Goal: Information Seeking & Learning: Learn about a topic

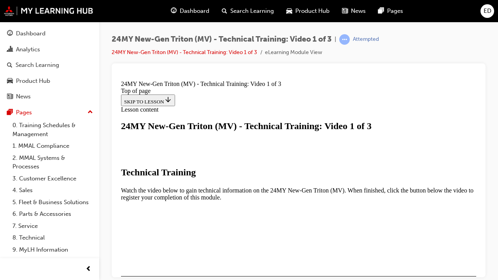
scroll to position [192, 0]
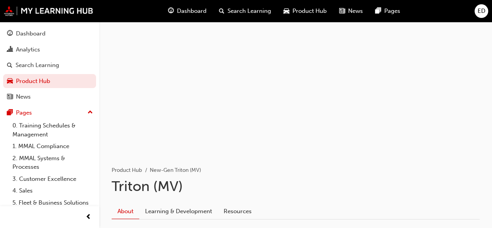
click at [191, 12] on span "Dashboard" at bounding box center [192, 11] width 30 height 9
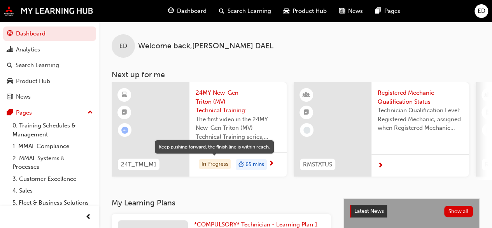
click at [216, 162] on div "In Progress" at bounding box center [215, 164] width 32 height 11
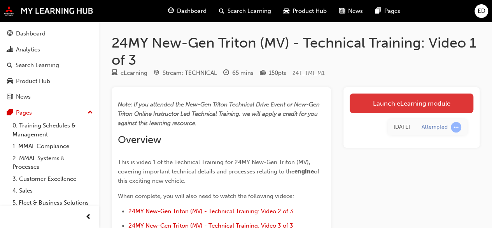
click at [406, 100] on link "Launch eLearning module" at bounding box center [412, 102] width 124 height 19
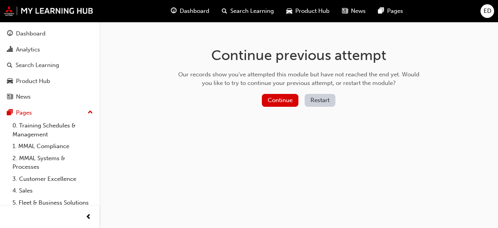
click at [285, 93] on div "Continue previous attempt Our records show you've attempted this module but hav…" at bounding box center [298, 78] width 253 height 113
click at [283, 98] on button "Continue" at bounding box center [280, 100] width 37 height 13
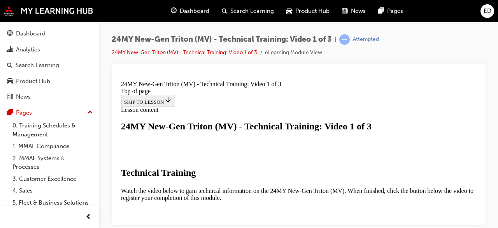
scroll to position [192, 0]
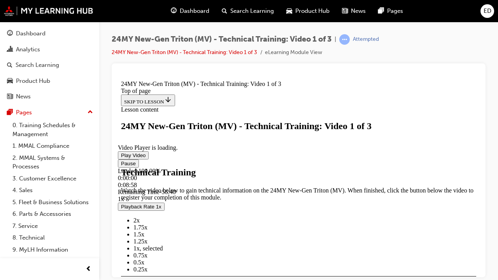
click at [121, 166] on span "Video player" at bounding box center [121, 163] width 0 height 6
click at [118, 159] on button "Play" at bounding box center [126, 163] width 16 height 8
click at [148, 227] on span "1.25x" at bounding box center [141, 241] width 14 height 7
click at [121, 166] on span "Video player" at bounding box center [121, 163] width 0 height 6
click at [121, 158] on span "Video player" at bounding box center [121, 155] width 0 height 6
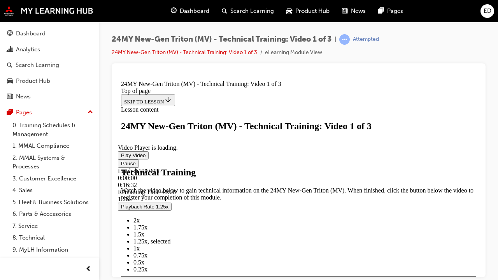
click at [121, 166] on span "Video player" at bounding box center [121, 163] width 0 height 6
click at [121, 158] on span "Video player" at bounding box center [121, 155] width 0 height 6
click at [121, 166] on span "Video player" at bounding box center [121, 163] width 0 height 6
click at [118, 159] on button "Play" at bounding box center [126, 163] width 16 height 8
click at [121, 166] on span "Video player" at bounding box center [121, 163] width 0 height 6
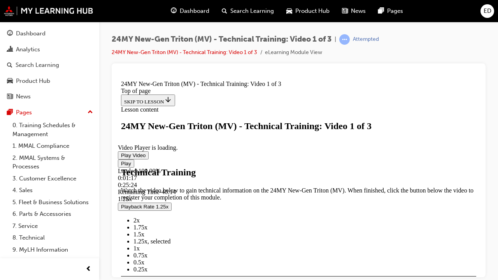
click at [121, 158] on span "Video player" at bounding box center [121, 155] width 0 height 6
click at [235, 135] on video "Video player" at bounding box center [176, 106] width 117 height 58
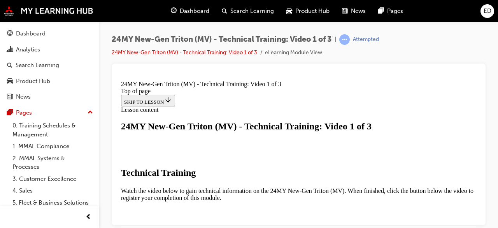
scroll to position [293, 0]
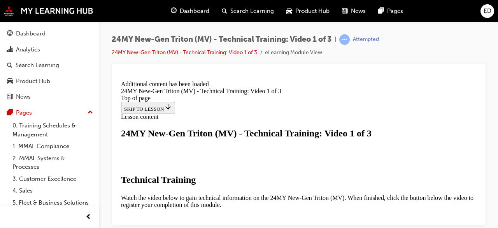
scroll to position [354, 0]
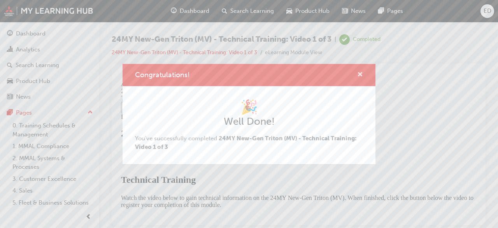
click at [358, 72] on span "cross-icon" at bounding box center [360, 75] width 6 height 7
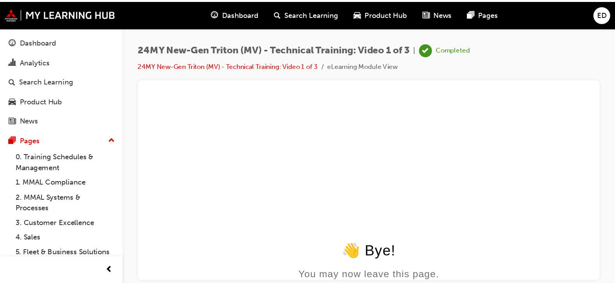
scroll to position [0, 0]
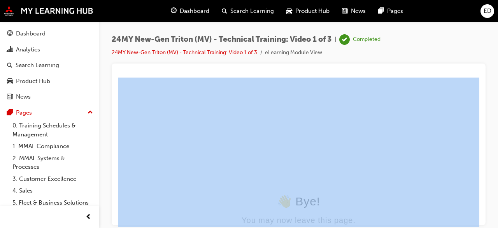
drag, startPoint x: 495, startPoint y: 68, endPoint x: 494, endPoint y: 84, distance: 15.6
click at [494, 84] on div "24MY New-Gen Triton (MV) - Technical Training: Video 1 of 3 | Completed 24MY Ne…" at bounding box center [298, 115] width 399 height 186
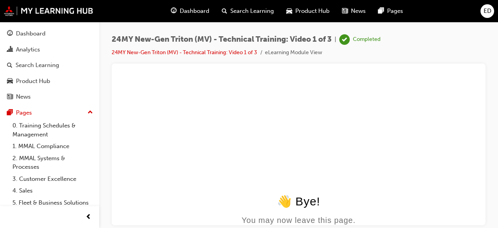
click at [466, 90] on html "👋 Bye! You may now leave this page." at bounding box center [299, 152] width 362 height 150
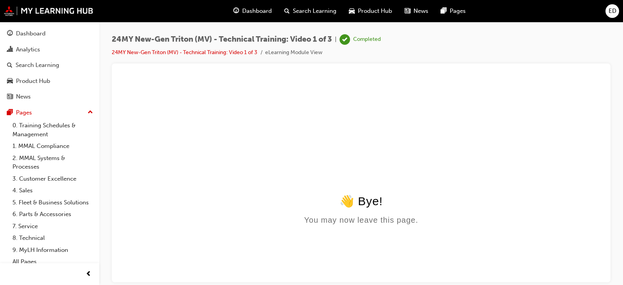
drag, startPoint x: 606, startPoint y: 77, endPoint x: 418, endPoint y: 136, distance: 196.7
click at [418, 136] on html "👋 Bye! You may now leave this page." at bounding box center [361, 152] width 486 height 150
click at [244, 11] on span "Dashboard" at bounding box center [257, 11] width 30 height 9
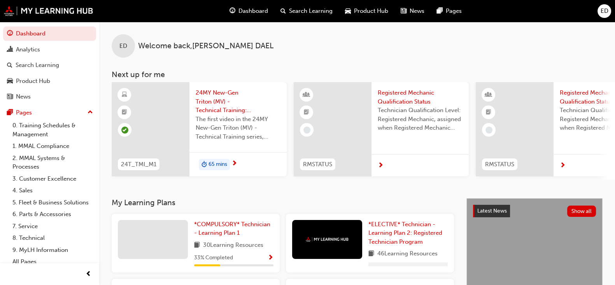
click at [213, 163] on span "65 mins" at bounding box center [218, 164] width 19 height 9
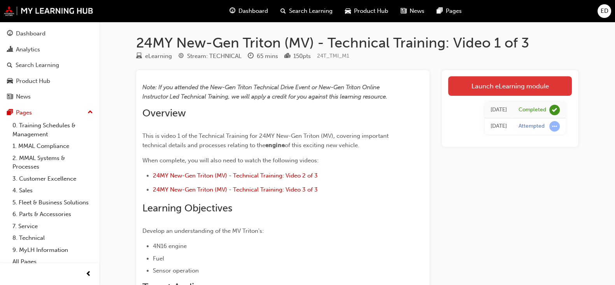
click at [481, 92] on link "Launch eLearning module" at bounding box center [510, 85] width 124 height 19
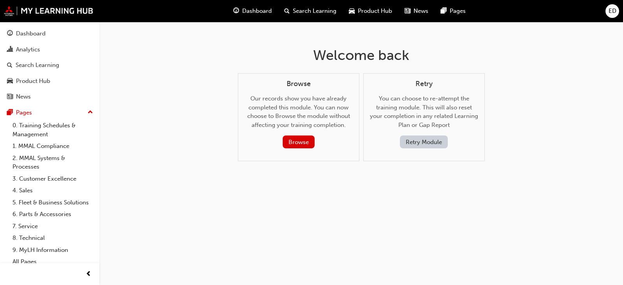
click at [259, 14] on span "Dashboard" at bounding box center [257, 11] width 30 height 9
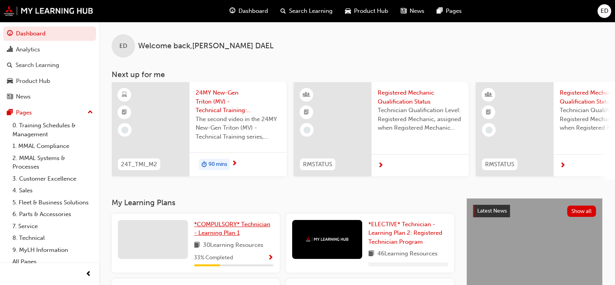
click at [225, 227] on link "*COMPULSORY* Technician - Learning Plan 1" at bounding box center [233, 229] width 79 height 18
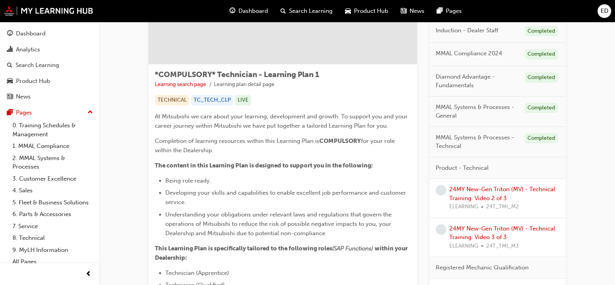
scroll to position [97, 0]
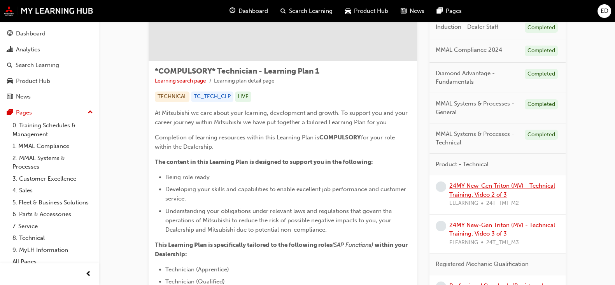
click at [486, 188] on link "24MY New-Gen Triton (MV) - Technical Training: Video 2 of 3" at bounding box center [503, 190] width 106 height 16
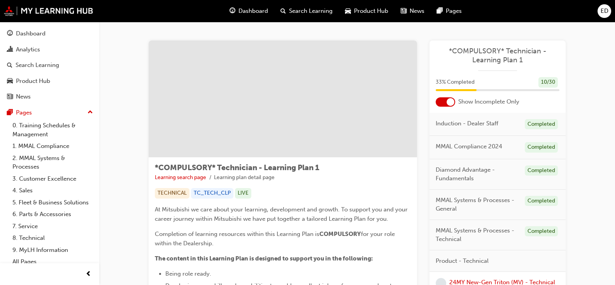
click at [446, 102] on div at bounding box center [445, 101] width 19 height 9
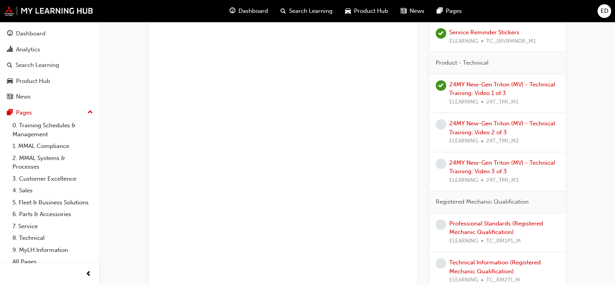
scroll to position [501, 0]
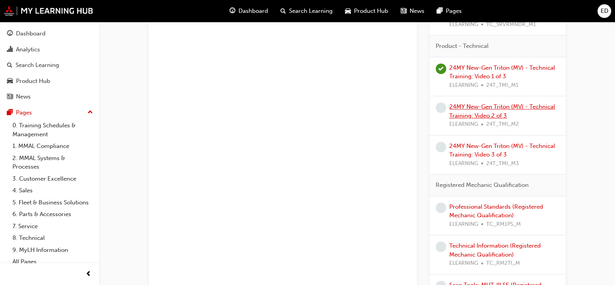
click at [498, 104] on link "24MY New-Gen Triton (MV) - Technical Training: Video 2 of 3" at bounding box center [503, 111] width 106 height 16
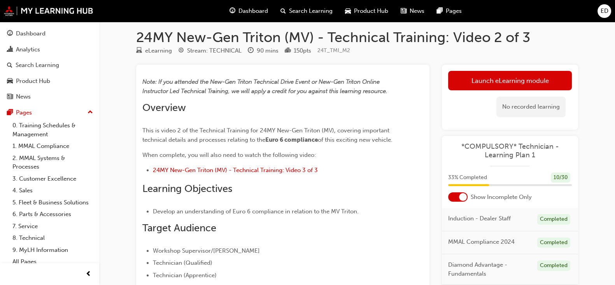
scroll to position [2, 0]
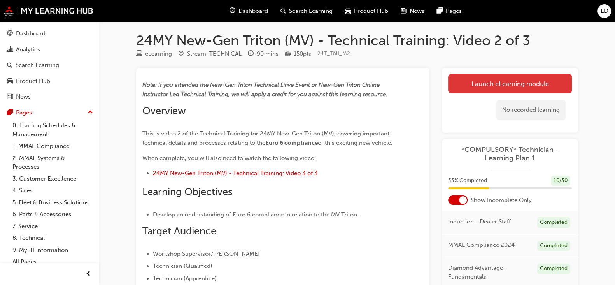
click at [483, 79] on link "Launch eLearning module" at bounding box center [510, 83] width 124 height 19
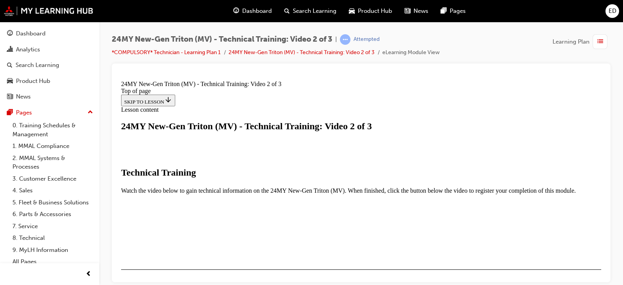
scroll to position [199, 0]
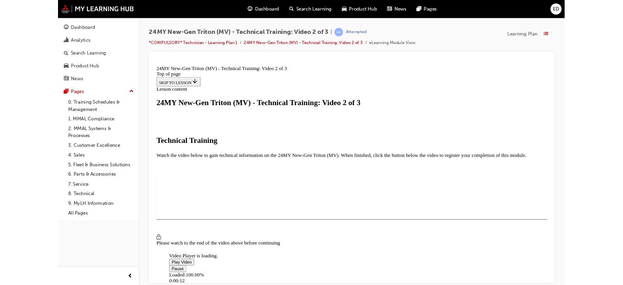
scroll to position [123, 0]
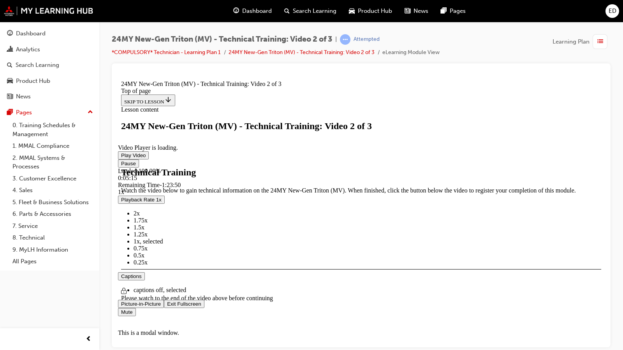
click at [167, 227] on span "Video player" at bounding box center [167, 304] width 0 height 6
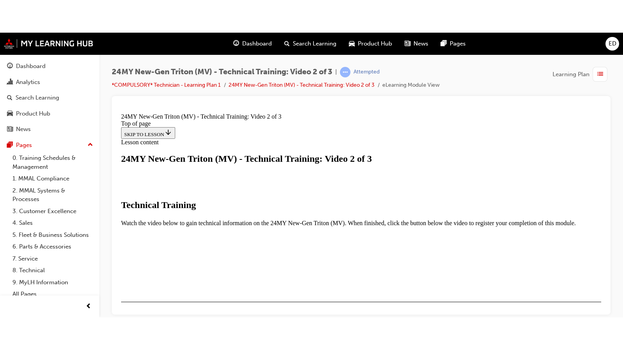
scroll to position [178, 0]
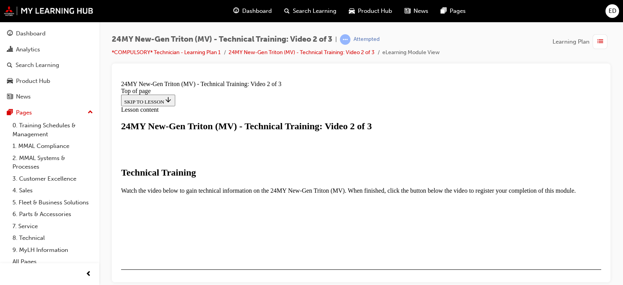
drag, startPoint x: 599, startPoint y: 214, endPoint x: 502, endPoint y: 253, distance: 104.4
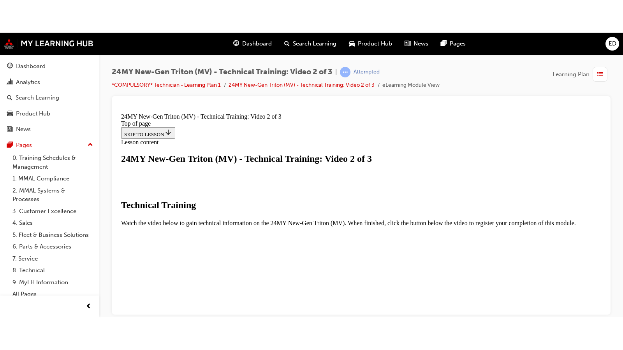
scroll to position [163, 0]
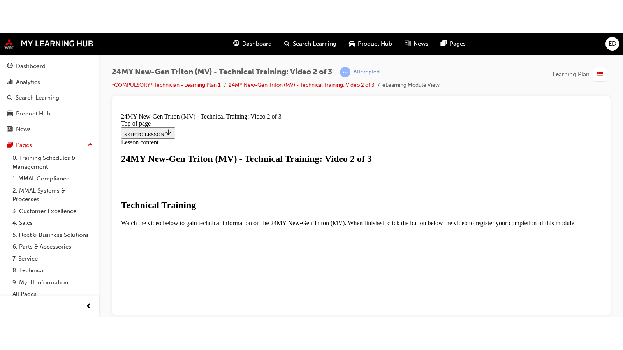
scroll to position [187, 0]
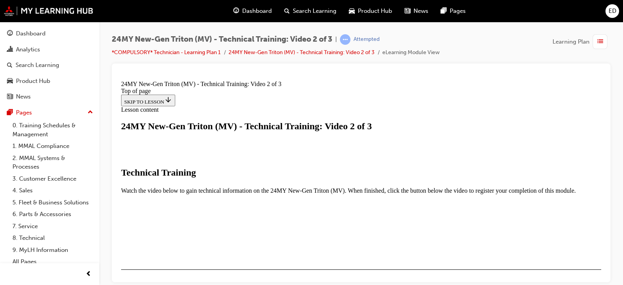
scroll to position [149, 0]
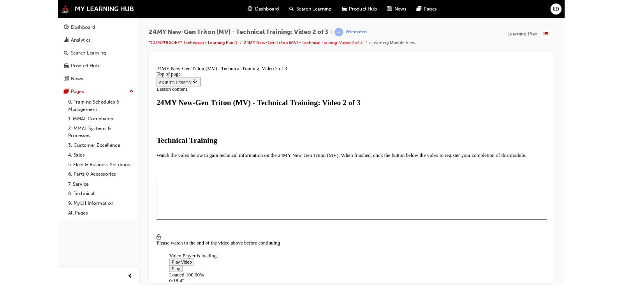
scroll to position [123, 0]
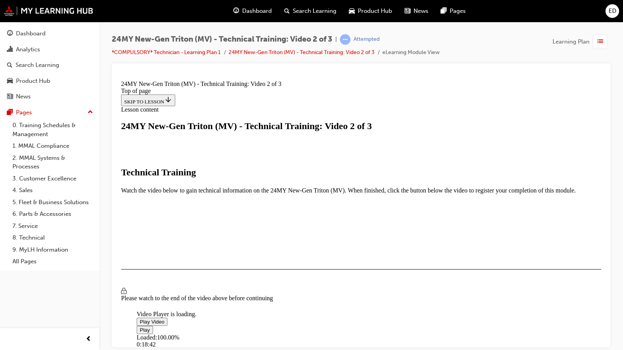
click at [140, 227] on span "Video player" at bounding box center [140, 322] width 0 height 6
click at [140, 227] on span "Video player" at bounding box center [140, 330] width 0 height 6
click at [140, 227] on span "Video player" at bounding box center [140, 322] width 0 height 6
click at [140, 227] on span "Video player" at bounding box center [140, 330] width 0 height 6
click at [137, 227] on button "Play" at bounding box center [145, 330] width 16 height 8
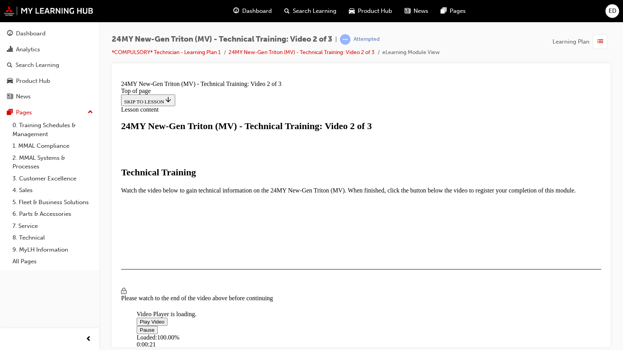
click at [137, 227] on button "Pause" at bounding box center [147, 330] width 21 height 8
click at [137, 227] on button "Play" at bounding box center [145, 330] width 16 height 8
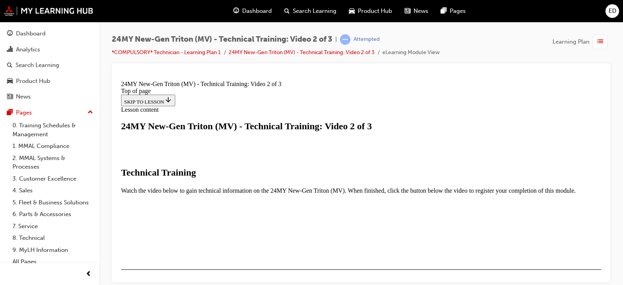
click at [196, 227] on video "Video player" at bounding box center [195, 273] width 117 height 58
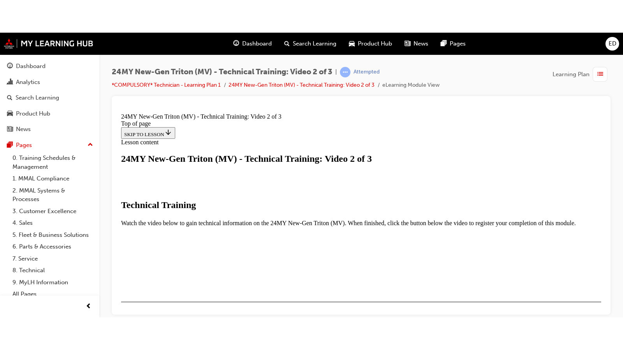
scroll to position [163, 0]
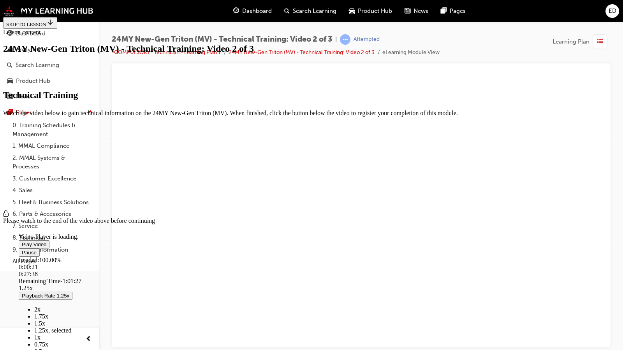
drag, startPoint x: 542, startPoint y: 310, endPoint x: 577, endPoint y: 236, distance: 81.8
click at [135, 225] on video "Video player" at bounding box center [77, 196] width 117 height 58
click at [22, 227] on span "Video player" at bounding box center [22, 245] width 0 height 6
click at [135, 167] on video "Video player" at bounding box center [77, 196] width 117 height 58
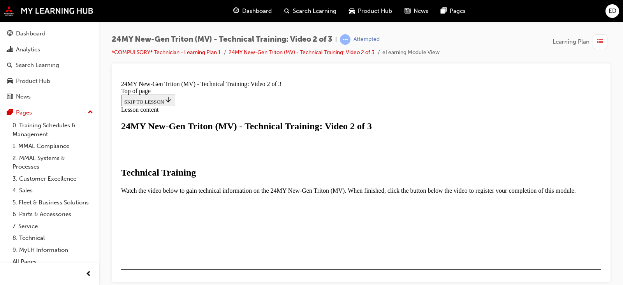
scroll to position [190, 0]
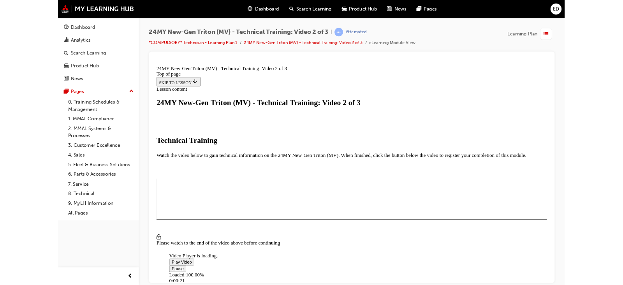
scroll to position [123, 0]
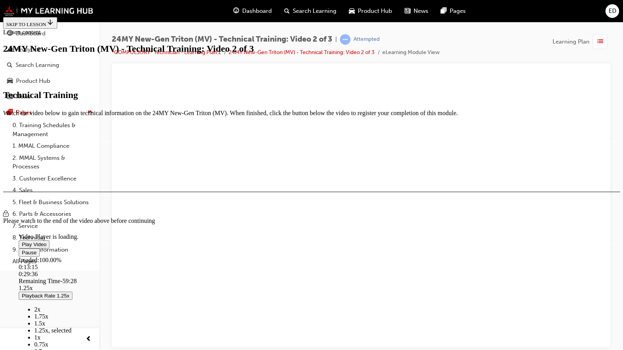
drag, startPoint x: 613, startPoint y: 335, endPoint x: 619, endPoint y: 335, distance: 6.2
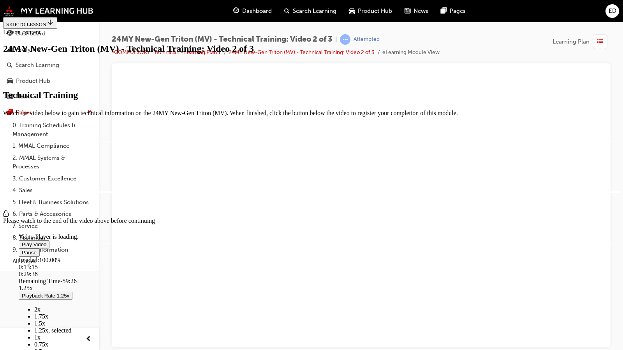
drag, startPoint x: 619, startPoint y: 335, endPoint x: 611, endPoint y: 335, distance: 8.2
drag, startPoint x: 611, startPoint y: 336, endPoint x: 607, endPoint y: 337, distance: 4.3
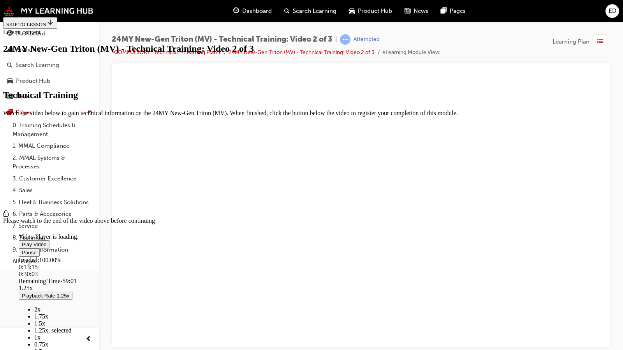
click at [22, 227] on span "Video player" at bounding box center [22, 253] width 0 height 6
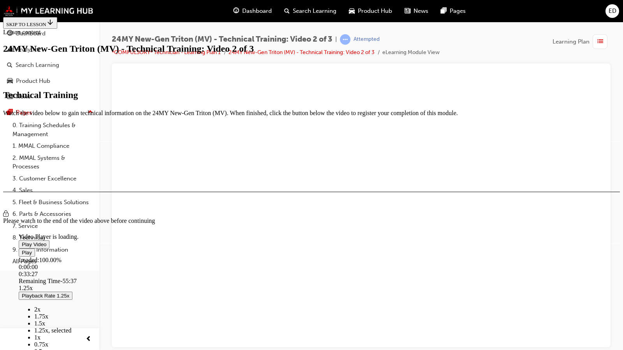
click at [19, 227] on button "Play" at bounding box center [27, 253] width 16 height 8
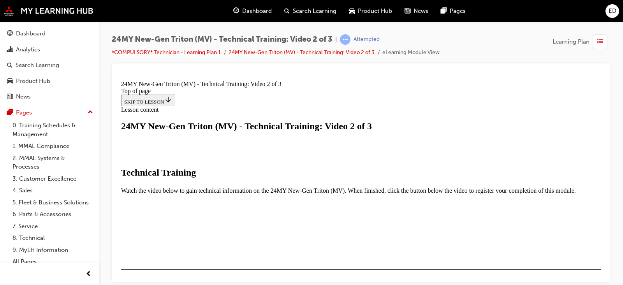
scroll to position [177, 0]
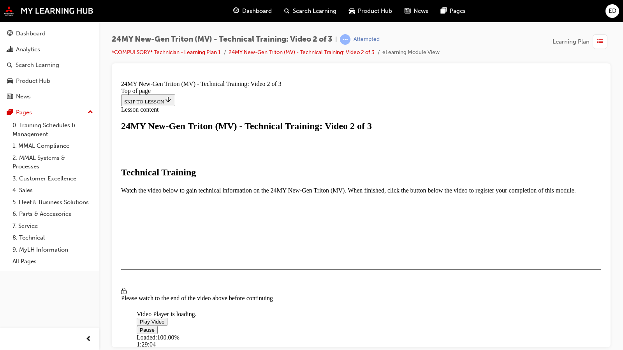
scroll to position [123, 0]
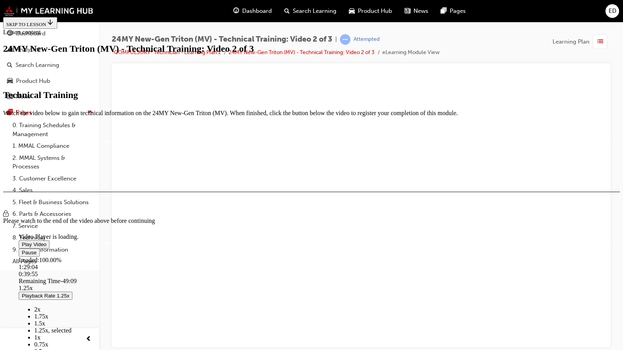
click at [135, 169] on video "Video player" at bounding box center [77, 196] width 117 height 58
click at [22, 227] on span "Video player" at bounding box center [22, 245] width 0 height 6
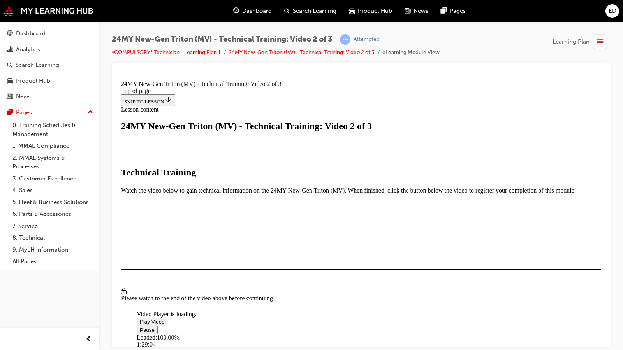
scroll to position [123, 0]
click at [140, 333] on span "Video player" at bounding box center [140, 330] width 0 height 6
click at [140, 319] on span "Video player" at bounding box center [140, 322] width 0 height 6
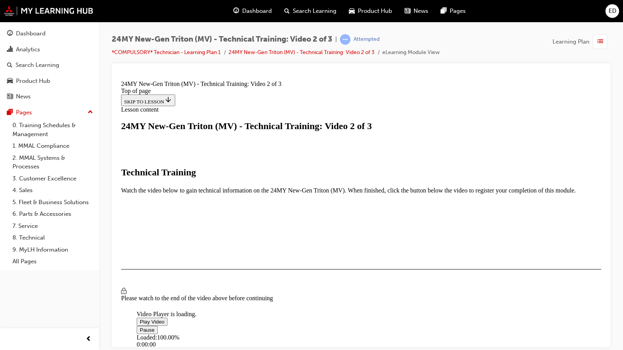
click at [140, 333] on span "Video player" at bounding box center [140, 330] width 0 height 6
click at [140, 319] on span "Video player" at bounding box center [140, 322] width 0 height 6
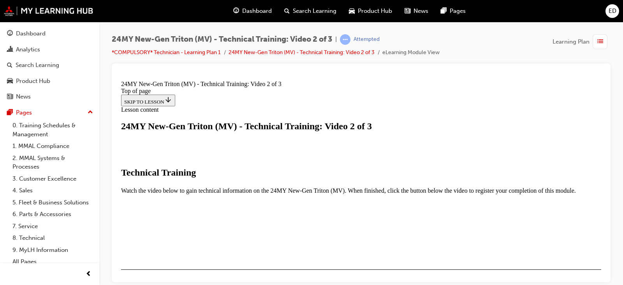
scroll to position [174, 0]
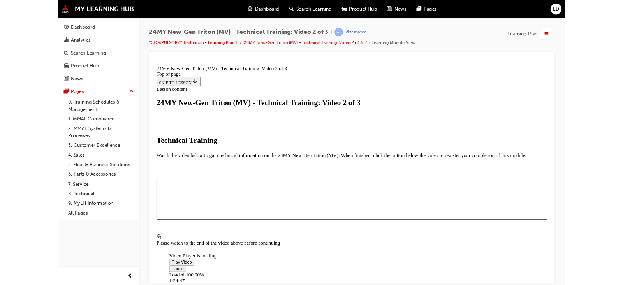
scroll to position [123, 0]
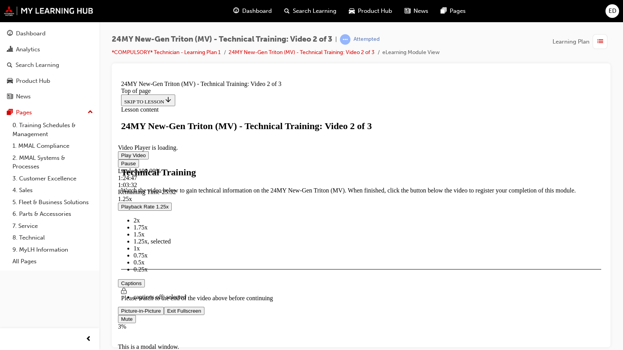
click at [167, 314] on span "Video player" at bounding box center [167, 311] width 0 height 6
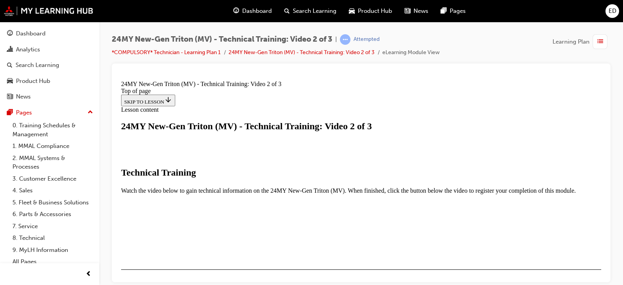
scroll to position [181, 0]
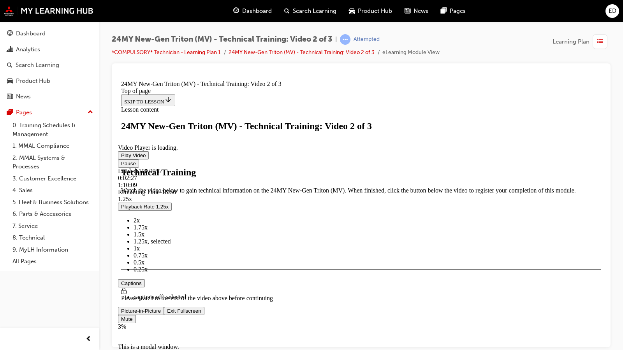
click at [121, 166] on span "Video player" at bounding box center [121, 163] width 0 height 6
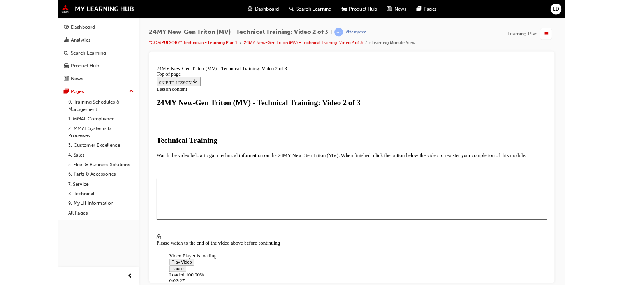
scroll to position [123, 0]
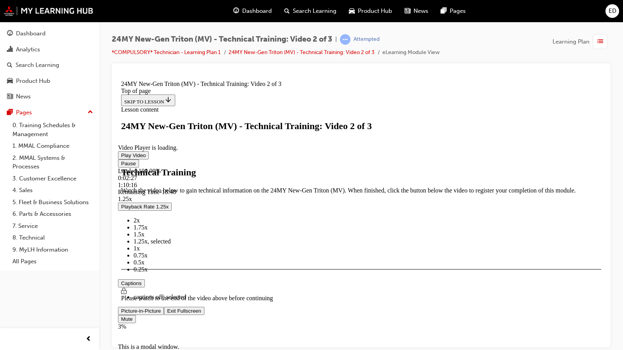
click at [167, 314] on span "Video player" at bounding box center [167, 311] width 0 height 6
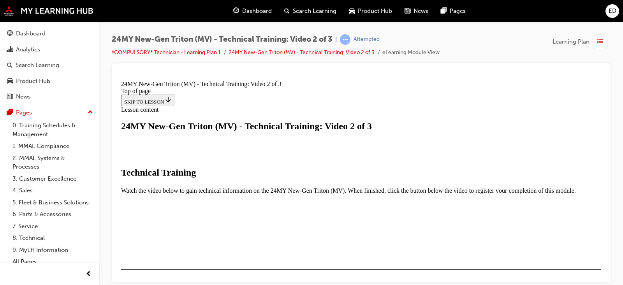
scroll to position [162, 0]
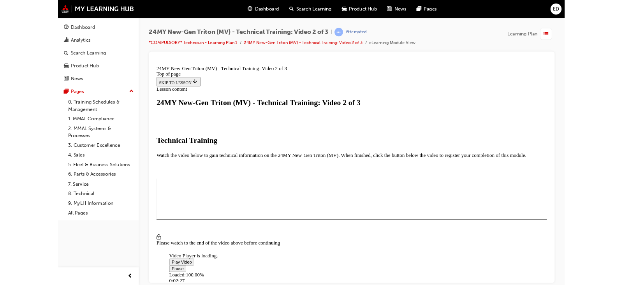
scroll to position [123, 0]
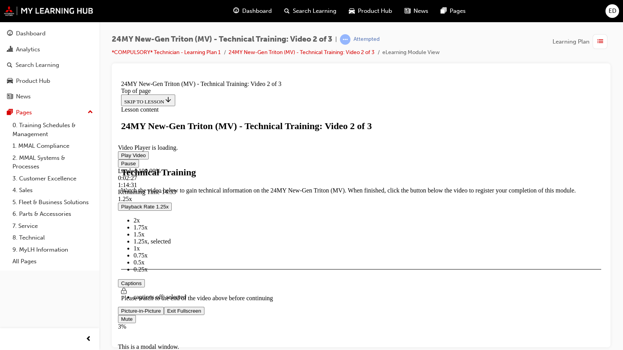
click at [167, 314] on span "Video player" at bounding box center [167, 311] width 0 height 6
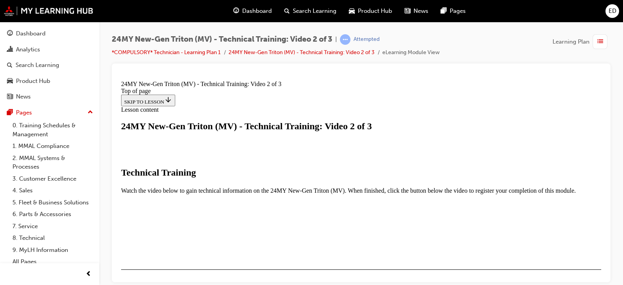
scroll to position [177, 0]
drag, startPoint x: 603, startPoint y: 197, endPoint x: 725, endPoint y: 295, distance: 156.6
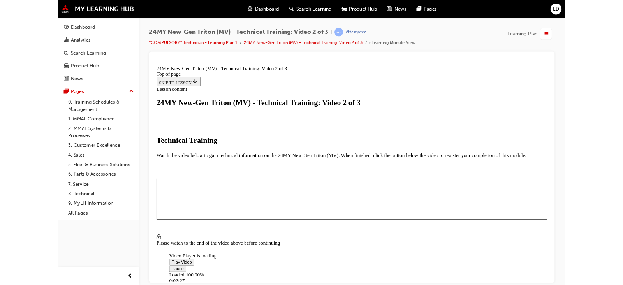
scroll to position [123, 0]
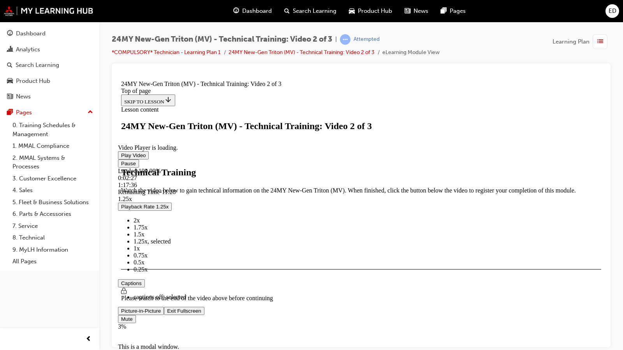
click at [235, 135] on video "Video player" at bounding box center [176, 106] width 117 height 58
click at [121, 158] on span "Video player" at bounding box center [121, 155] width 0 height 6
click at [121, 166] on span "Video player" at bounding box center [121, 163] width 0 height 6
click at [167, 314] on span "Video player" at bounding box center [167, 311] width 0 height 6
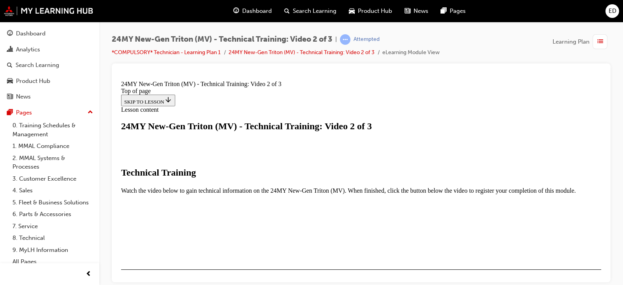
scroll to position [192, 0]
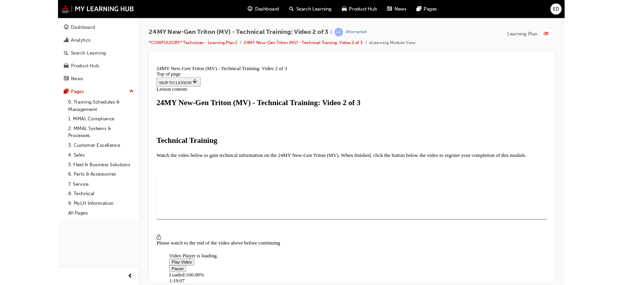
scroll to position [123, 0]
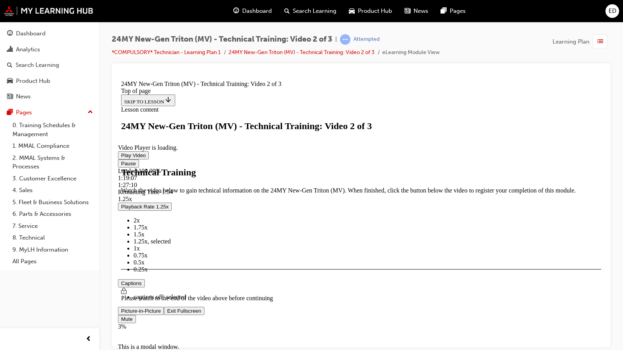
click at [164, 307] on button "Exit Fullscreen" at bounding box center [184, 311] width 40 height 8
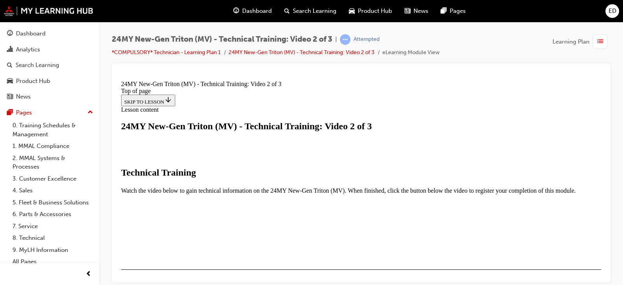
click at [253, 244] on video "Video player" at bounding box center [195, 273] width 117 height 58
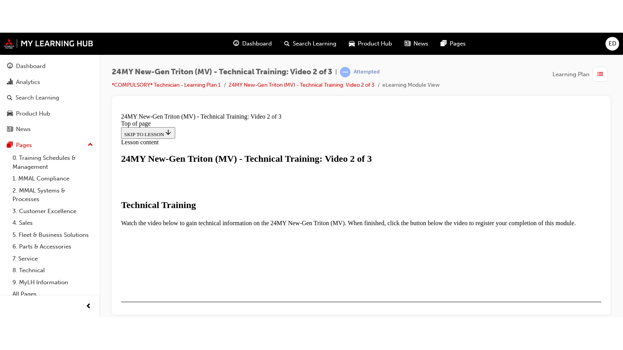
scroll to position [162, 0]
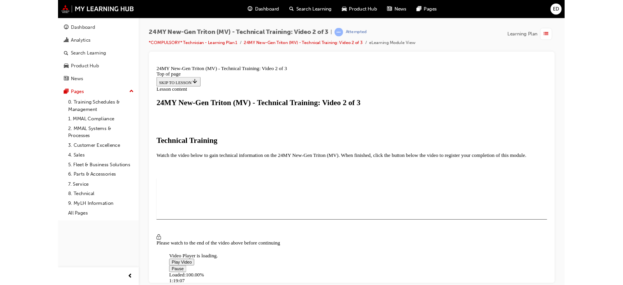
scroll to position [123, 0]
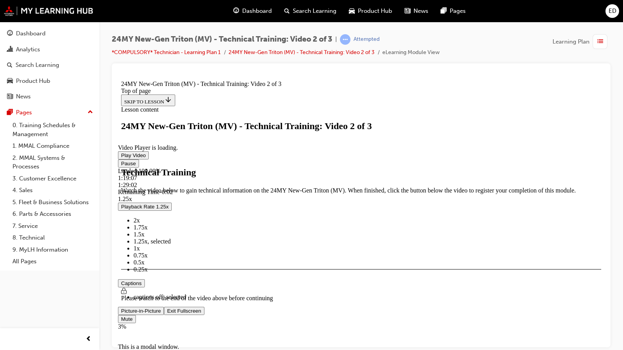
click at [167, 314] on span "Video player" at bounding box center [167, 311] width 0 height 6
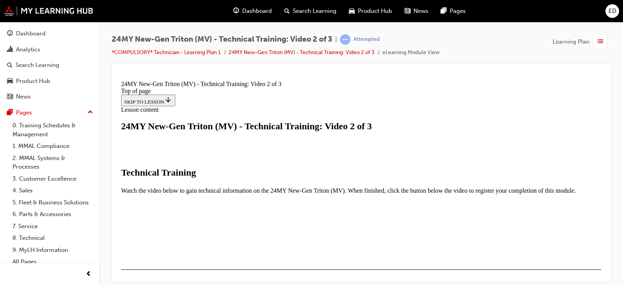
scroll to position [230, 0]
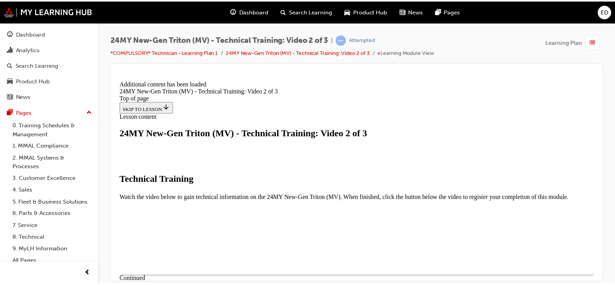
scroll to position [329, 0]
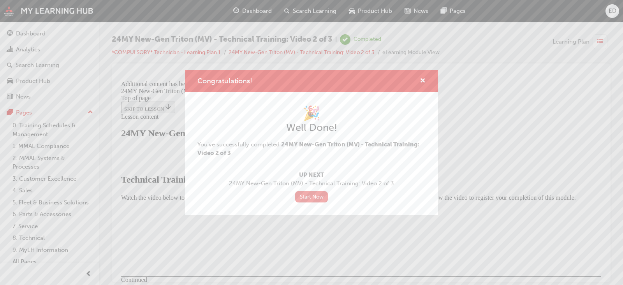
click at [315, 199] on link "Start Now" at bounding box center [311, 196] width 33 height 11
click at [306, 197] on link "Start Now" at bounding box center [311, 196] width 33 height 11
click at [317, 192] on link "Start Now" at bounding box center [311, 196] width 33 height 11
click at [311, 197] on link "Start Now" at bounding box center [311, 196] width 33 height 11
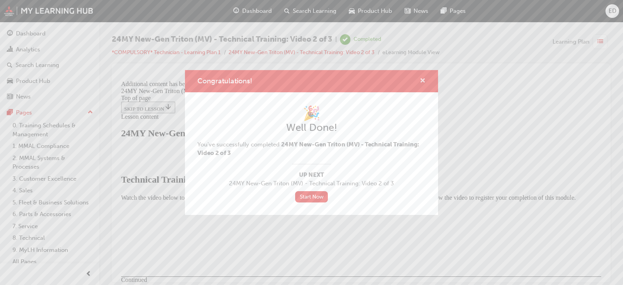
click at [422, 79] on span "cross-icon" at bounding box center [423, 81] width 6 height 7
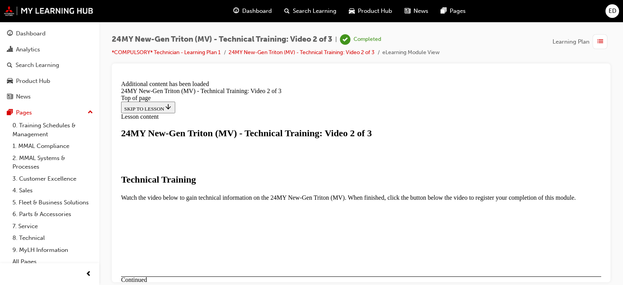
click at [259, 7] on span "Dashboard" at bounding box center [257, 11] width 30 height 9
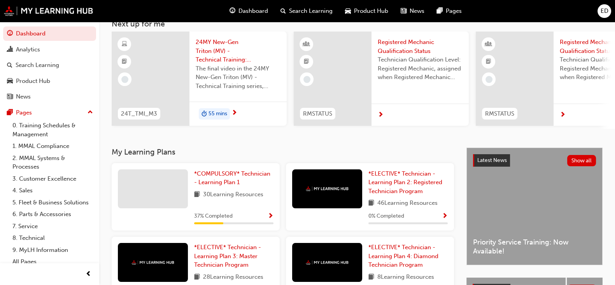
scroll to position [53, 0]
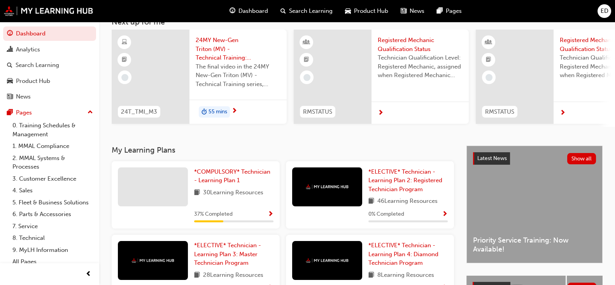
click at [271, 216] on span "Show Progress" at bounding box center [271, 214] width 6 height 7
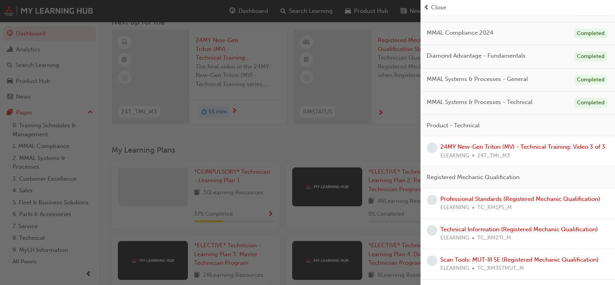
scroll to position [84, 0]
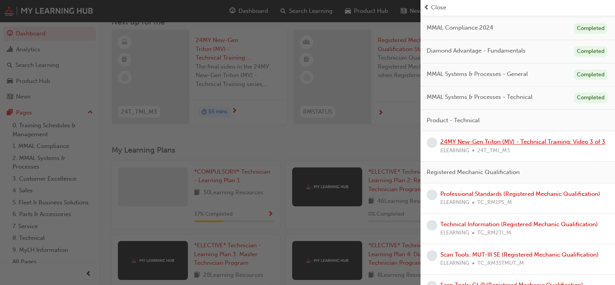
click at [520, 141] on link "24MY New-Gen Triton (MV) - Technical Training: Video 3 of 3" at bounding box center [523, 141] width 165 height 7
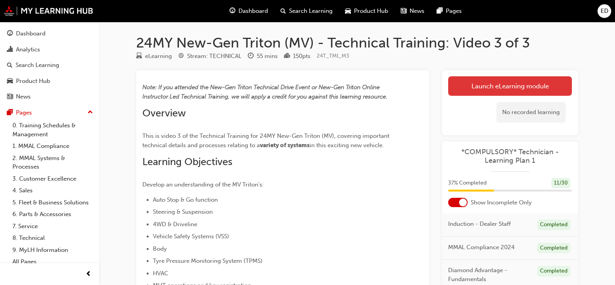
click at [510, 88] on link "Launch eLearning module" at bounding box center [510, 85] width 124 height 19
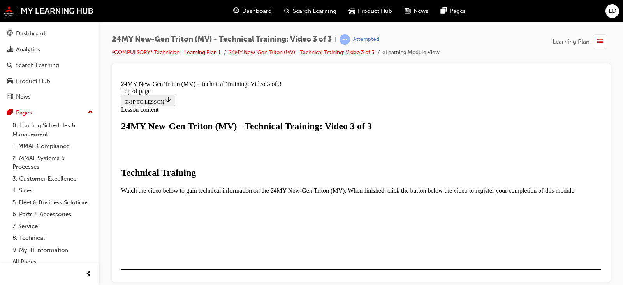
scroll to position [169, 0]
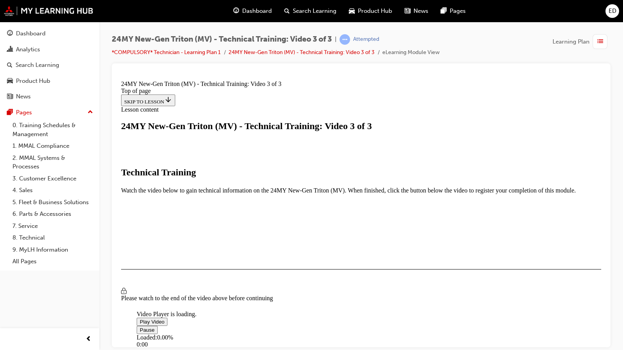
scroll to position [123, 0]
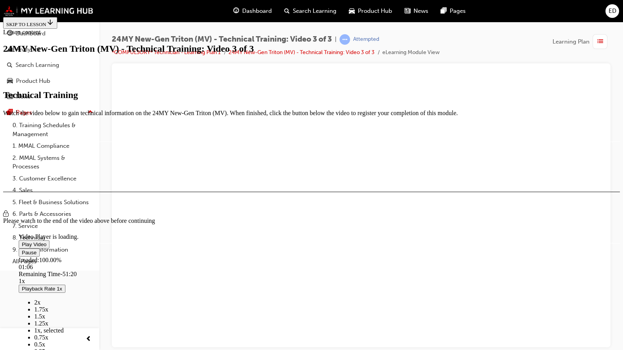
drag, startPoint x: 613, startPoint y: 334, endPoint x: 608, endPoint y: 335, distance: 4.7
click at [22, 256] on span "Video player" at bounding box center [22, 253] width 0 height 6
click at [22, 242] on span "Video player" at bounding box center [22, 245] width 0 height 6
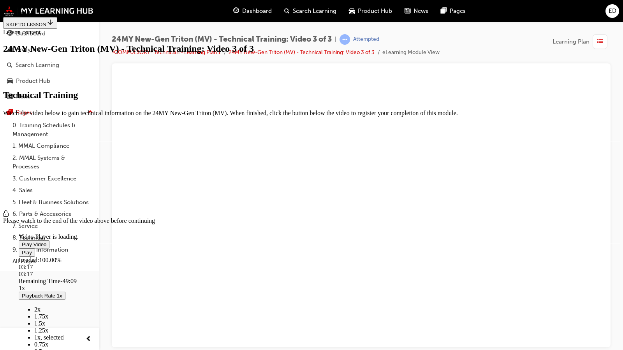
click at [59, 278] on div "03:17" at bounding box center [42, 274] width 47 height 7
click at [71, 225] on video "Video player" at bounding box center [77, 196] width 117 height 58
click at [22, 242] on span "Video player" at bounding box center [22, 245] width 0 height 6
click at [104, 278] on div "08:14" at bounding box center [78, 274] width 118 height 7
click at [122, 225] on video "Video player" at bounding box center [77, 196] width 117 height 58
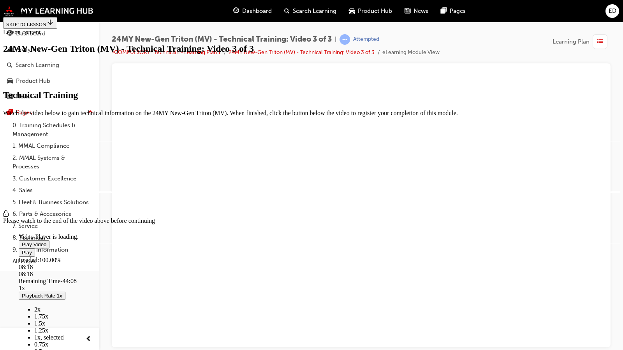
click at [122, 225] on video "Video player" at bounding box center [77, 196] width 117 height 58
click at [125, 278] on div "Loaded : 100.00% 10:32 10:32" at bounding box center [393, 267] width 748 height 21
click at [123, 278] on div "10:14" at bounding box center [94, 274] width 151 height 7
click at [121, 278] on div "10:09" at bounding box center [91, 274] width 145 height 7
click at [120, 278] on div "09:56" at bounding box center [90, 274] width 142 height 7
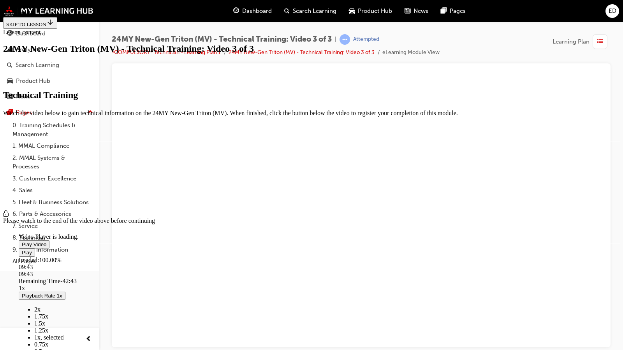
click at [118, 278] on div "09:43" at bounding box center [88, 274] width 139 height 7
click at [113, 225] on video "Video player" at bounding box center [77, 196] width 117 height 58
click at [22, 242] on span "Video player" at bounding box center [22, 245] width 0 height 6
click at [136, 278] on div "12:01" at bounding box center [105, 274] width 172 height 7
click at [163, 278] on div "Loaded : 100.00% 14:38 15:20" at bounding box center [393, 267] width 748 height 21
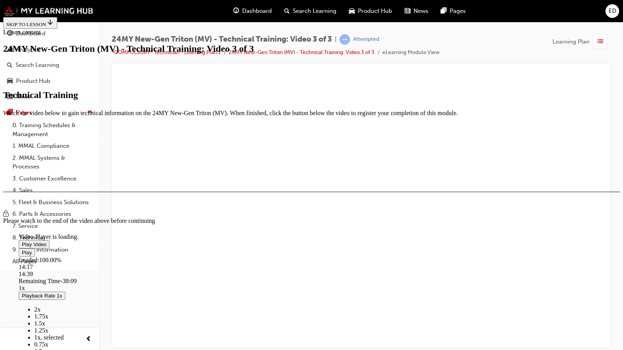
click at [160, 278] on div "Loaded : 100.00% 14:17 14:39" at bounding box center [393, 267] width 748 height 21
click at [22, 256] on span "Video player" at bounding box center [22, 253] width 0 height 6
click at [199, 278] on div "Loaded : 100.00% 18:33 18:33" at bounding box center [393, 267] width 748 height 21
click at [206, 278] on div "19:41" at bounding box center [158, 274] width 278 height 7
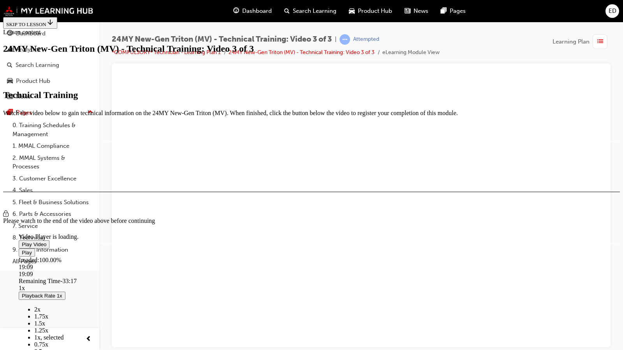
click at [204, 278] on div "19:09" at bounding box center [155, 274] width 273 height 7
click at [231, 278] on div "Loaded : 100.00% 22:08 22:08" at bounding box center [393, 267] width 748 height 21
click at [227, 278] on div "Loaded : 100.00% 21:40 22:09" at bounding box center [393, 267] width 748 height 21
click at [224, 278] on div "21:20" at bounding box center [171, 274] width 304 height 7
click at [222, 278] on div "21:21" at bounding box center [171, 274] width 305 height 7
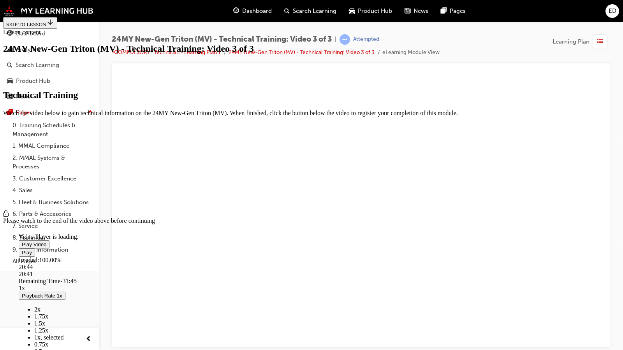
click at [218, 278] on div "20:41" at bounding box center [166, 274] width 295 height 7
click at [214, 271] on div "20:18" at bounding box center [393, 267] width 748 height 7
click at [210, 278] on div "Loaded : 100.00% 19:53 20:19" at bounding box center [393, 267] width 748 height 21
click at [205, 278] on div "Loaded : 100.00% 19:19 19:19" at bounding box center [393, 267] width 748 height 21
click at [202, 278] on div "Loaded : 100.00% 18:59 19:21" at bounding box center [393, 267] width 748 height 21
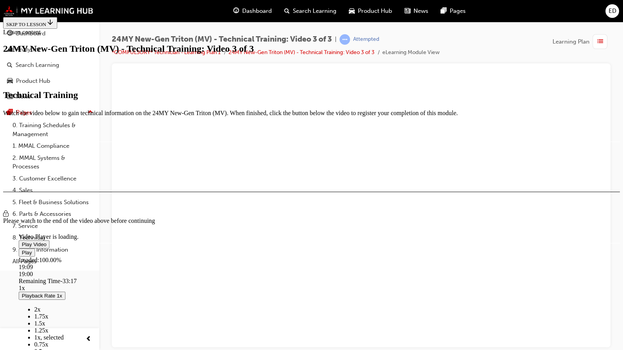
click at [204, 278] on div "19:00" at bounding box center [154, 274] width 271 height 7
click at [206, 278] on div "19:19" at bounding box center [157, 274] width 276 height 7
click at [135, 183] on video "Video player" at bounding box center [77, 196] width 117 height 58
click at [65, 300] on button "Playback Rate 1x" at bounding box center [42, 296] width 47 height 8
click at [48, 327] on span "1.25x" at bounding box center [41, 330] width 14 height 7
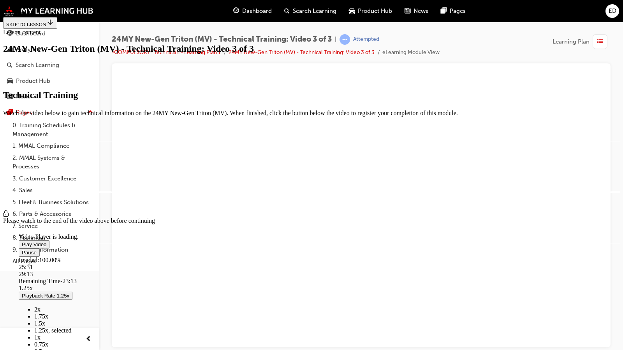
click at [135, 196] on video "Video player" at bounding box center [77, 196] width 117 height 58
click at [22, 242] on span "Video player" at bounding box center [22, 245] width 0 height 6
click at [304, 278] on div "Loaded : 100.00% 30:10 30:10" at bounding box center [393, 267] width 748 height 21
click at [135, 204] on video "Video player" at bounding box center [77, 196] width 117 height 58
click at [135, 225] on video "Video player" at bounding box center [77, 196] width 117 height 58
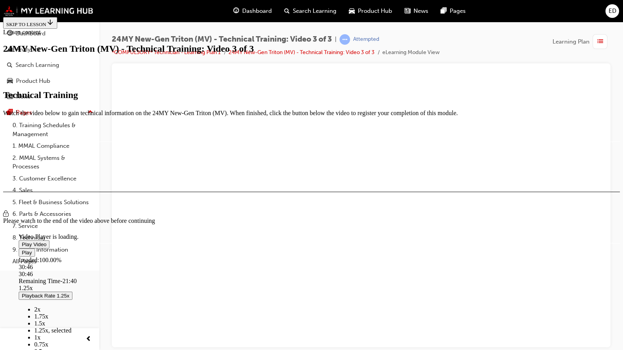
click at [309, 278] on div "Loaded : 100.00% 30:46 30:46" at bounding box center [393, 267] width 748 height 21
click at [307, 278] on div "Loaded : 100.00% 30:25 30:25" at bounding box center [393, 267] width 748 height 21
click at [299, 278] on div "Loaded : 100.00% 29:36 29:36" at bounding box center [393, 267] width 748 height 21
click at [298, 278] on div "29:46" at bounding box center [231, 274] width 425 height 7
click at [297, 278] on div "29:21" at bounding box center [228, 274] width 419 height 7
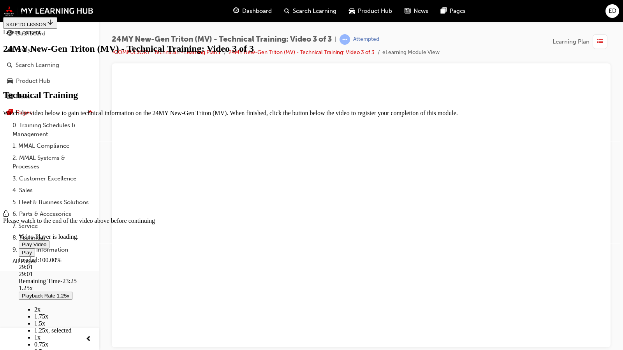
click at [294, 278] on div "Loaded : 100.00% 29:01 29:01" at bounding box center [393, 267] width 748 height 21
click at [290, 271] on div "28:38" at bounding box center [393, 267] width 748 height 7
click at [286, 278] on div "Loaded : 100.00% 28:15 28:09" at bounding box center [393, 267] width 748 height 21
click at [287, 278] on div "28:17" at bounding box center [221, 274] width 404 height 7
click at [288, 278] on div "28:19" at bounding box center [221, 274] width 404 height 7
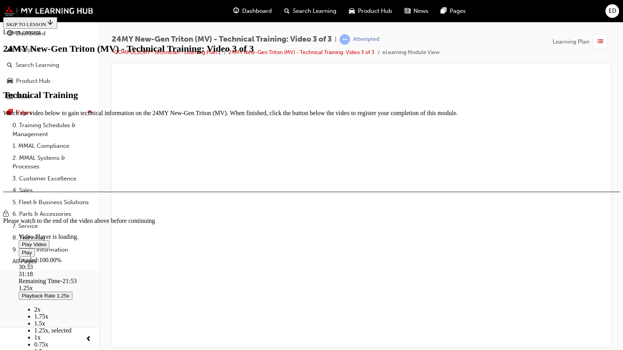
click at [307, 278] on div "Loaded : 100.00% 30:33 31:18" at bounding box center [393, 267] width 748 height 21
click at [308, 278] on div "30:35" at bounding box center [237, 274] width 436 height 7
click at [307, 278] on div "30:36" at bounding box center [236, 274] width 435 height 7
click at [135, 225] on video "Video player" at bounding box center [77, 196] width 117 height 58
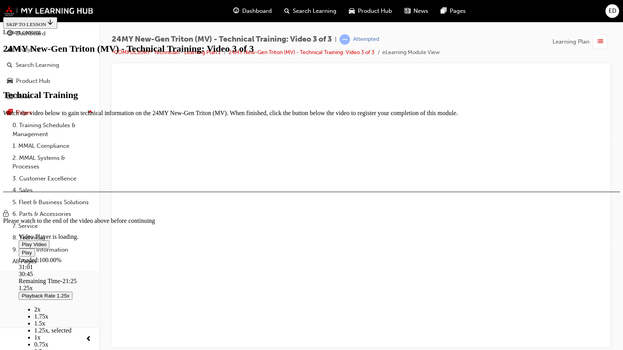
click at [312, 278] on div "30:45" at bounding box center [238, 274] width 439 height 7
click at [314, 278] on div "31:16" at bounding box center [242, 274] width 446 height 7
click at [328, 278] on div "32:46" at bounding box center [252, 274] width 467 height 7
click at [350, 278] on div "35:12" at bounding box center [271, 274] width 505 height 7
click at [348, 278] on div "35:15" at bounding box center [270, 274] width 503 height 7
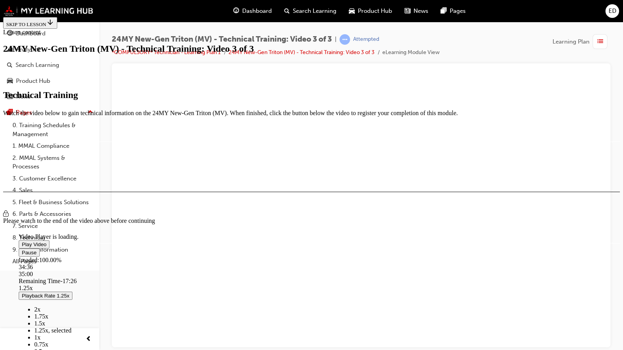
click at [135, 225] on video "Video player" at bounding box center [77, 196] width 117 height 58
click at [366, 278] on div "36:54" at bounding box center [283, 274] width 528 height 7
click at [365, 278] on div "36:49" at bounding box center [281, 274] width 525 height 7
click at [365, 278] on div "36:59" at bounding box center [281, 274] width 525 height 7
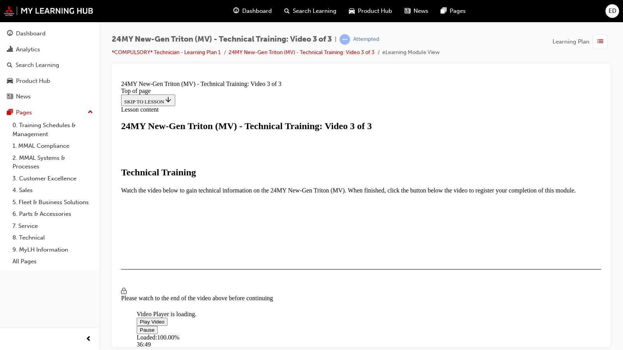
scroll to position [123, 0]
click at [488, 350] on div "Loaded : 100.00% 37:25 37:48" at bounding box center [511, 344] width 748 height 21
click at [487, 350] on div "37:26" at bounding box center [404, 351] width 534 height 7
click at [485, 350] on div "37:18" at bounding box center [403, 351] width 532 height 7
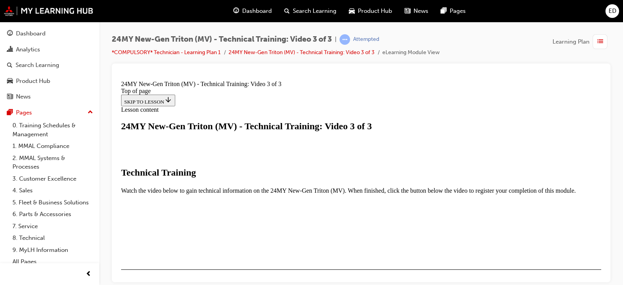
scroll to position [196, 0]
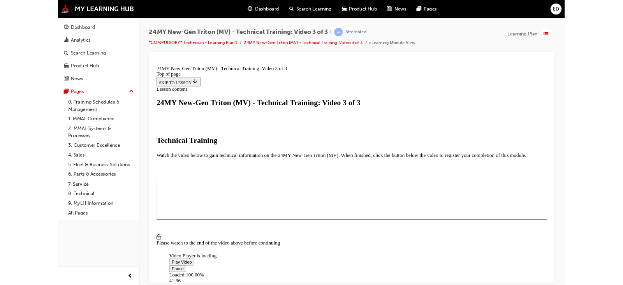
scroll to position [123, 0]
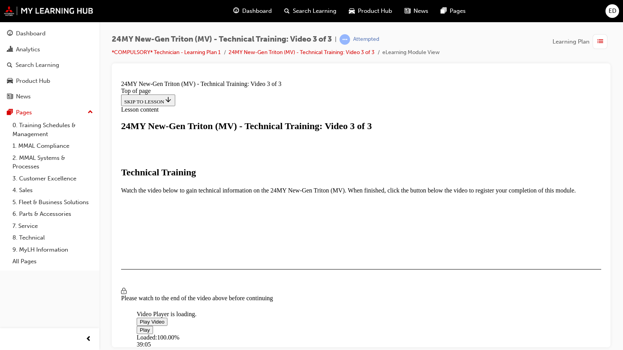
click at [503, 350] on div "Loaded : 100.00% 39:05 39:05" at bounding box center [511, 344] width 748 height 21
click at [499, 350] on div "Loaded : 100.00% 38:39 38:39" at bounding box center [511, 344] width 748 height 21
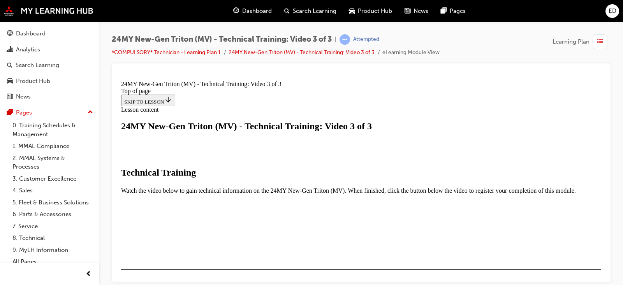
scroll to position [265, 0]
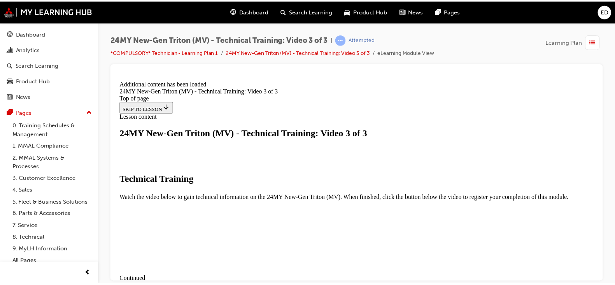
scroll to position [329, 0]
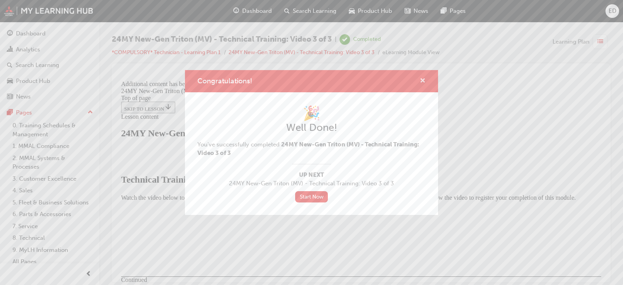
click at [424, 78] on span "cross-icon" at bounding box center [423, 81] width 6 height 7
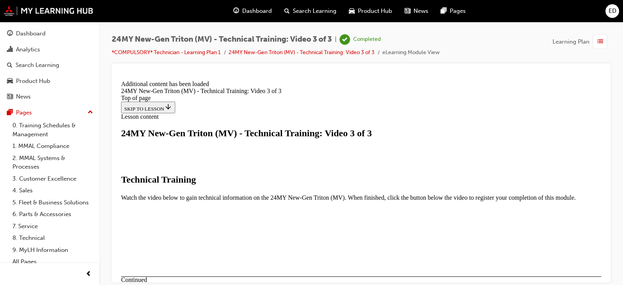
click at [254, 8] on span "Dashboard" at bounding box center [257, 11] width 30 height 9
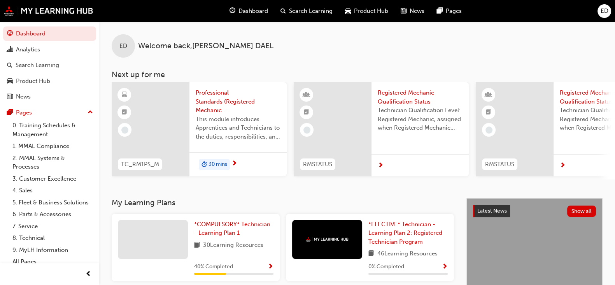
scroll to position [76, 0]
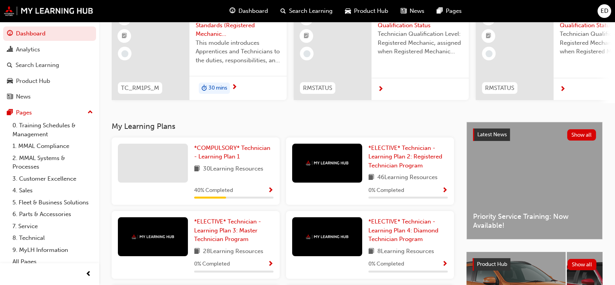
click at [269, 191] on span "Show Progress" at bounding box center [271, 190] width 6 height 7
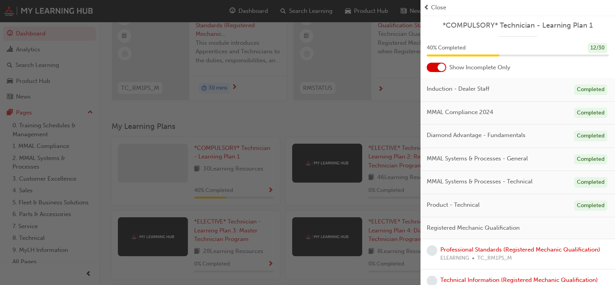
click at [439, 69] on div at bounding box center [442, 67] width 8 height 8
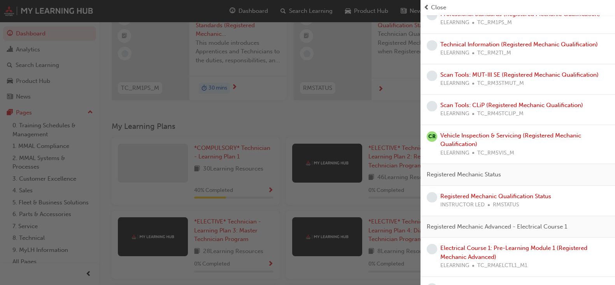
scroll to position [0, 0]
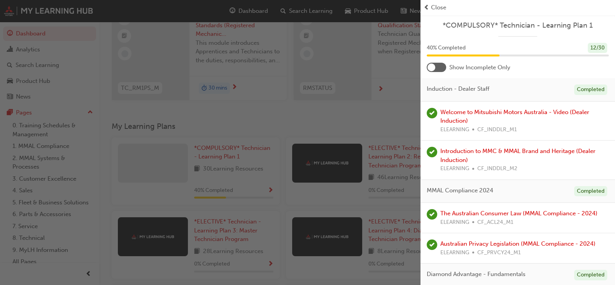
click at [374, 125] on div "button" at bounding box center [210, 142] width 421 height 285
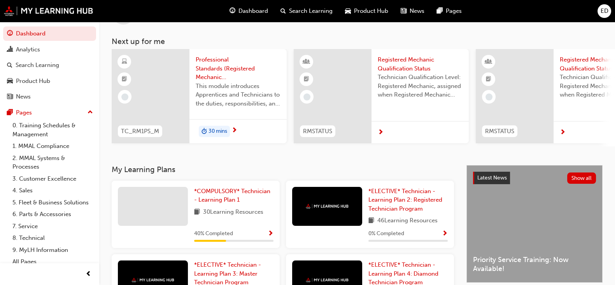
scroll to position [24, 0]
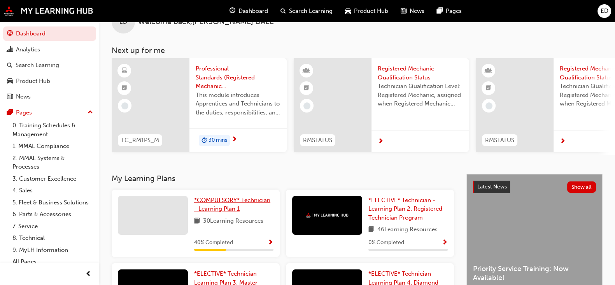
click at [231, 211] on span "*COMPULSORY* Technician - Learning Plan 1" at bounding box center [232, 205] width 76 height 16
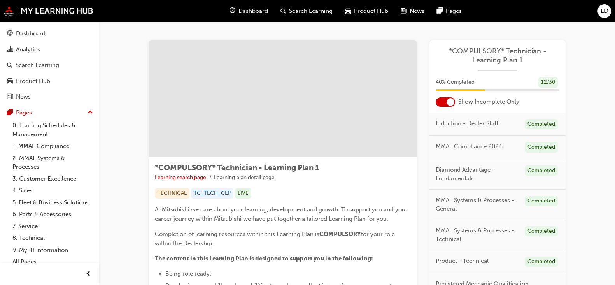
click at [252, 18] on div "Dashboard" at bounding box center [248, 11] width 51 height 16
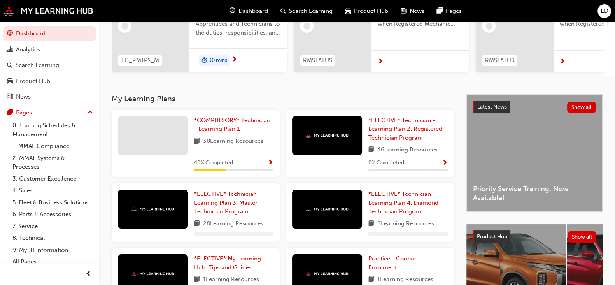
scroll to position [105, 0]
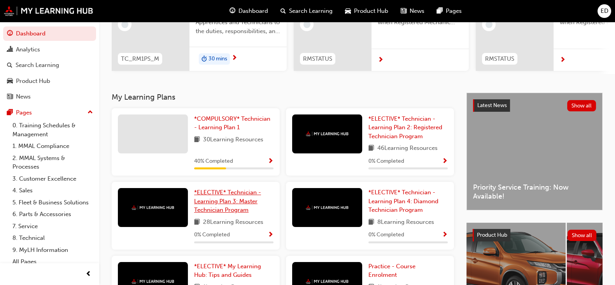
click at [225, 209] on span "*ELECTIVE* Technician - Learning Plan 3: Master Technician Program" at bounding box center [227, 201] width 67 height 25
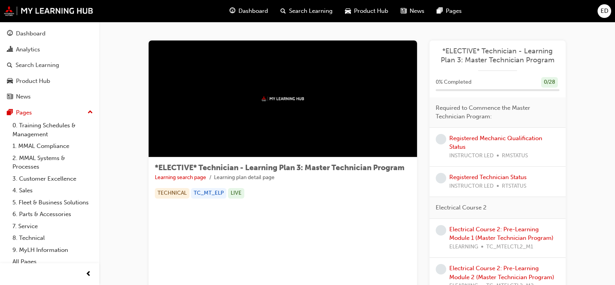
click at [249, 9] on span "Dashboard" at bounding box center [254, 11] width 30 height 9
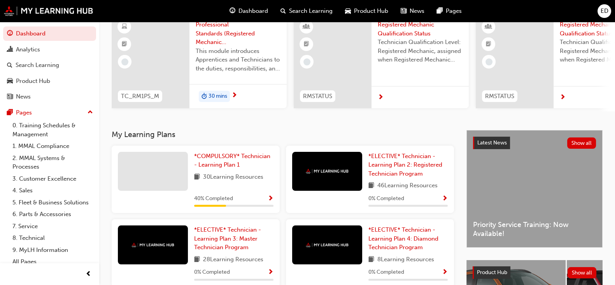
scroll to position [85, 0]
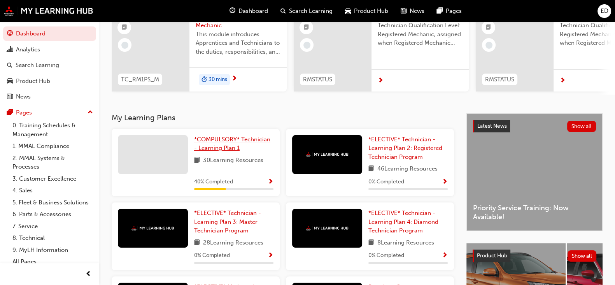
click at [228, 148] on span "*COMPULSORY* Technician - Learning Plan 1" at bounding box center [232, 144] width 76 height 16
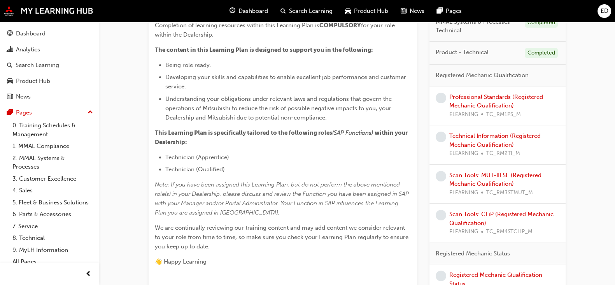
scroll to position [176, 0]
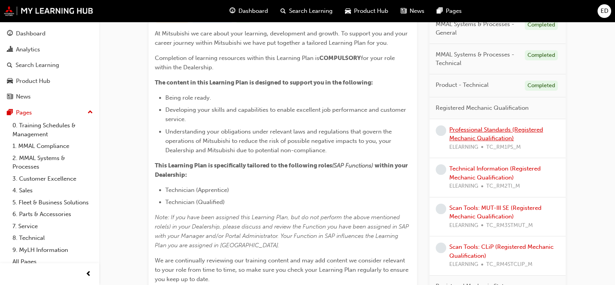
click at [487, 129] on link "Professional Standards (Registered Mechanic Qualification)" at bounding box center [497, 134] width 94 height 16
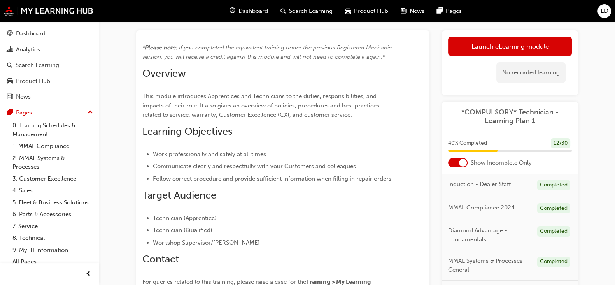
scroll to position [39, 0]
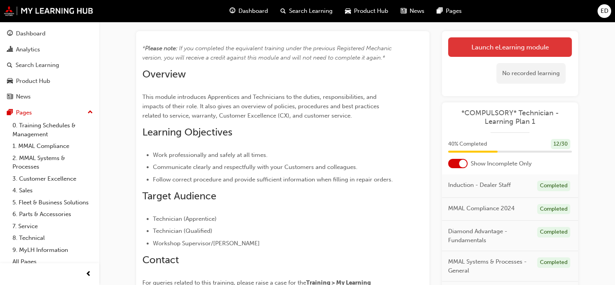
click at [514, 39] on link "Launch eLearning module" at bounding box center [510, 46] width 124 height 19
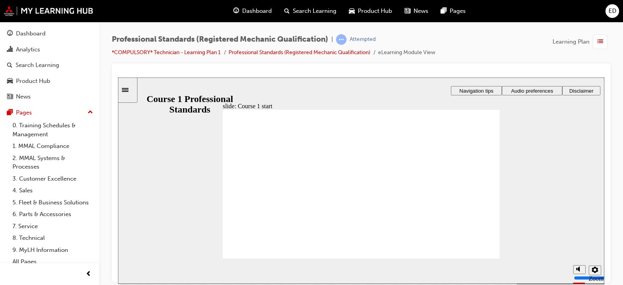
click at [622, 72] on div "Professional Standards (Registered Mechanic Qualification) | Attempted *COMPULS…" at bounding box center [361, 144] width 524 height 244
drag, startPoint x: 622, startPoint y: 72, endPoint x: 419, endPoint y: 47, distance: 204.7
click at [622, 72] on div "Professional Standards (Registered Mechanic Qualification) | Attempted *COMPULS…" at bounding box center [361, 144] width 524 height 244
click at [532, 90] on span "Audio preferences" at bounding box center [532, 91] width 42 height 6
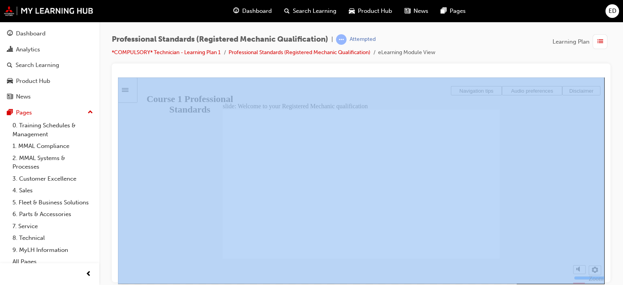
drag, startPoint x: 622, startPoint y: 57, endPoint x: 622, endPoint y: 97, distance: 40.1
click at [622, 97] on div "Professional Standards (Registered Mechanic Qualification) | Attempted *COMPULS…" at bounding box center [361, 144] width 524 height 244
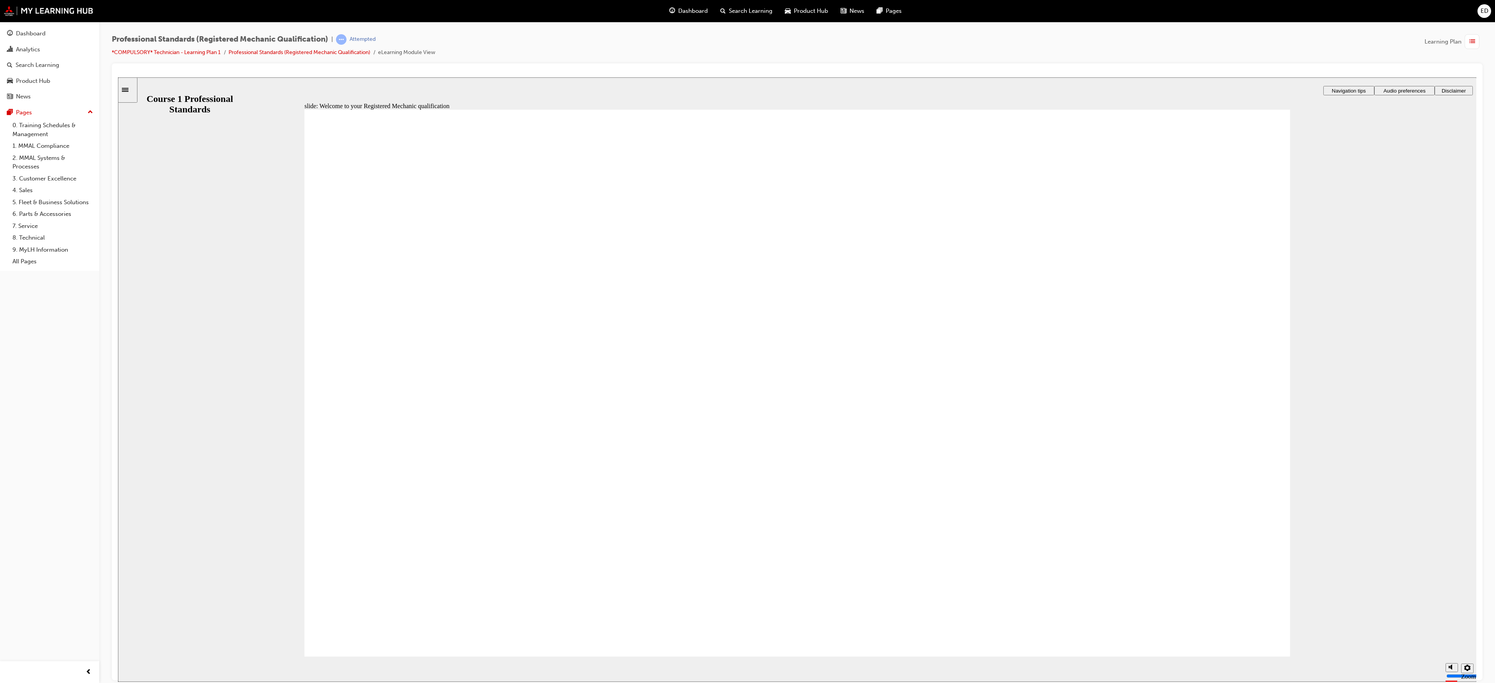
drag, startPoint x: 721, startPoint y: 78, endPoint x: 815, endPoint y: 95, distance: 95.4
click at [622, 95] on div "slide: Welcome to your Registered Mechanic qualification Rectangle 1 Rectangle …" at bounding box center [797, 379] width 1358 height 605
drag, startPoint x: 1494, startPoint y: 260, endPoint x: 1494, endPoint y: 323, distance: 63.1
click at [622, 323] on div "Professional Standards (Registered Mechanic Qualification) | Attempted *COMPULS…" at bounding box center [796, 343] width 1395 height 642
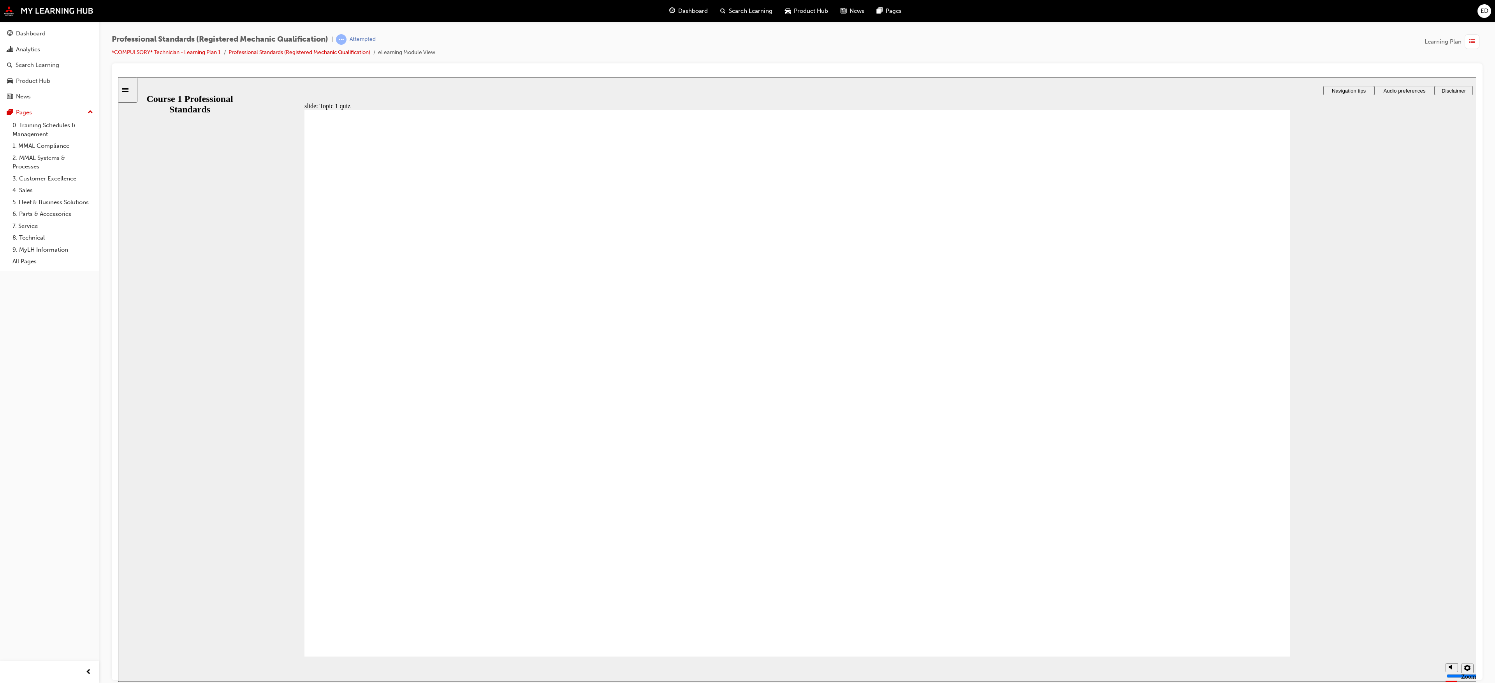
radio input "true"
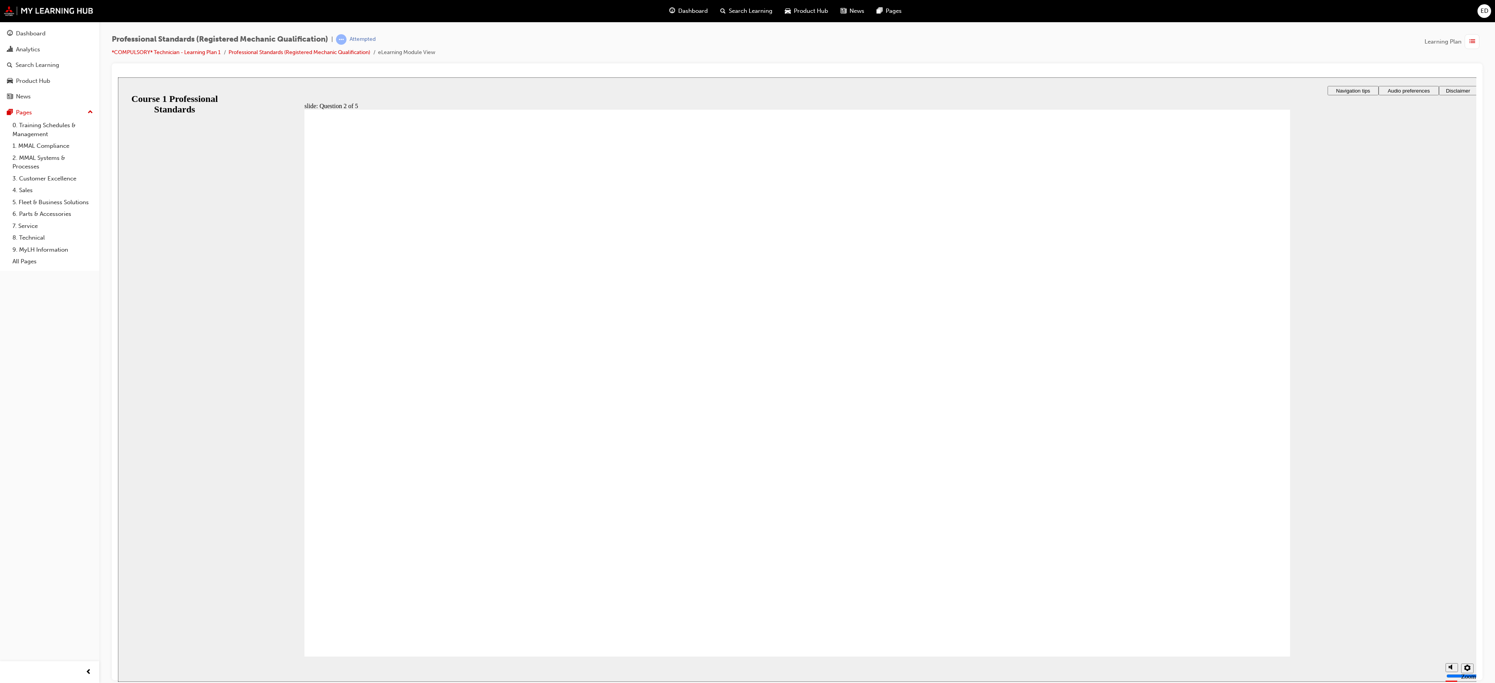
radio input "true"
radio input "false"
radio input "true"
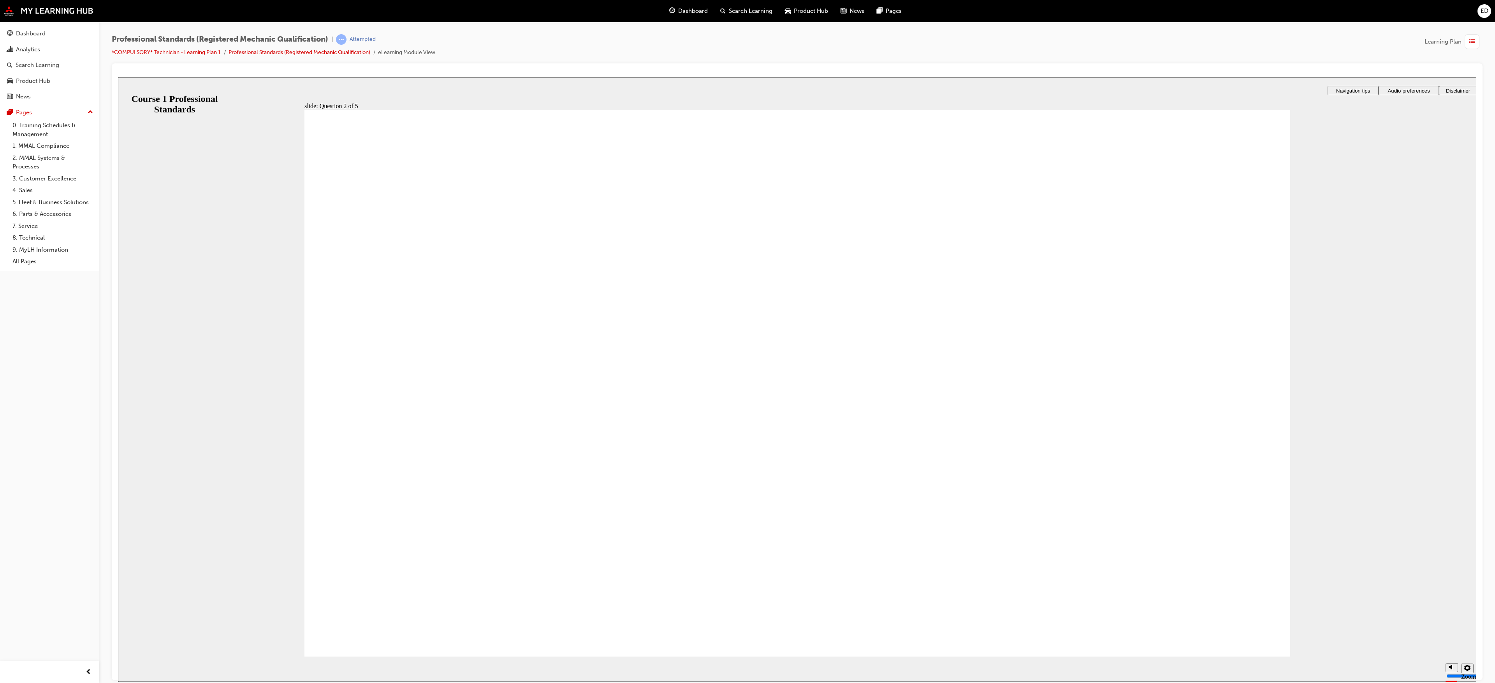
radio input "true"
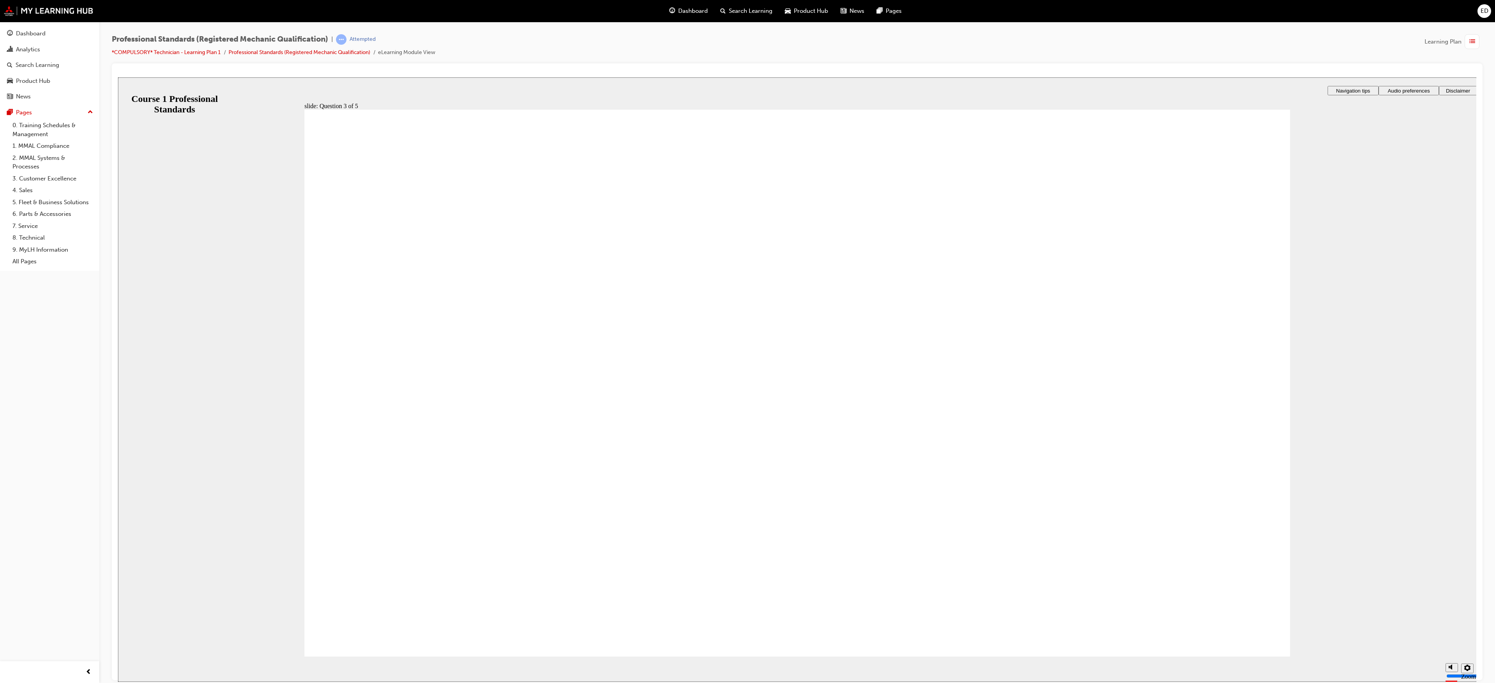
radio input "true"
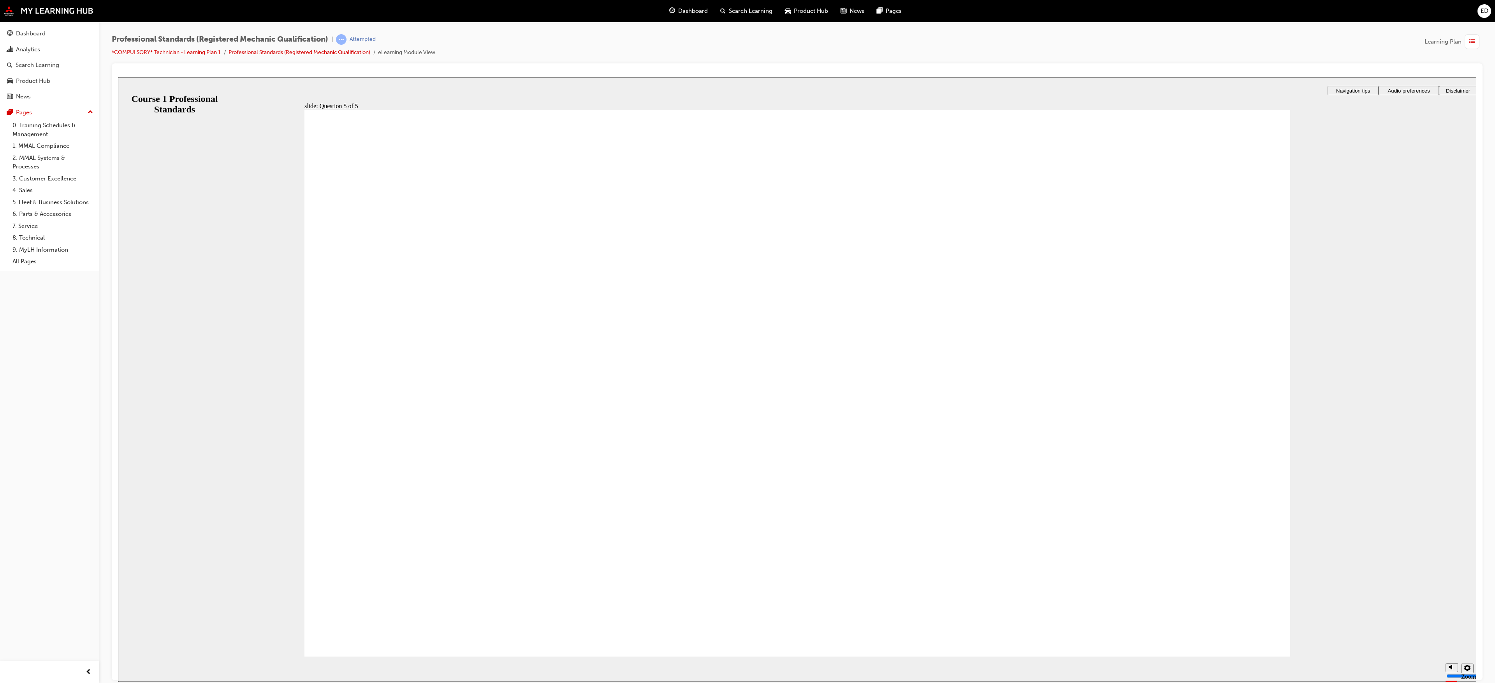
checkbox input "true"
checkbox input "false"
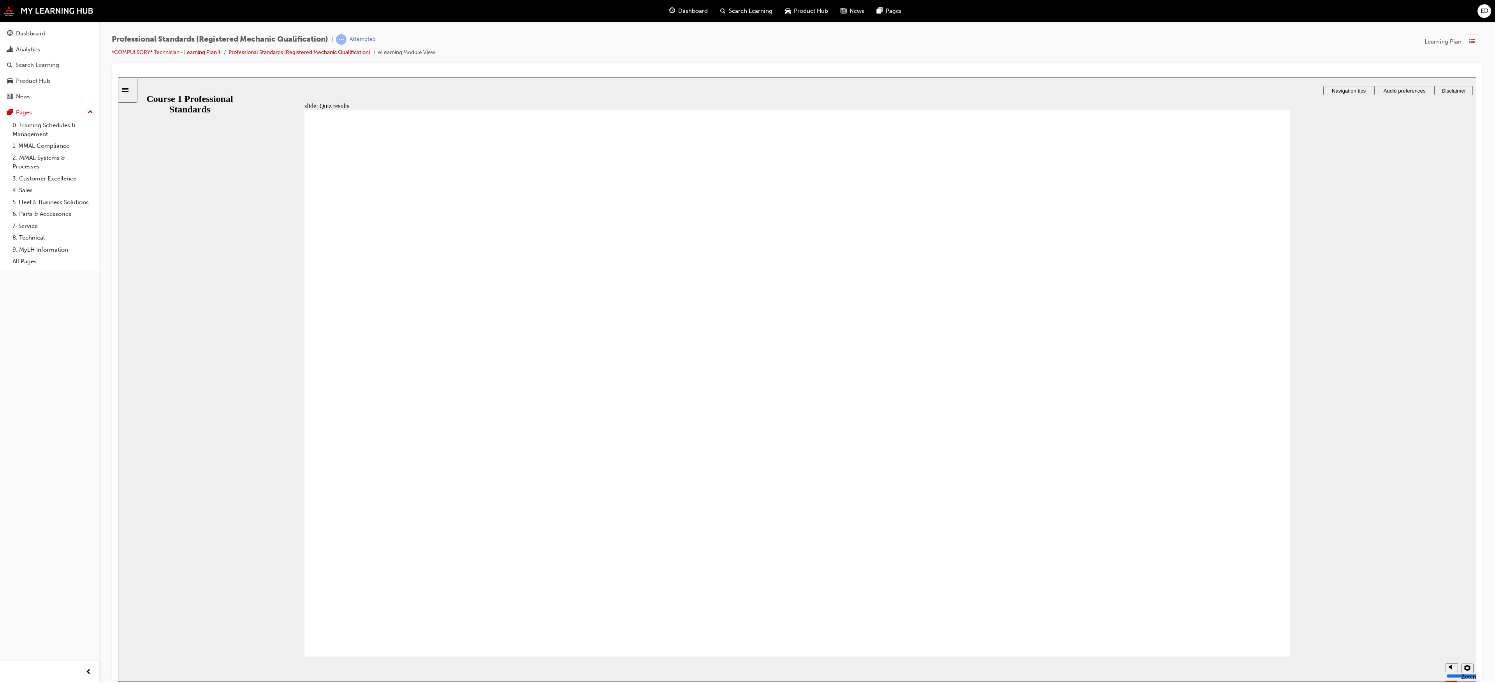
drag, startPoint x: 1255, startPoint y: 611, endPoint x: 1248, endPoint y: 629, distance: 19.2
drag, startPoint x: 497, startPoint y: 418, endPoint x: 466, endPoint y: 415, distance: 31.4
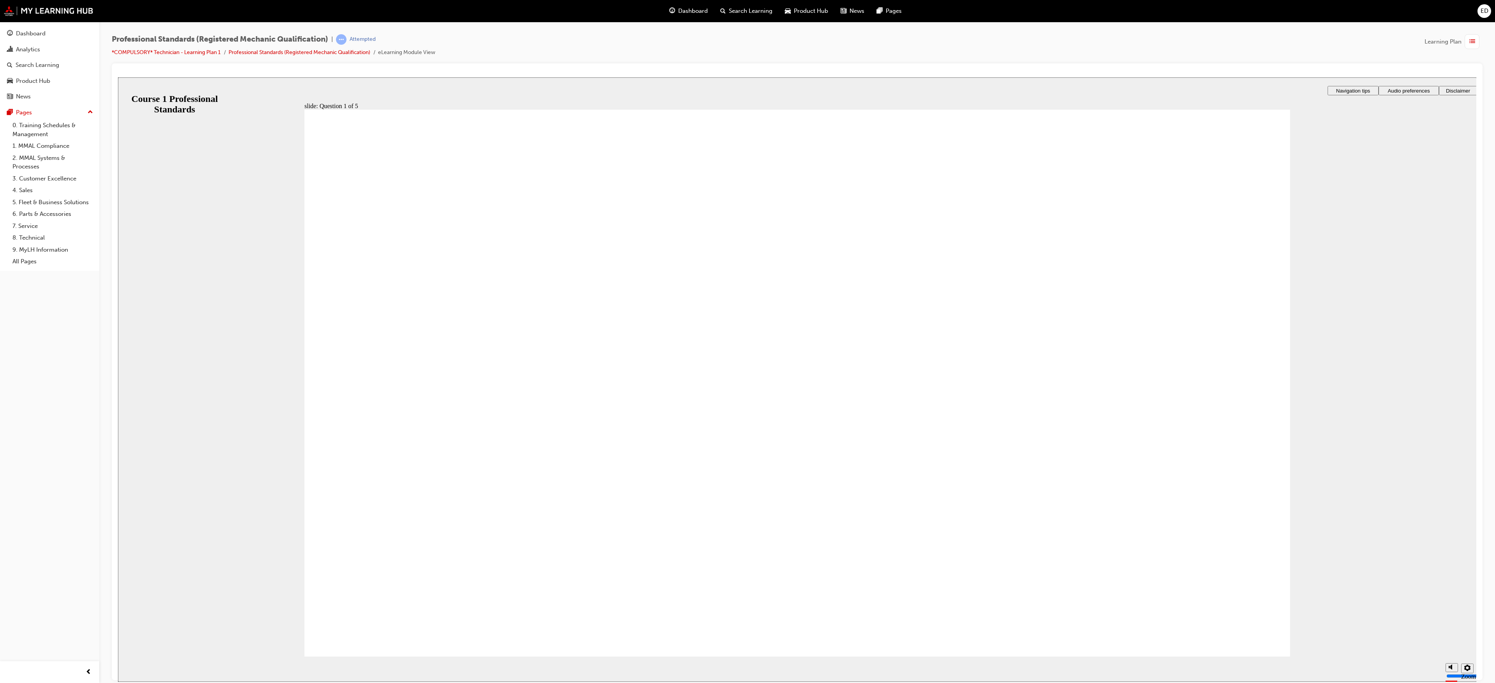
radio input "true"
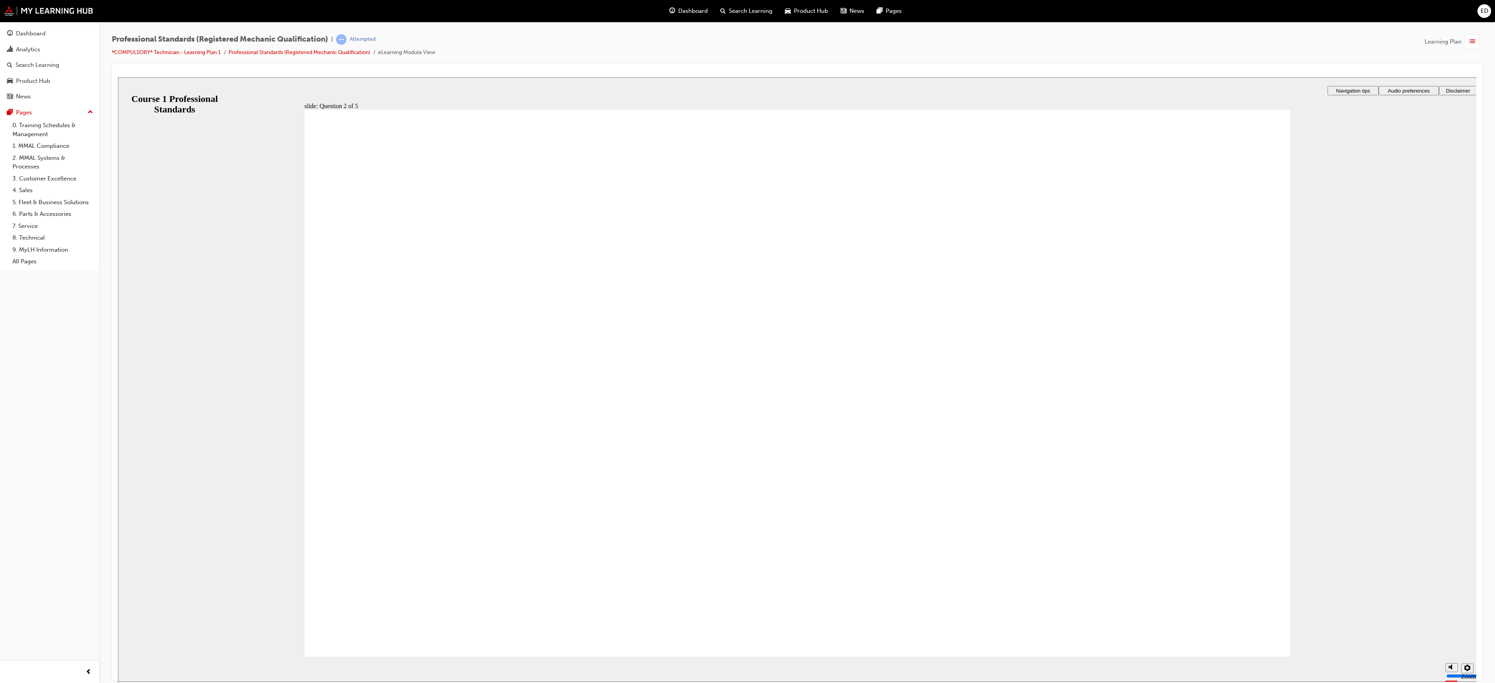
radio input "true"
checkbox input "true"
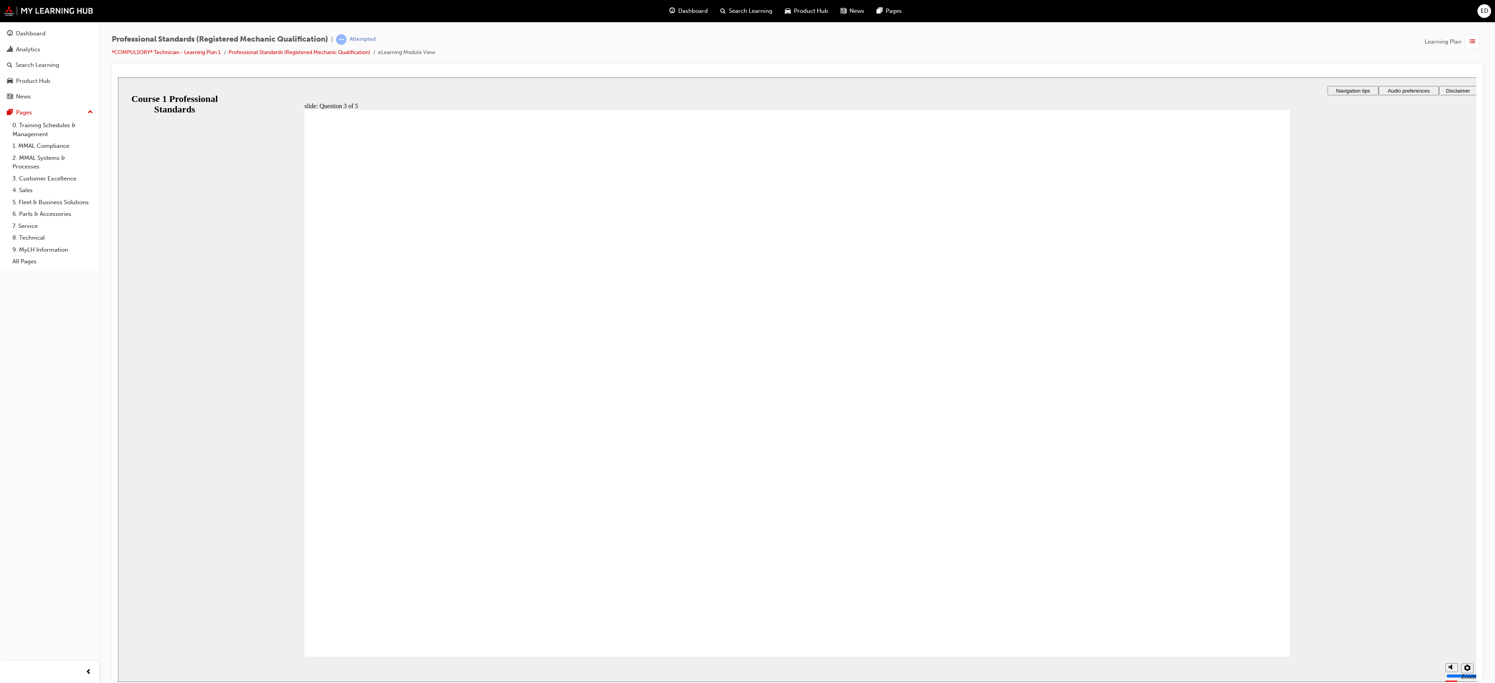
checkbox input "true"
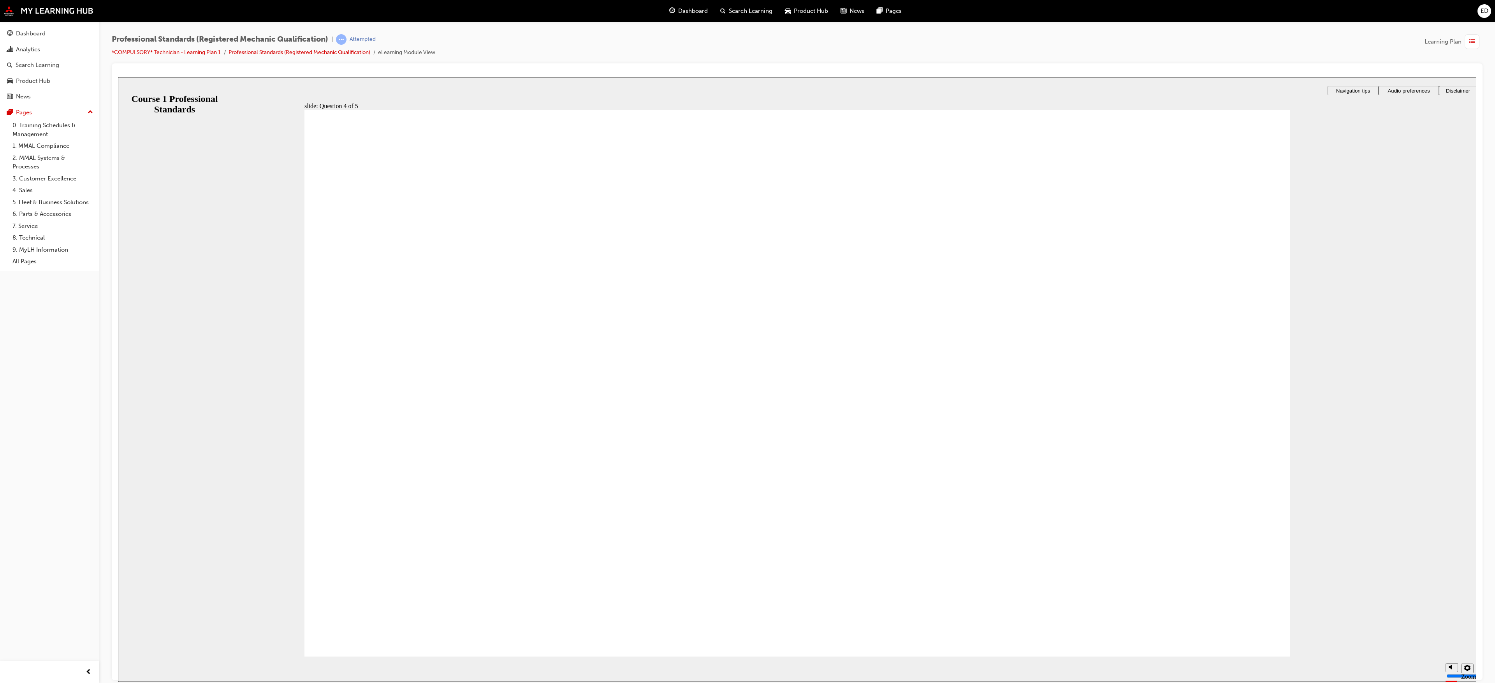
radio input "true"
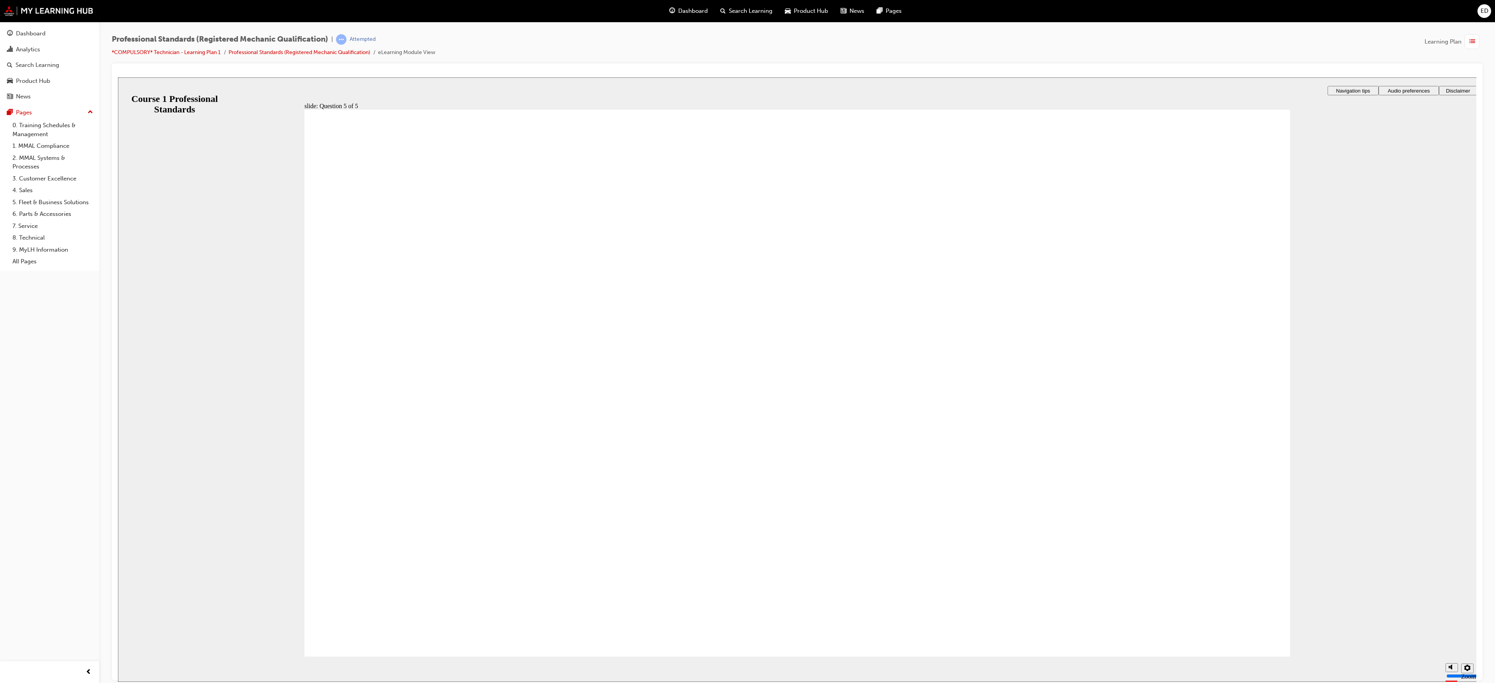
radio input "true"
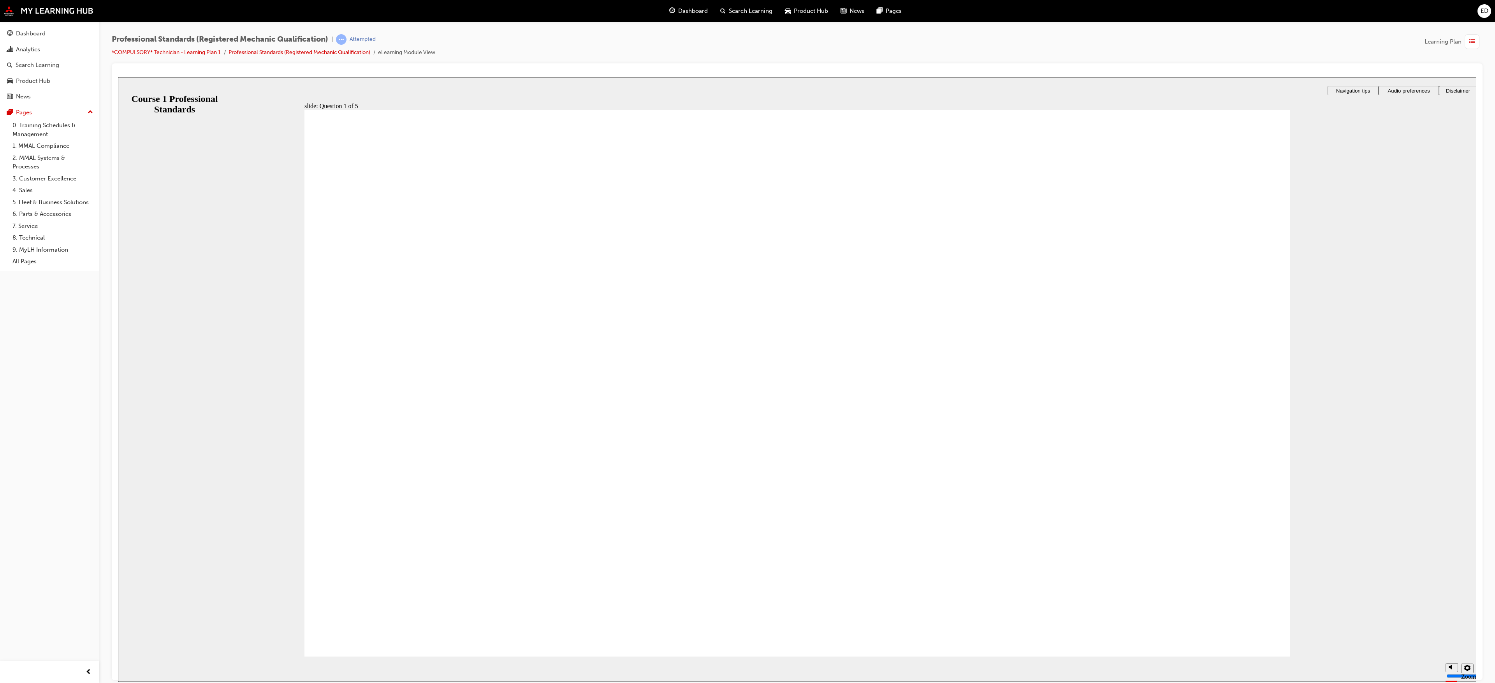
radio input "true"
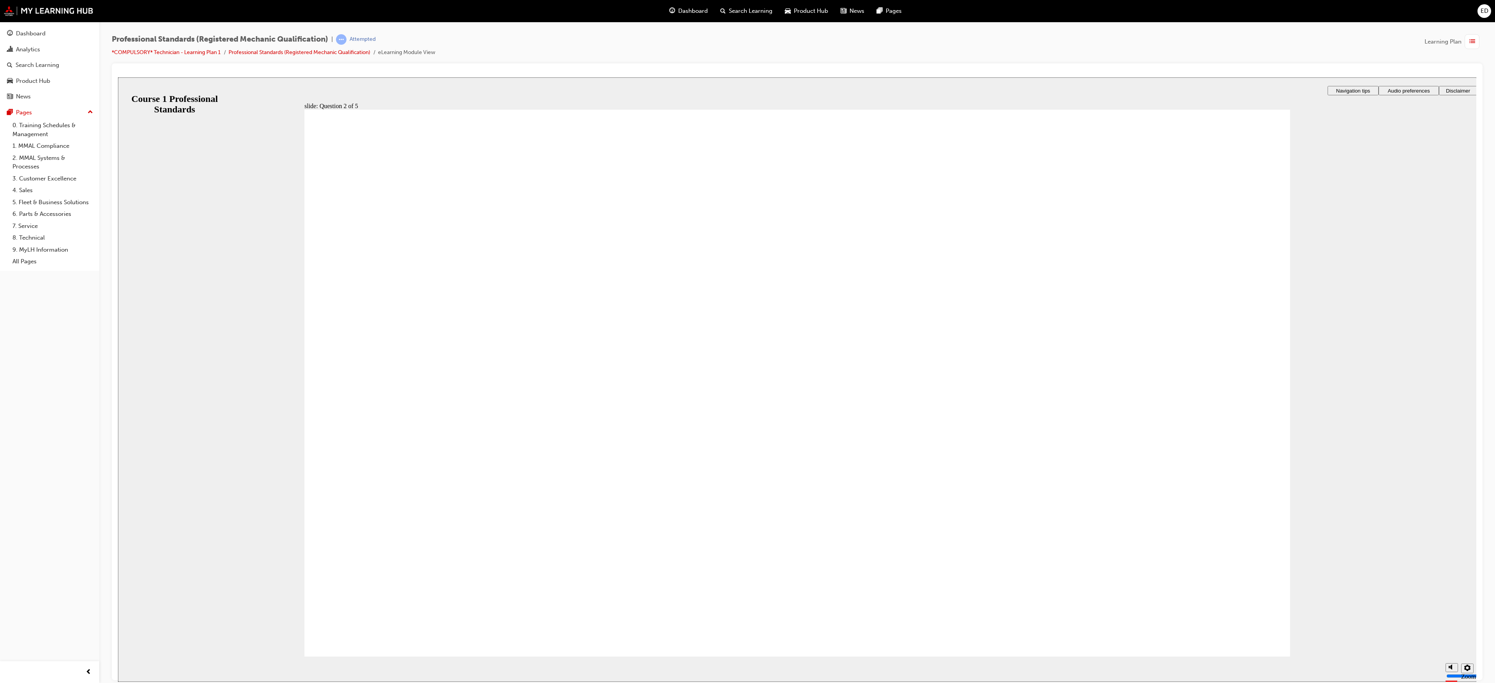
radio input "true"
checkbox input "true"
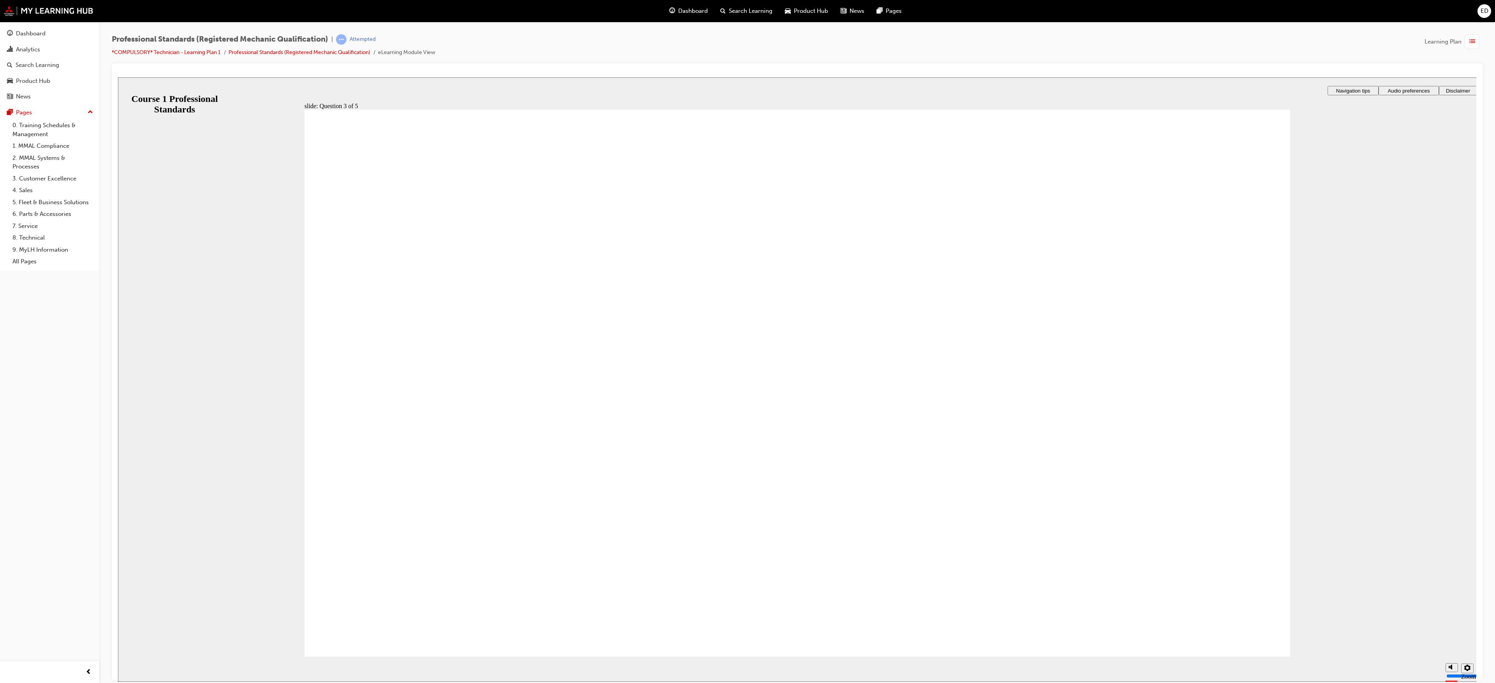
checkbox input "true"
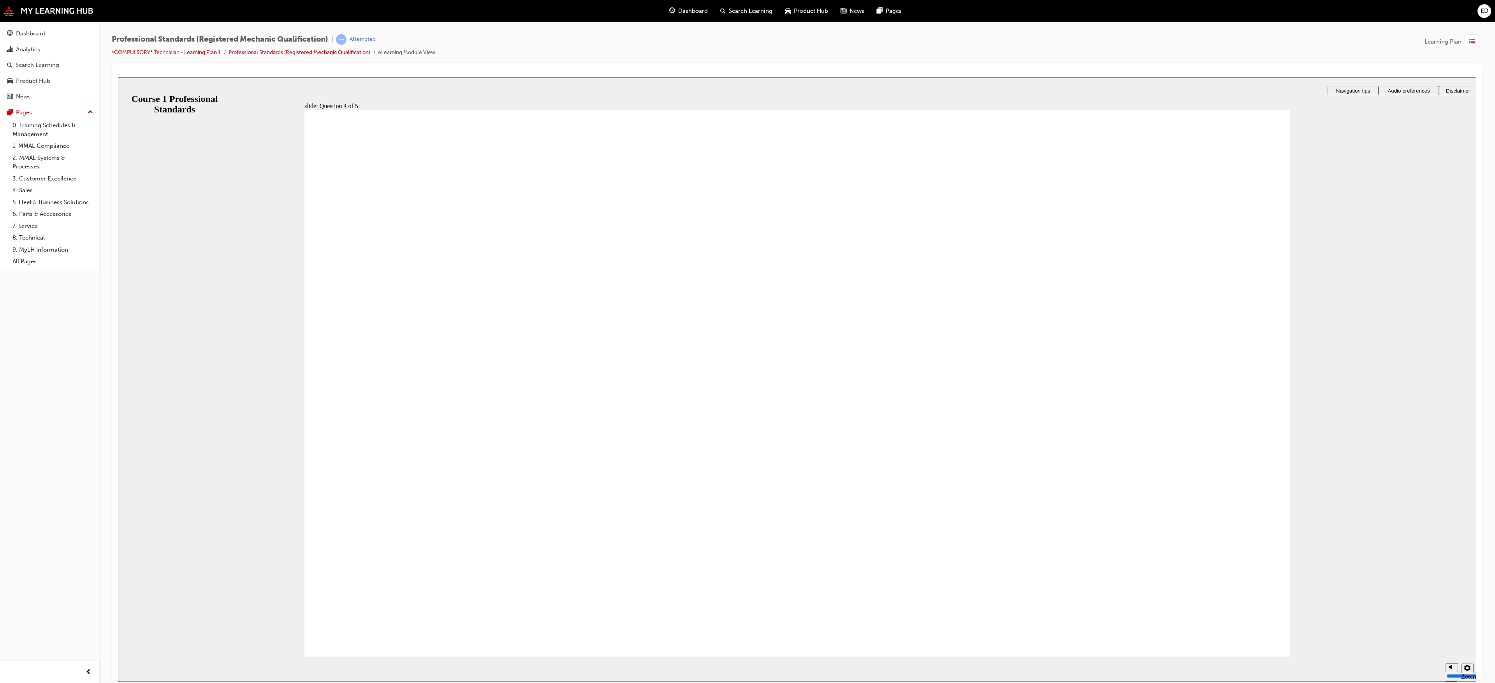
radio input "true"
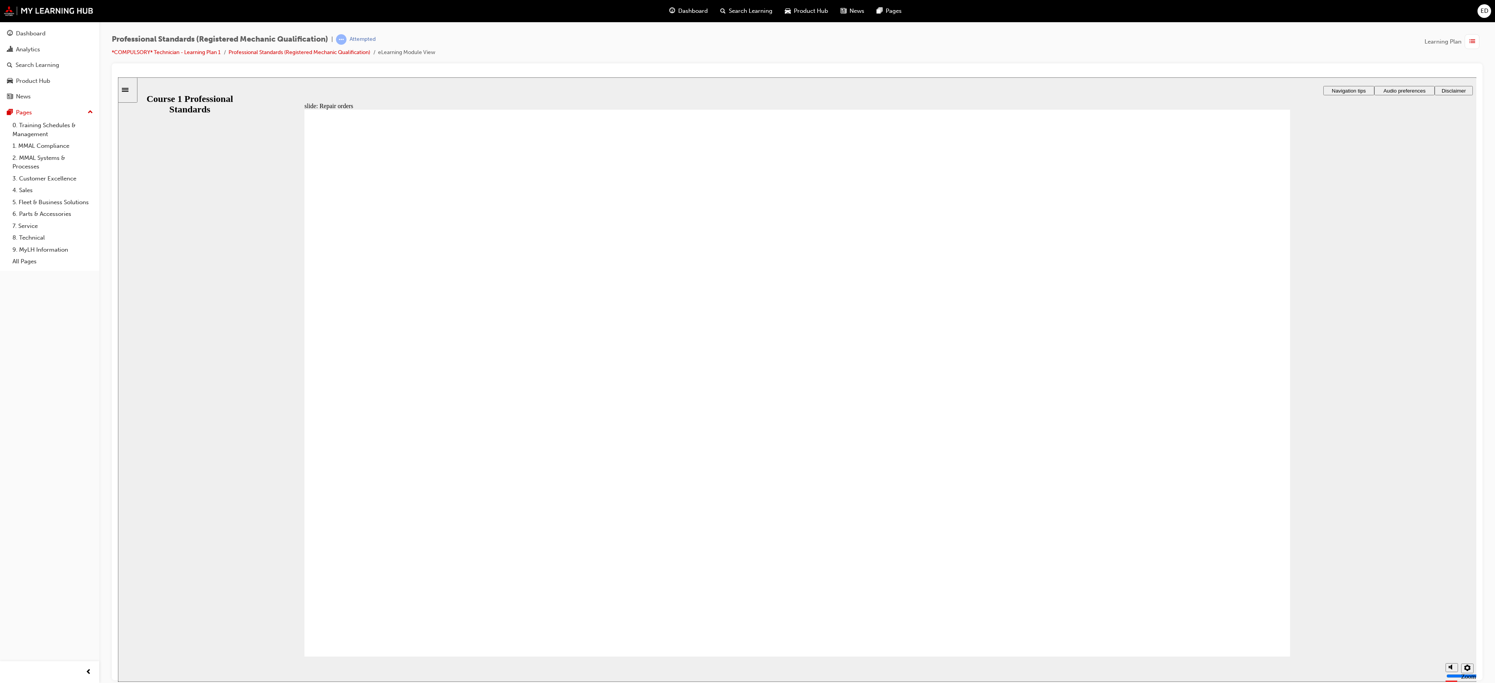
checkbox input "true"
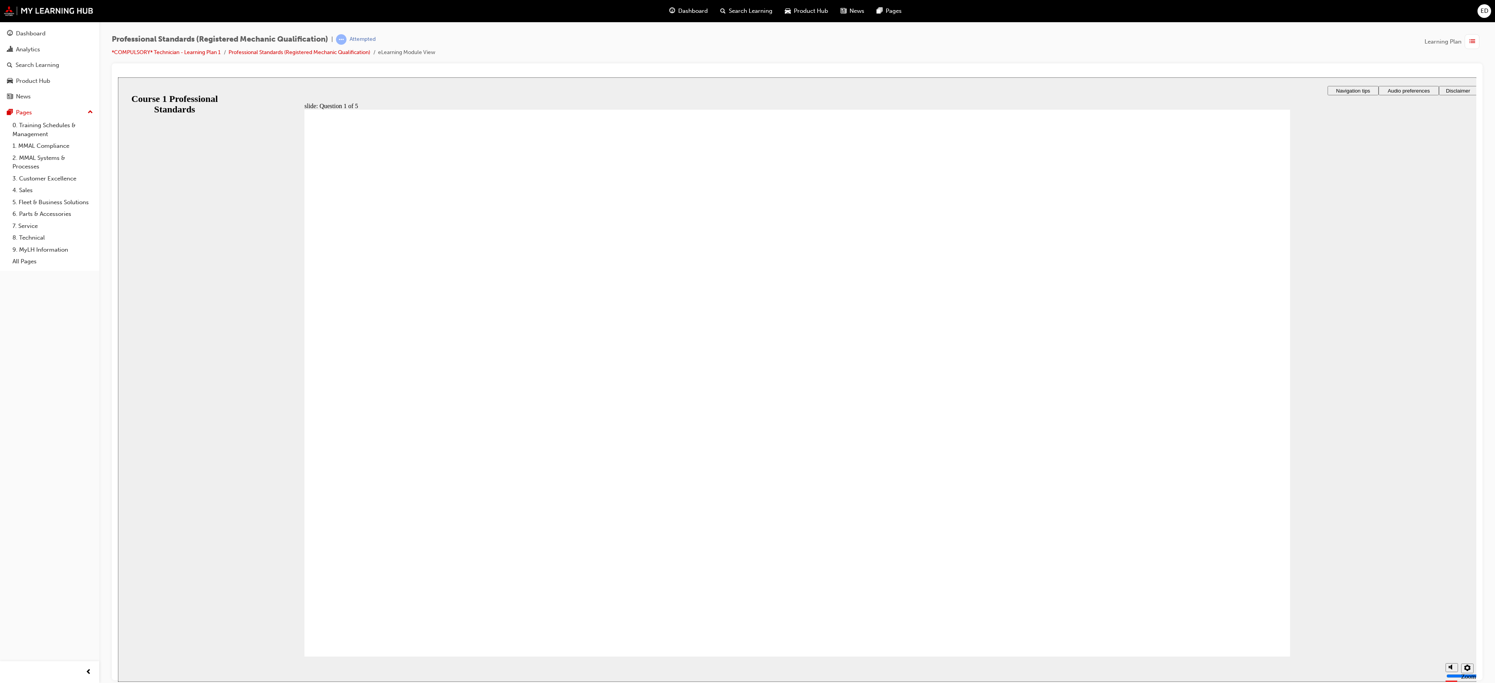
checkbox input "true"
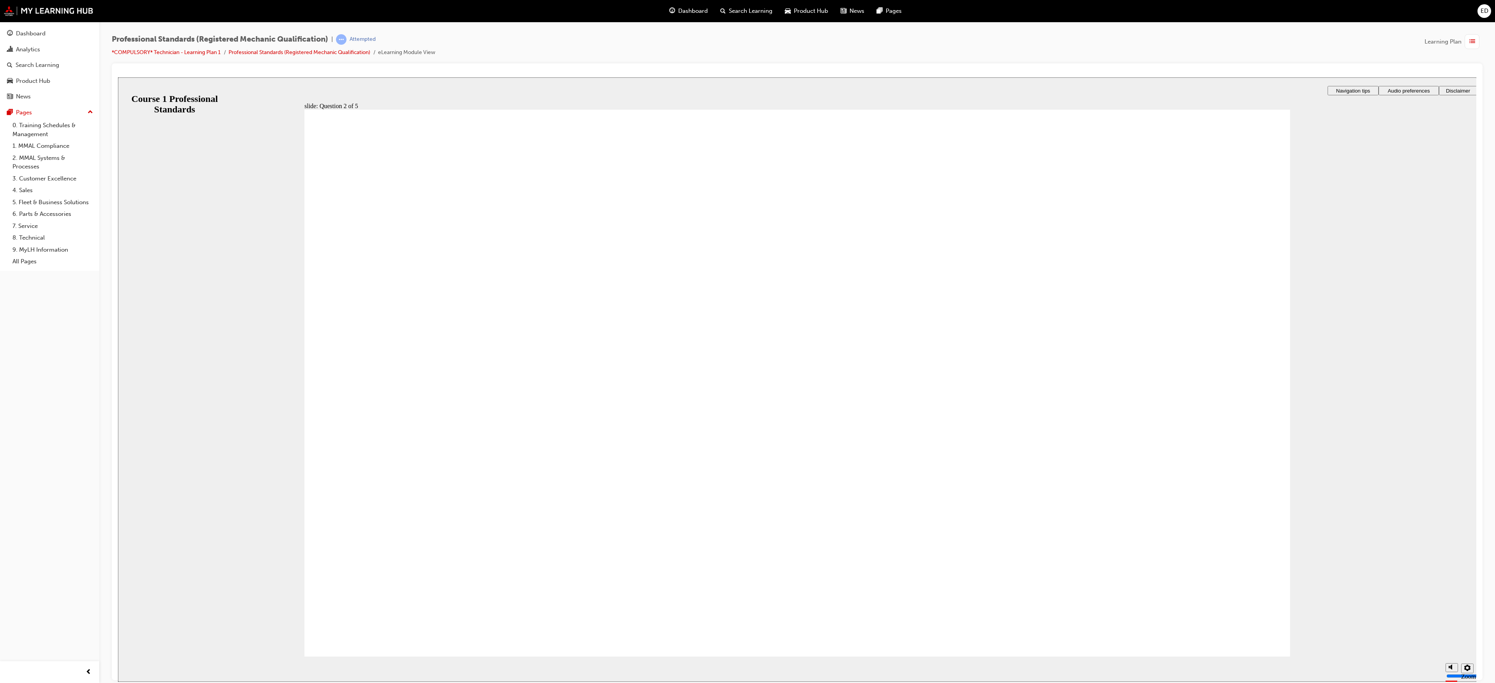
radio input "true"
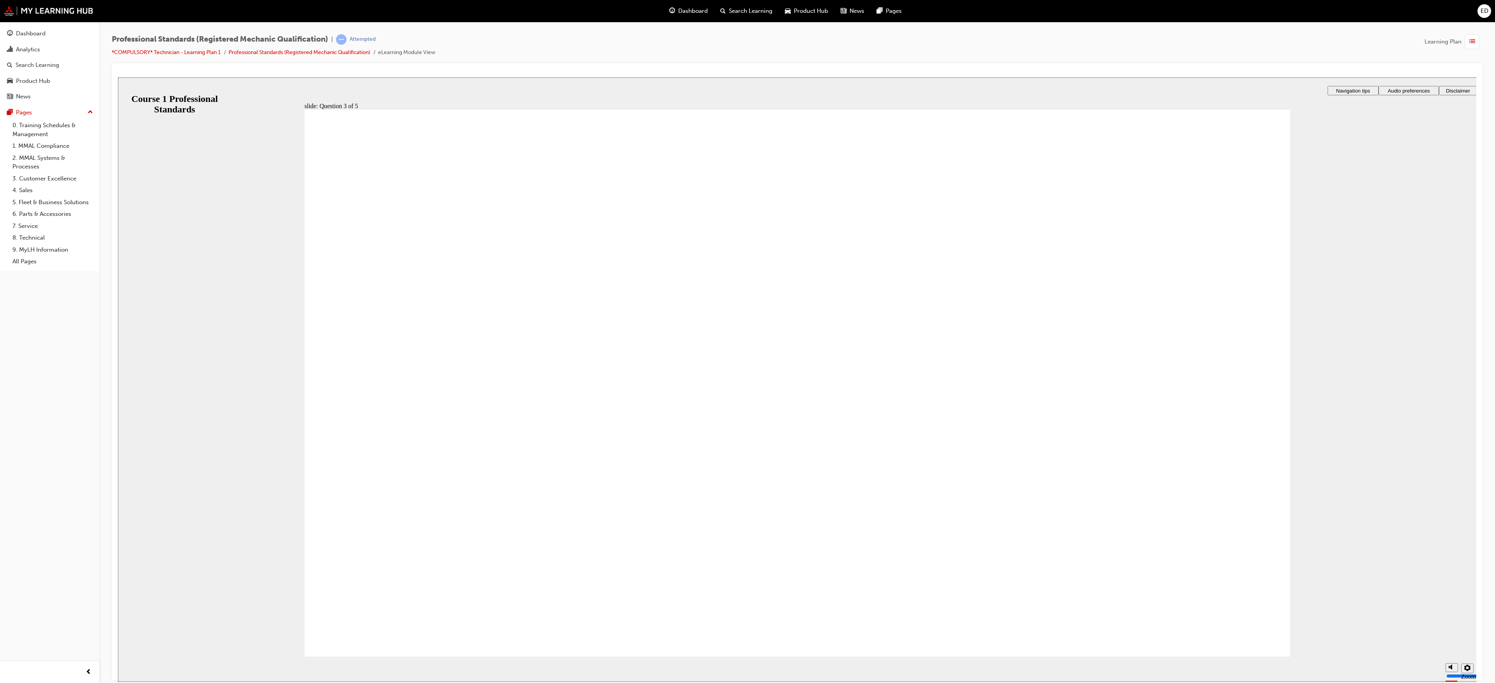
radio input "false"
radio input "true"
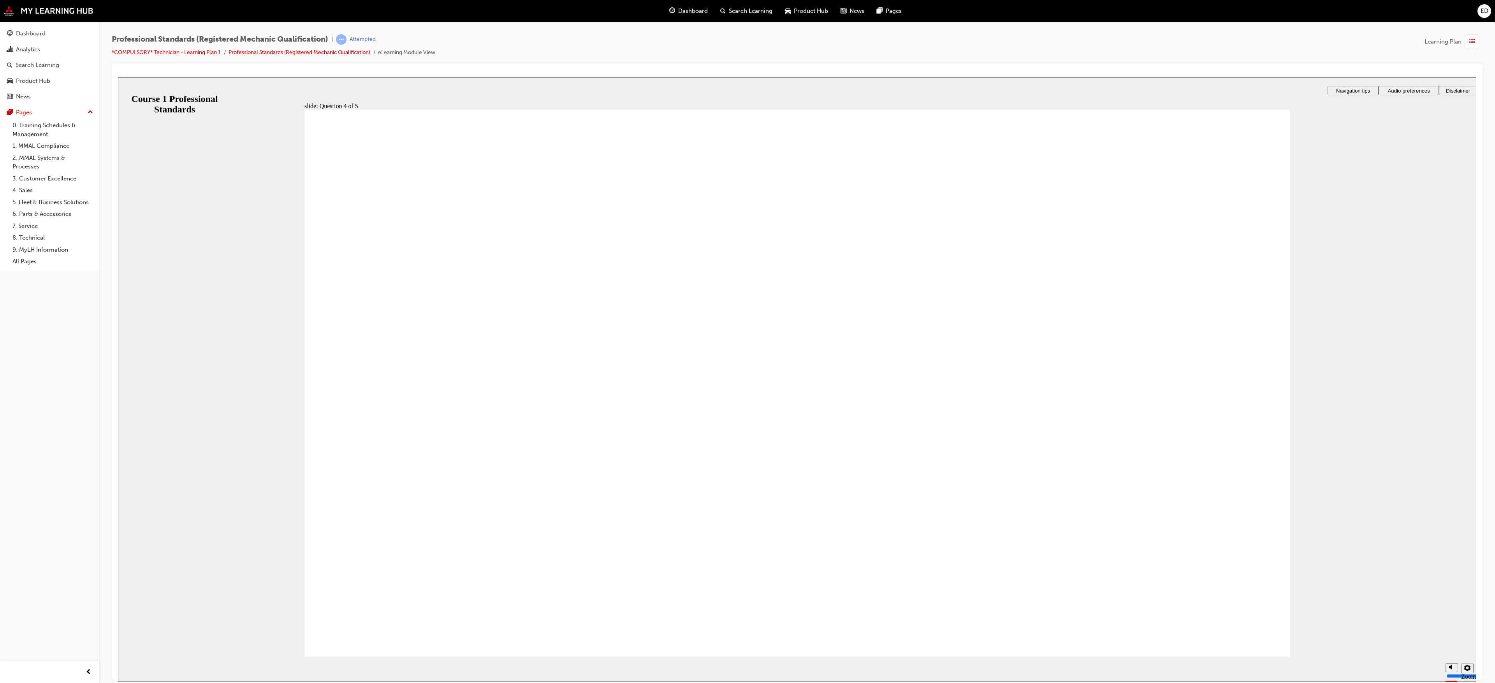
radio input "true"
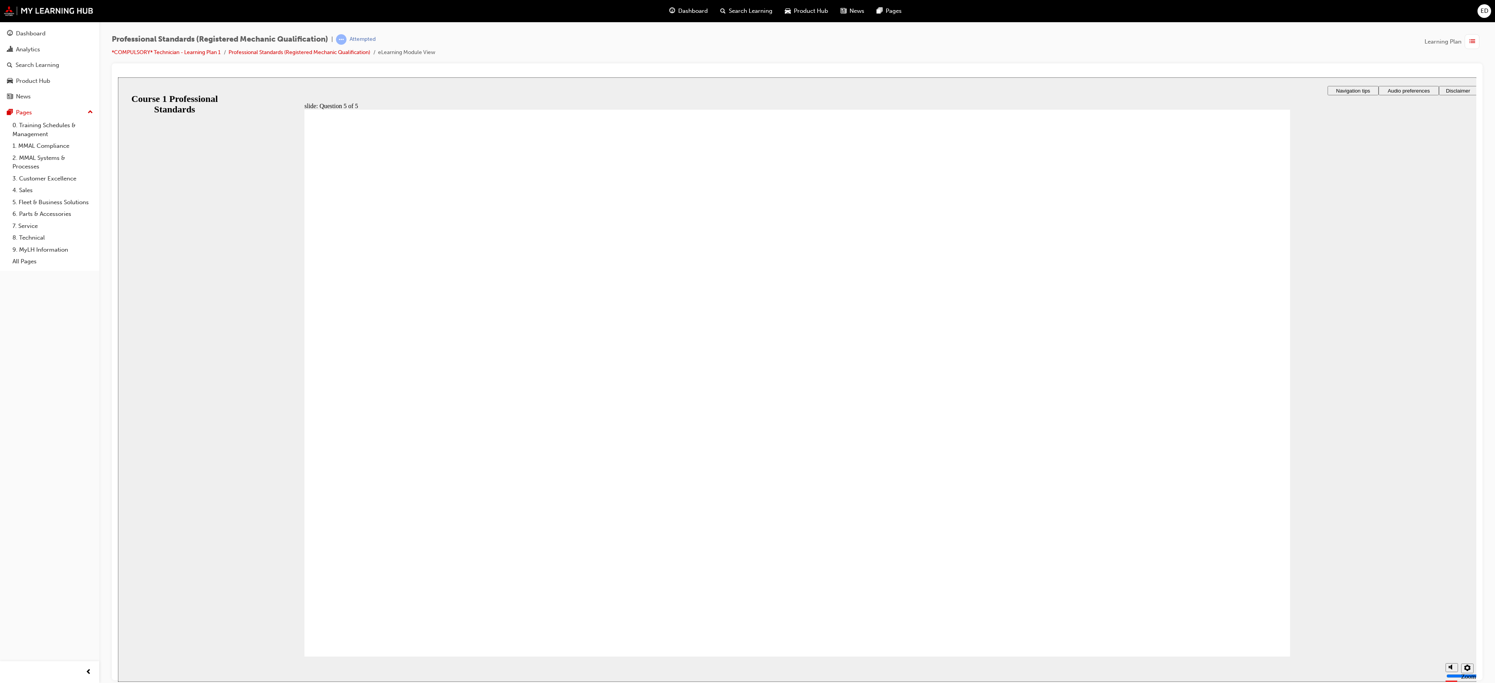
checkbox input "true"
checkbox input "false"
checkbox input "true"
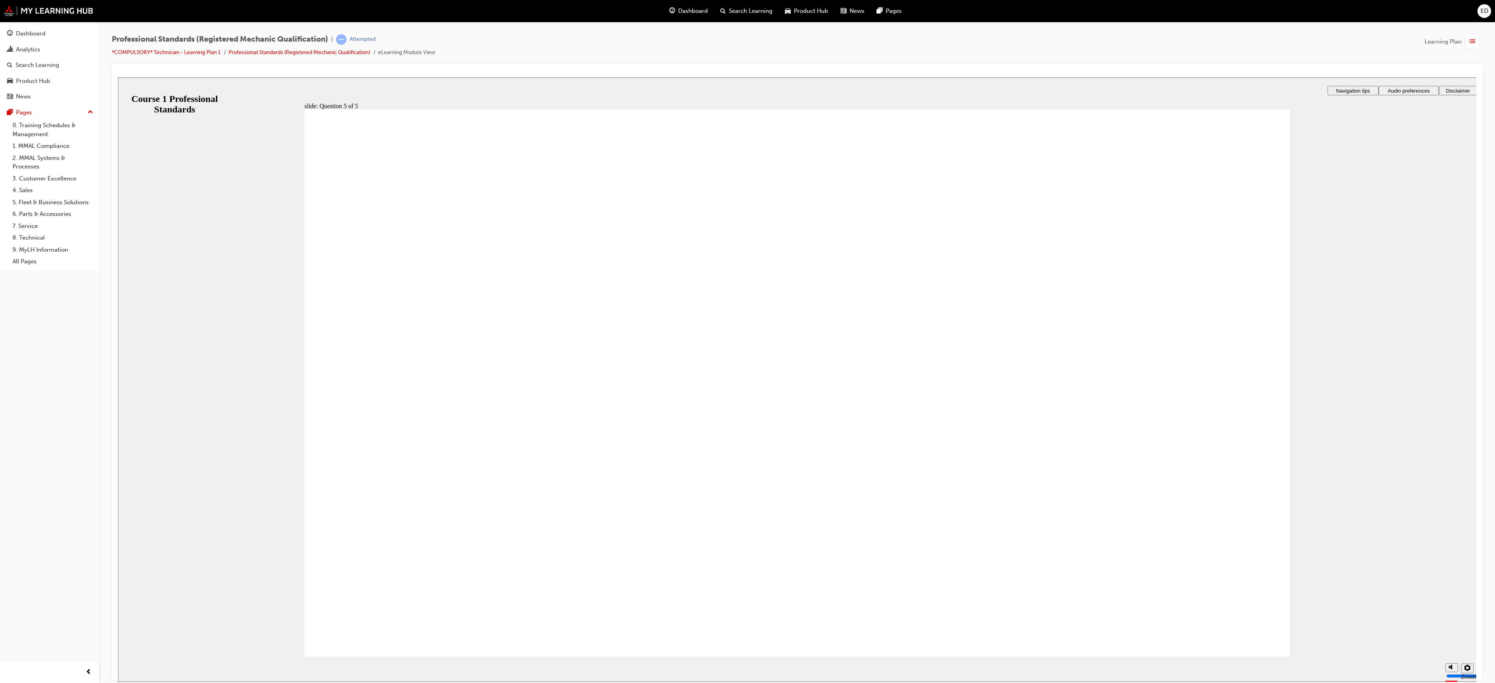
checkbox input "true"
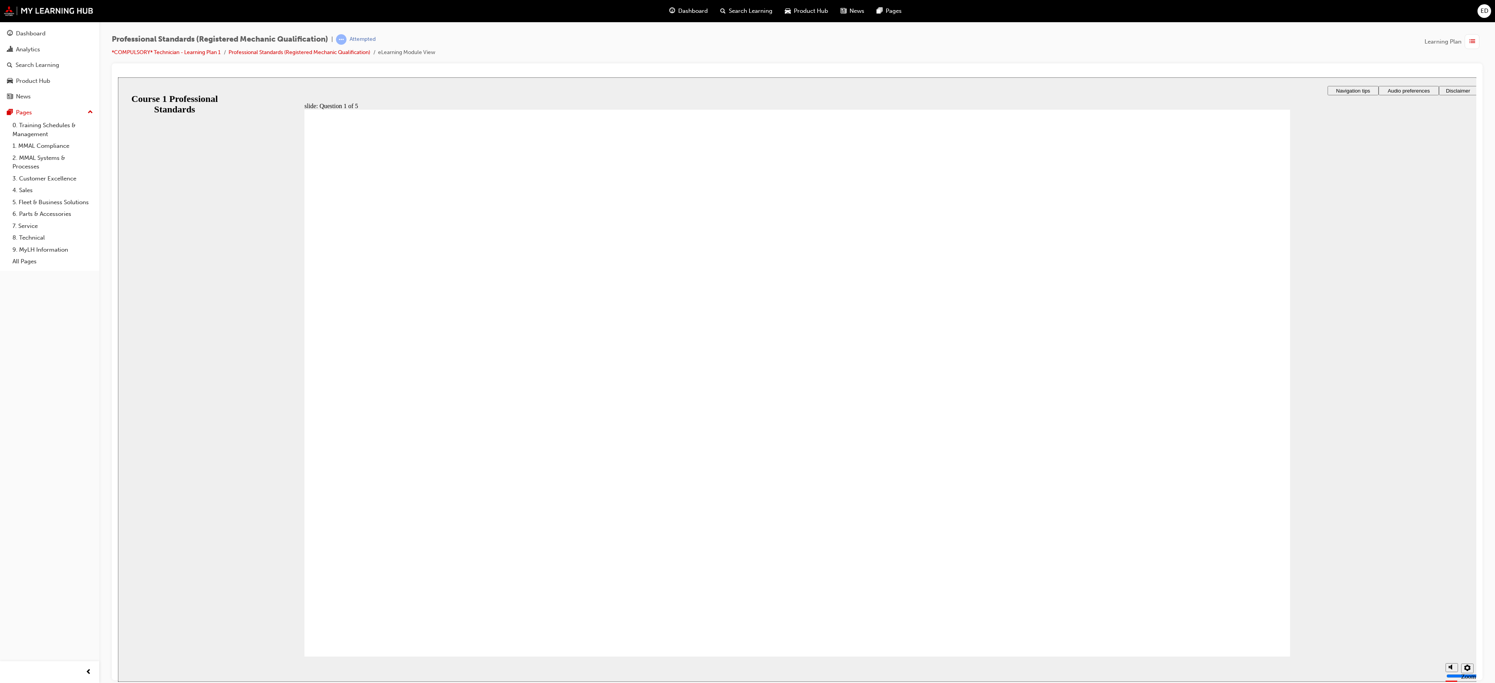
checkbox input "true"
radio input "true"
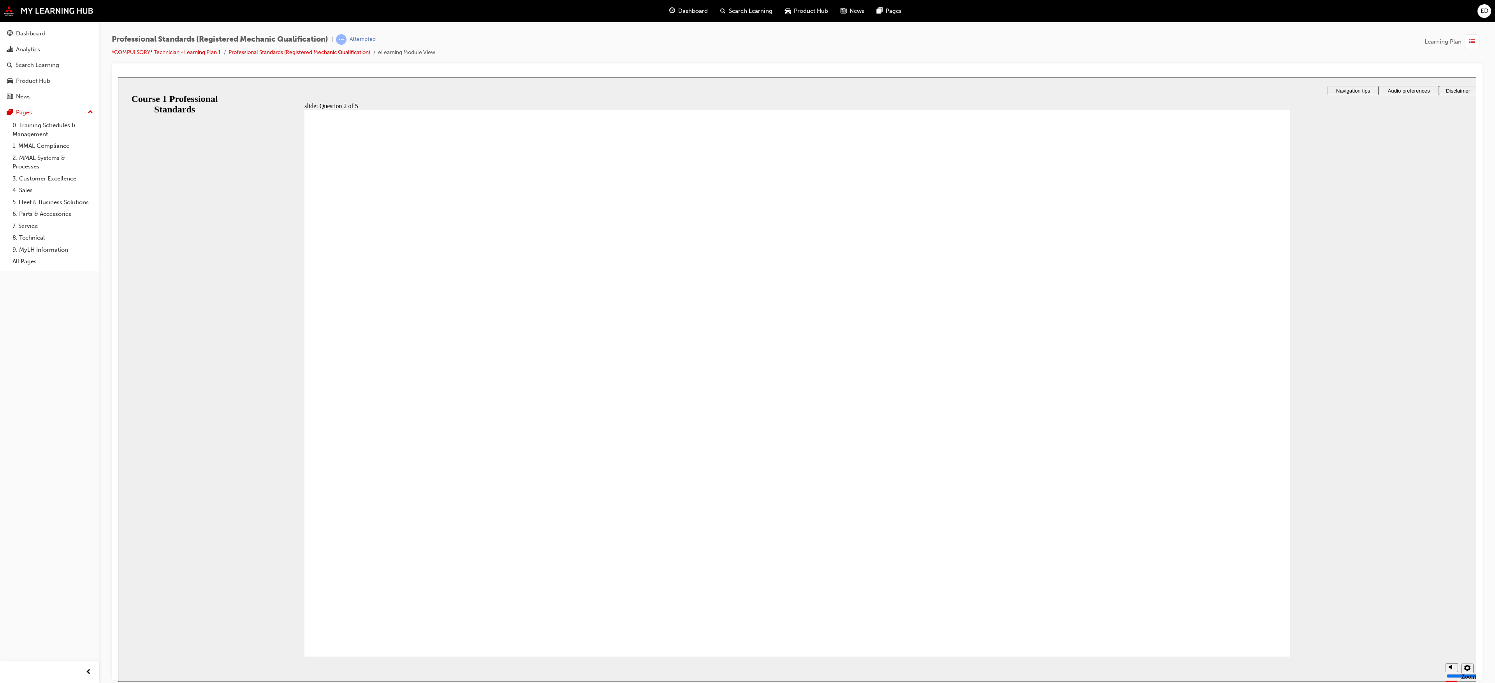
radio input "true"
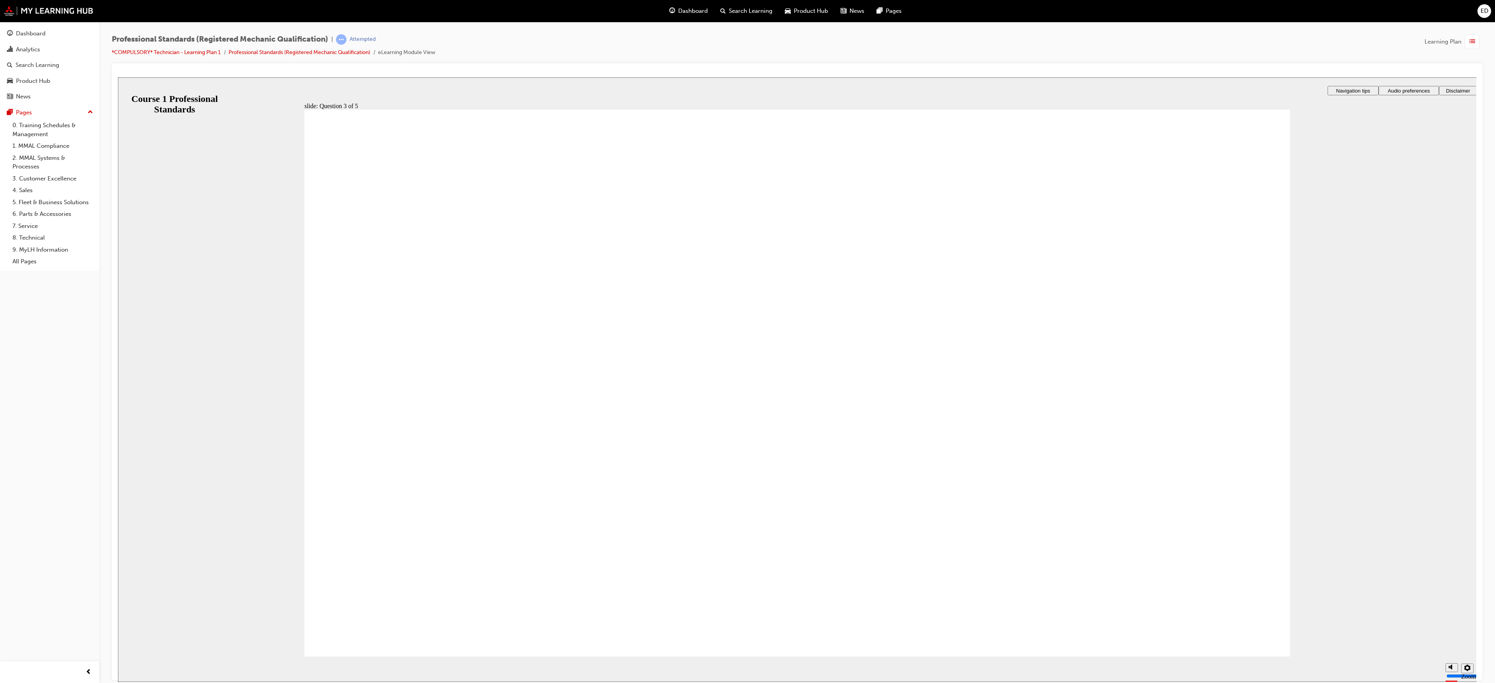
radio input "true"
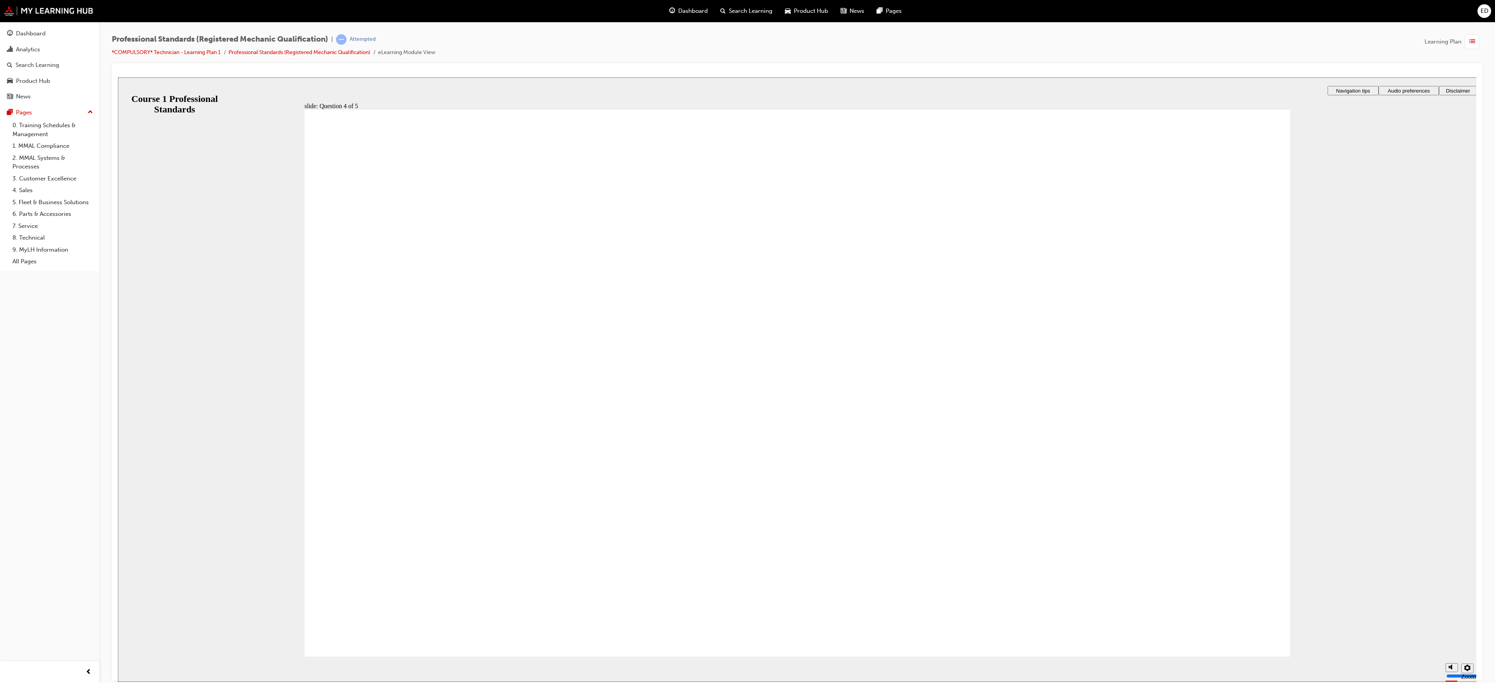
checkbox input "true"
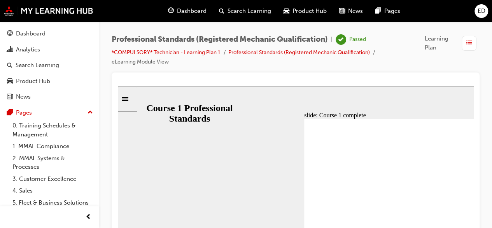
click at [188, 11] on span "Dashboard" at bounding box center [192, 11] width 30 height 9
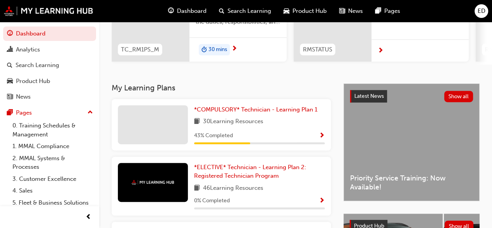
scroll to position [116, 0]
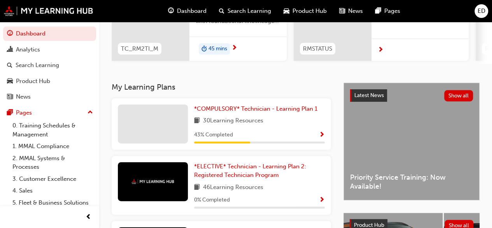
click at [323, 134] on span "Show Progress" at bounding box center [322, 135] width 6 height 7
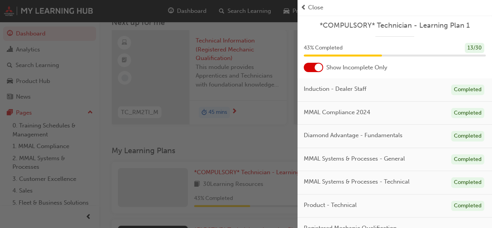
scroll to position [47, 0]
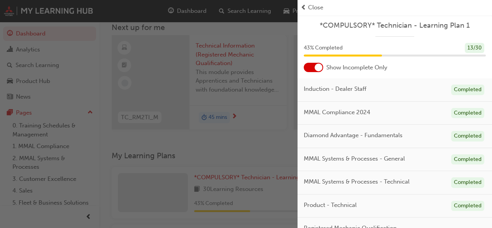
click at [291, 30] on div "button" at bounding box center [149, 114] width 298 height 228
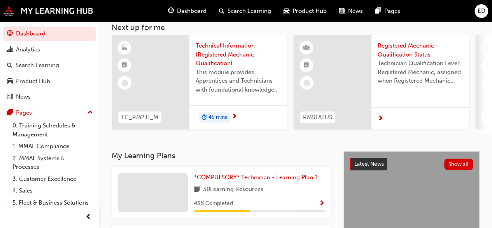
scroll to position [168, 0]
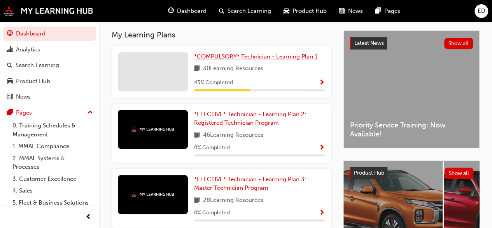
click at [303, 60] on span "*COMPULSORY* Technician - Learning Plan 1" at bounding box center [255, 56] width 123 height 7
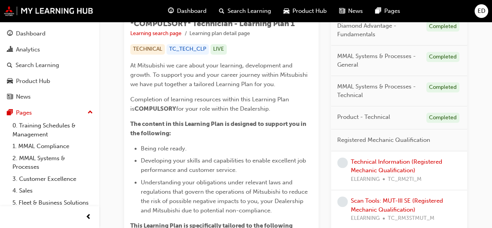
scroll to position [174, 0]
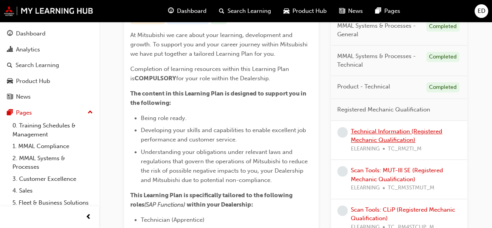
click at [390, 133] on link "Technical Information (Registered Mechanic Qualification)" at bounding box center [396, 136] width 91 height 16
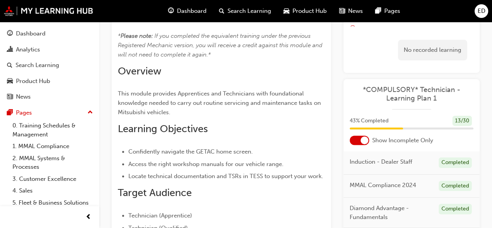
scroll to position [68, 0]
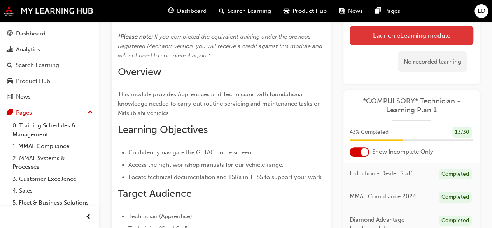
click at [437, 35] on link "Launch eLearning module" at bounding box center [412, 35] width 124 height 19
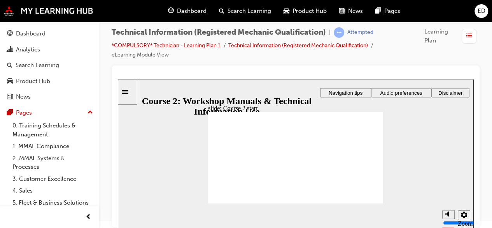
scroll to position [7, 0]
drag, startPoint x: 498, startPoint y: 78, endPoint x: 234, endPoint y: 82, distance: 263.9
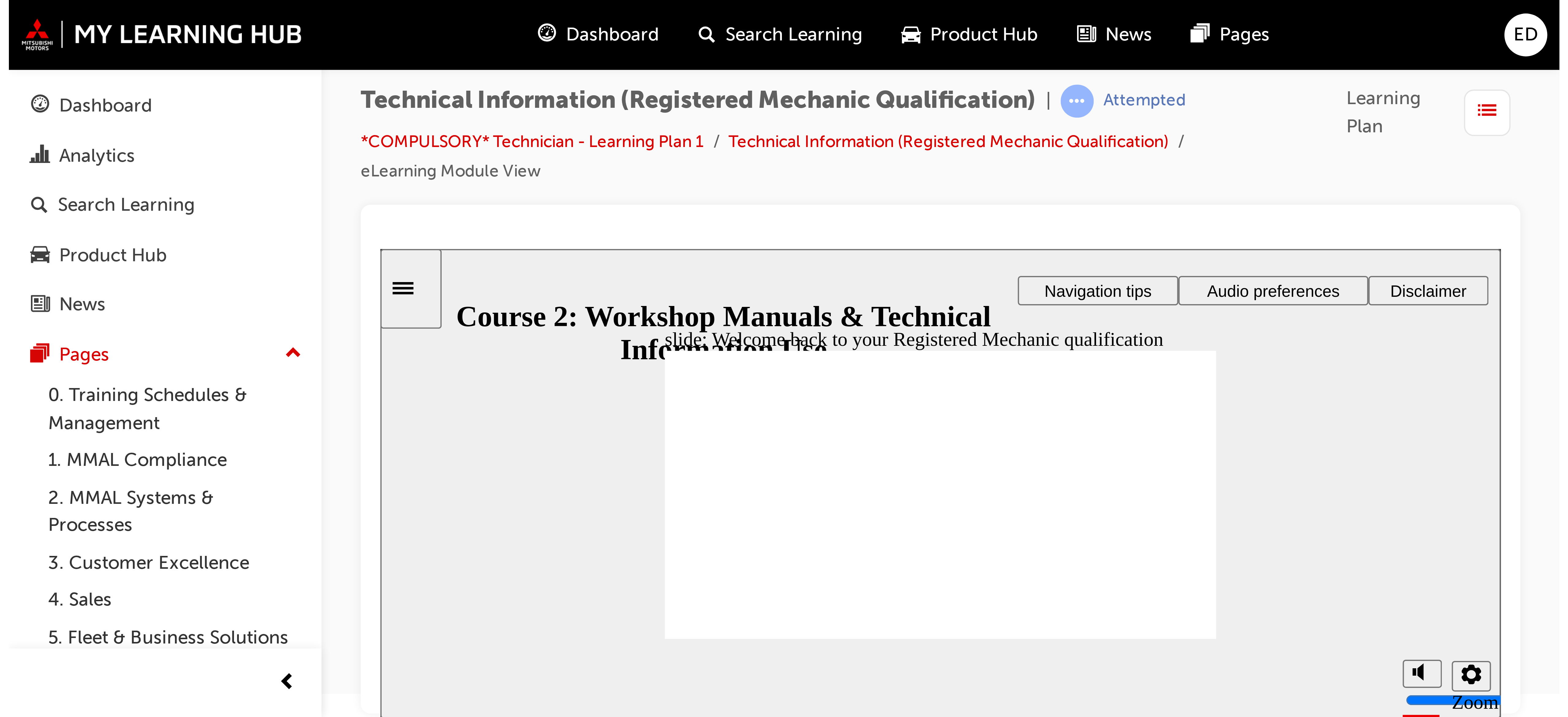
scroll to position [0, 0]
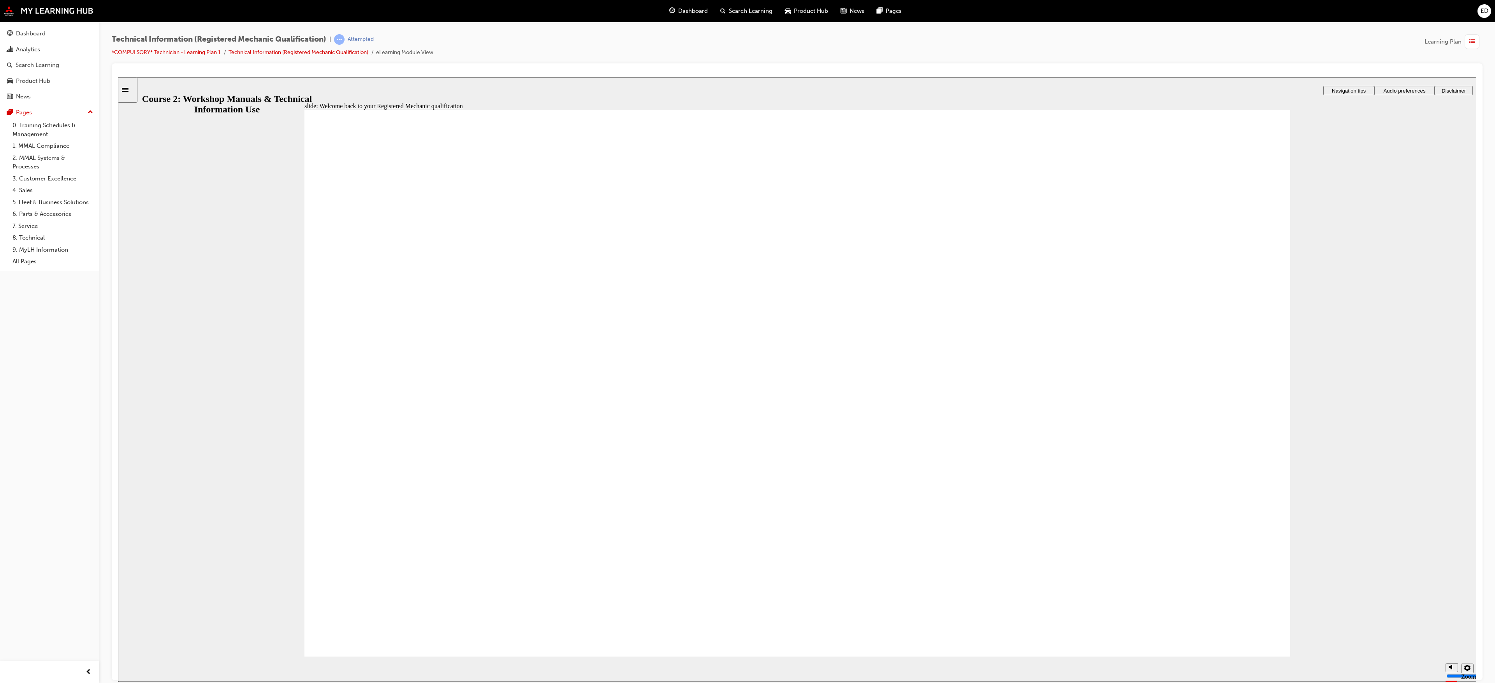
drag, startPoint x: 612, startPoint y: 77, endPoint x: 947, endPoint y: 272, distance: 387.2
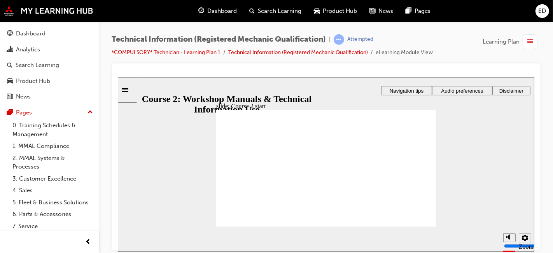
drag, startPoint x: 1586, startPoint y: 77, endPoint x: 368, endPoint y: 126, distance: 1219.6
click at [451, 94] on button "Audio preferences" at bounding box center [462, 90] width 60 height 9
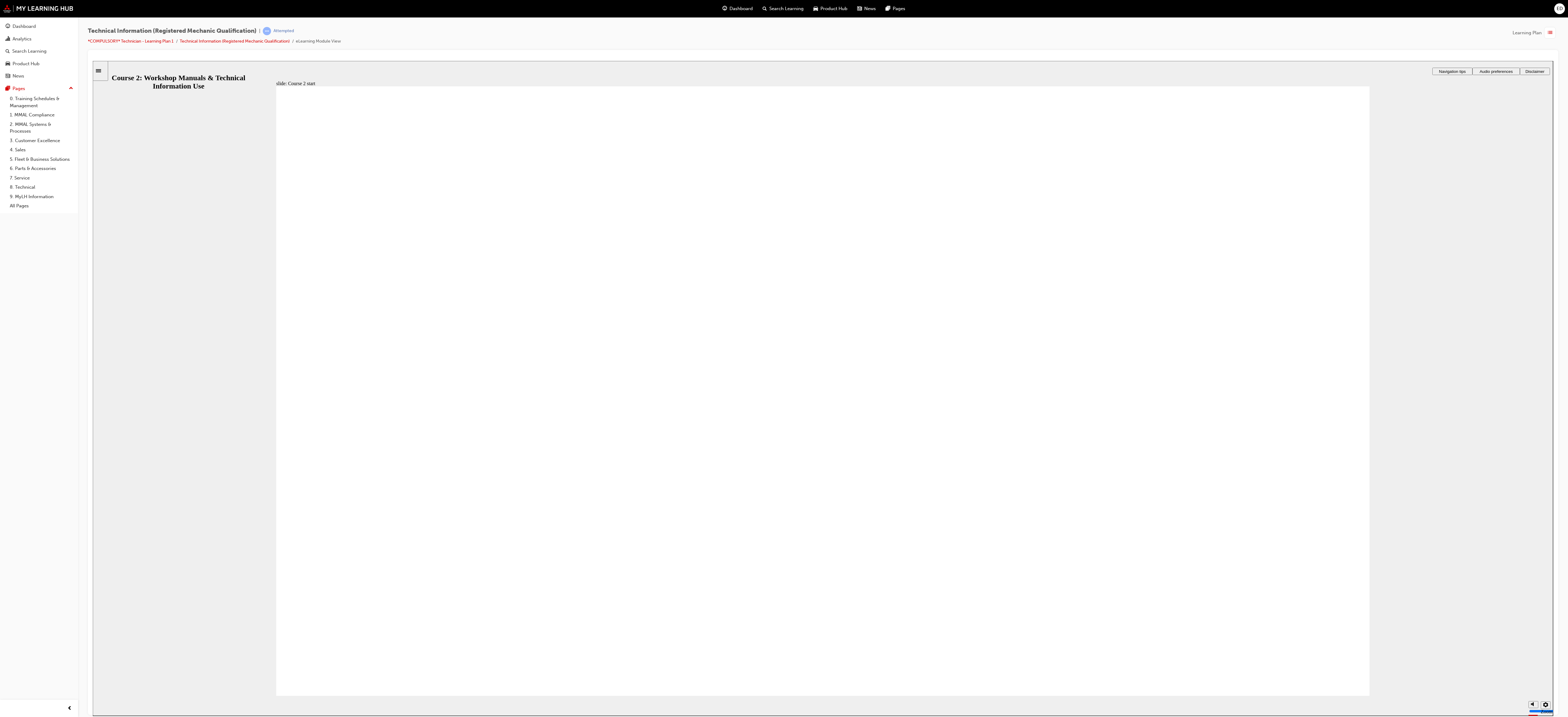
drag, startPoint x: 522, startPoint y: 61, endPoint x: 1073, endPoint y: 521, distance: 717.8
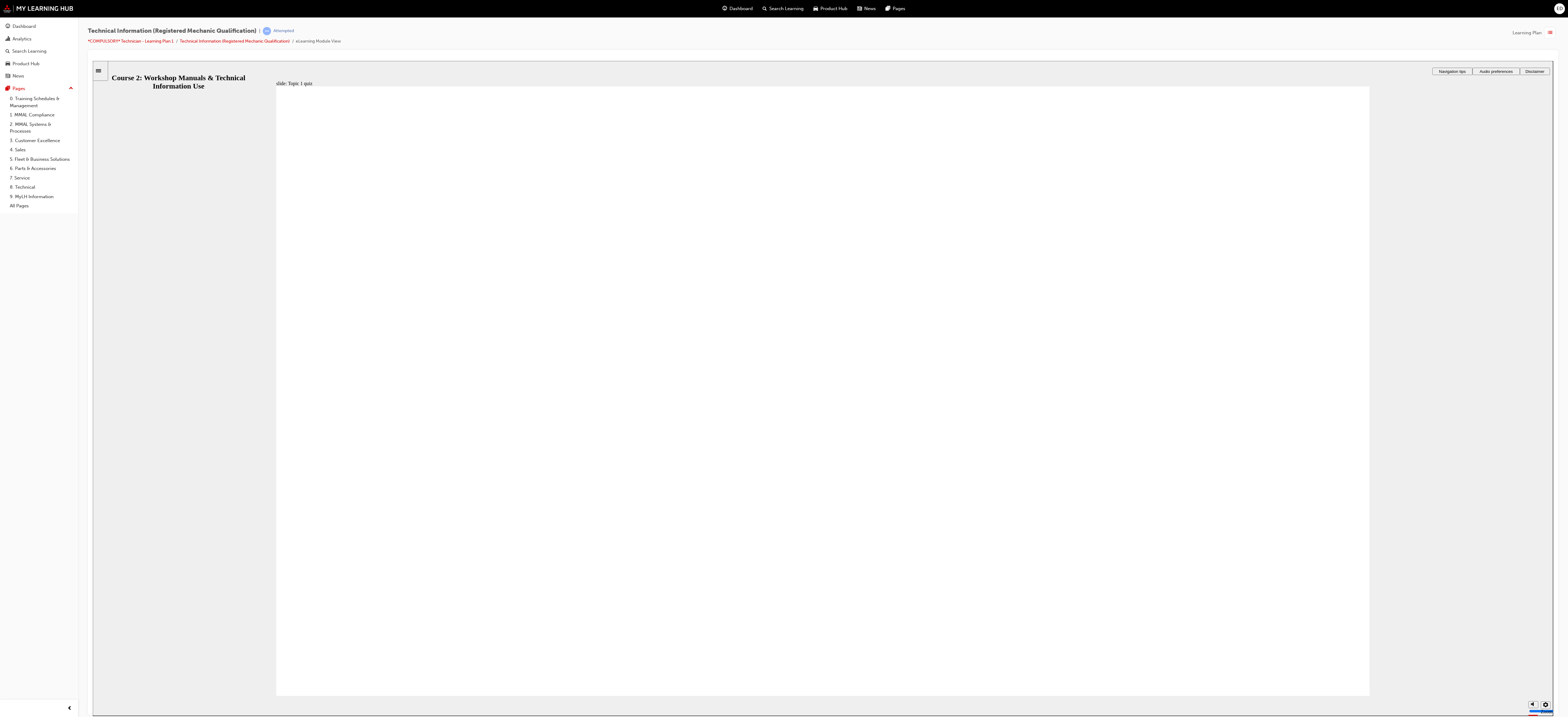
drag, startPoint x: 666, startPoint y: 532, endPoint x: 766, endPoint y: 417, distance: 152.4
drag, startPoint x: 775, startPoint y: 550, endPoint x: 766, endPoint y: 321, distance: 229.2
drag, startPoint x: 993, startPoint y: 586, endPoint x: 1160, endPoint y: 357, distance: 283.4
drag, startPoint x: 887, startPoint y: 539, endPoint x: 1160, endPoint y: 409, distance: 302.4
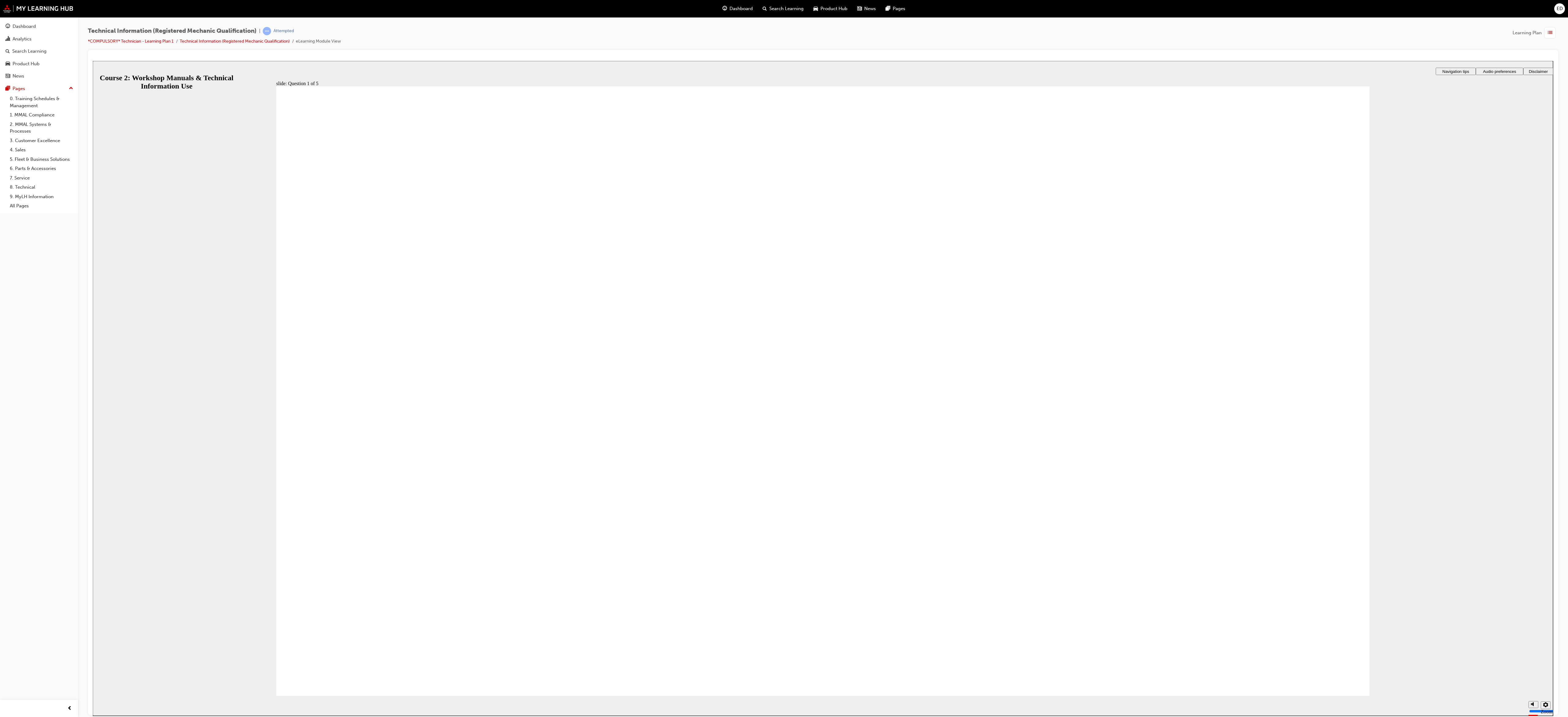
radio input "true"
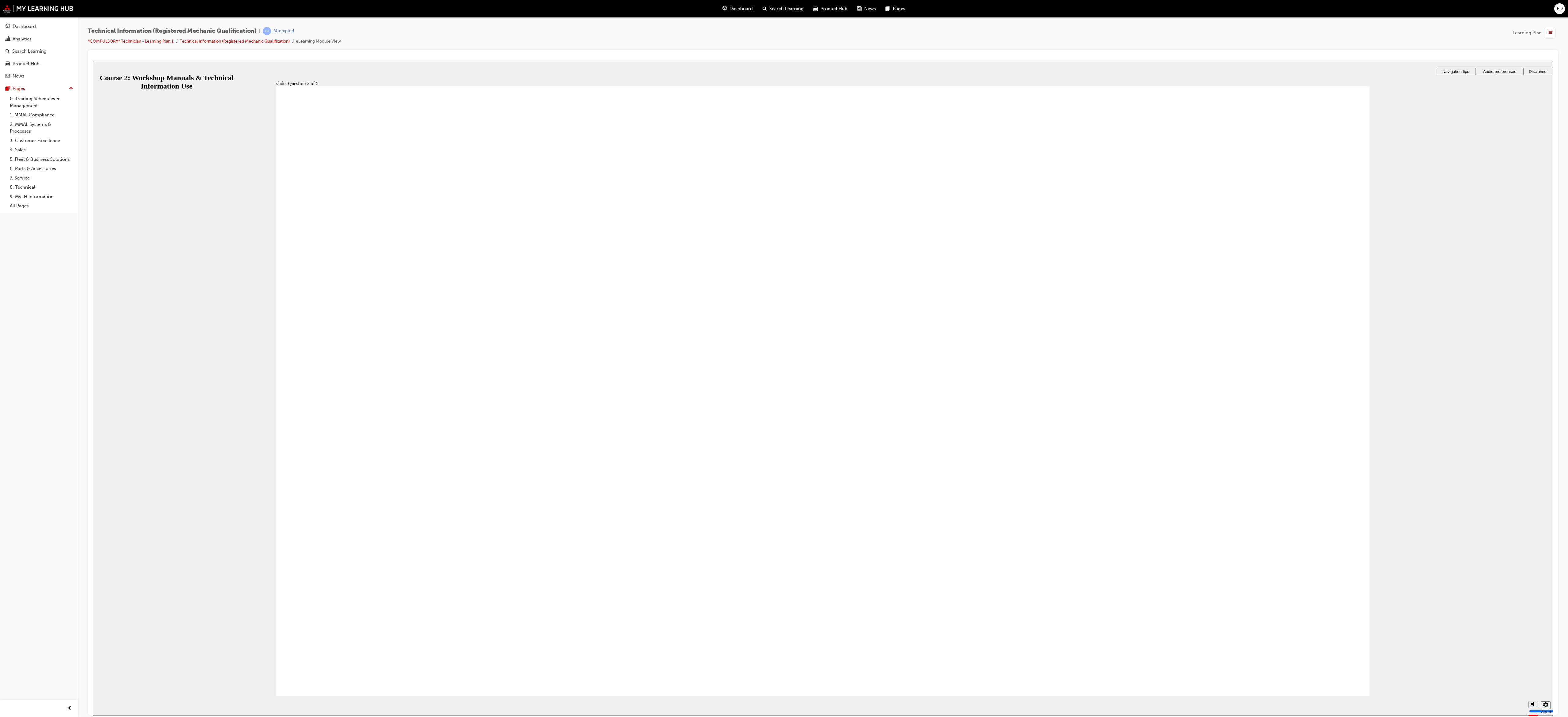
radio input "true"
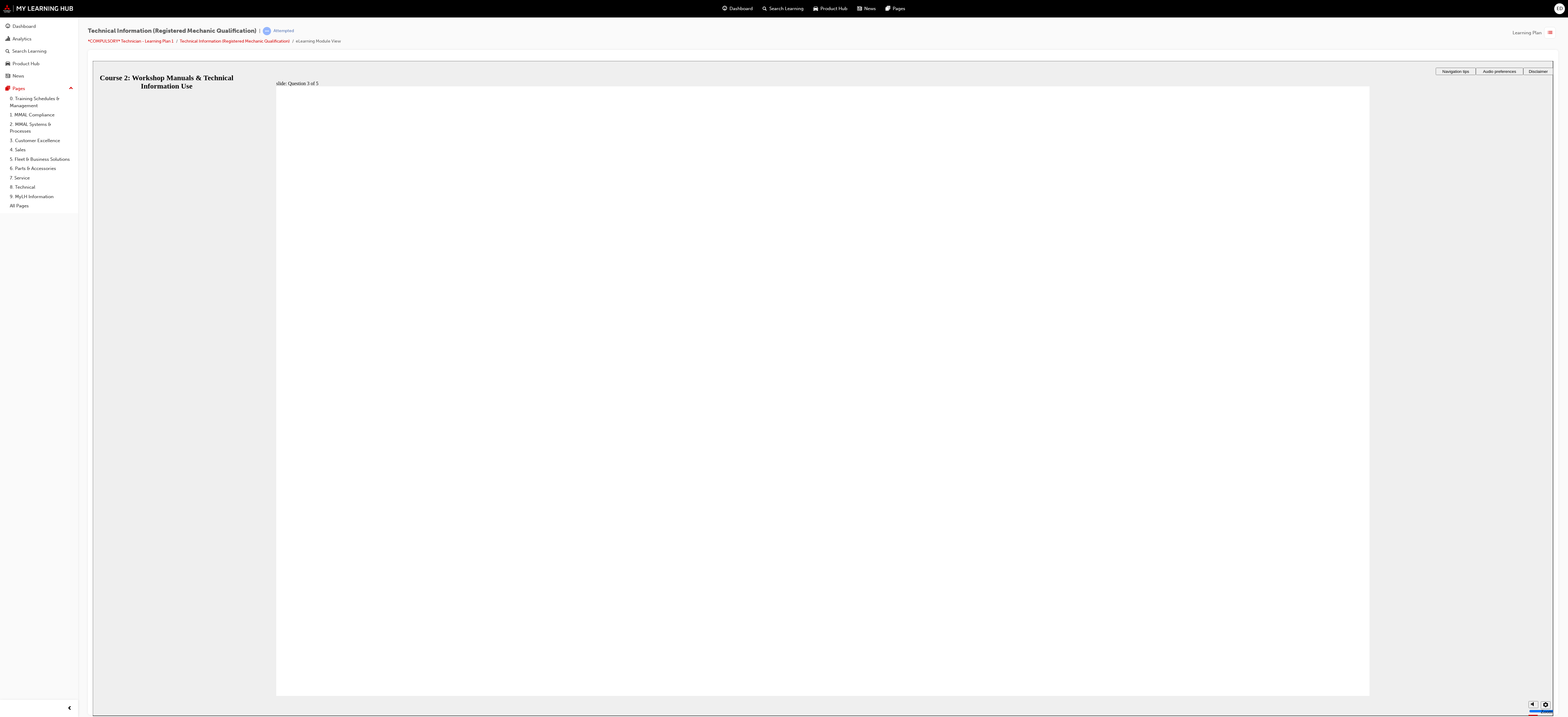
radio input "true"
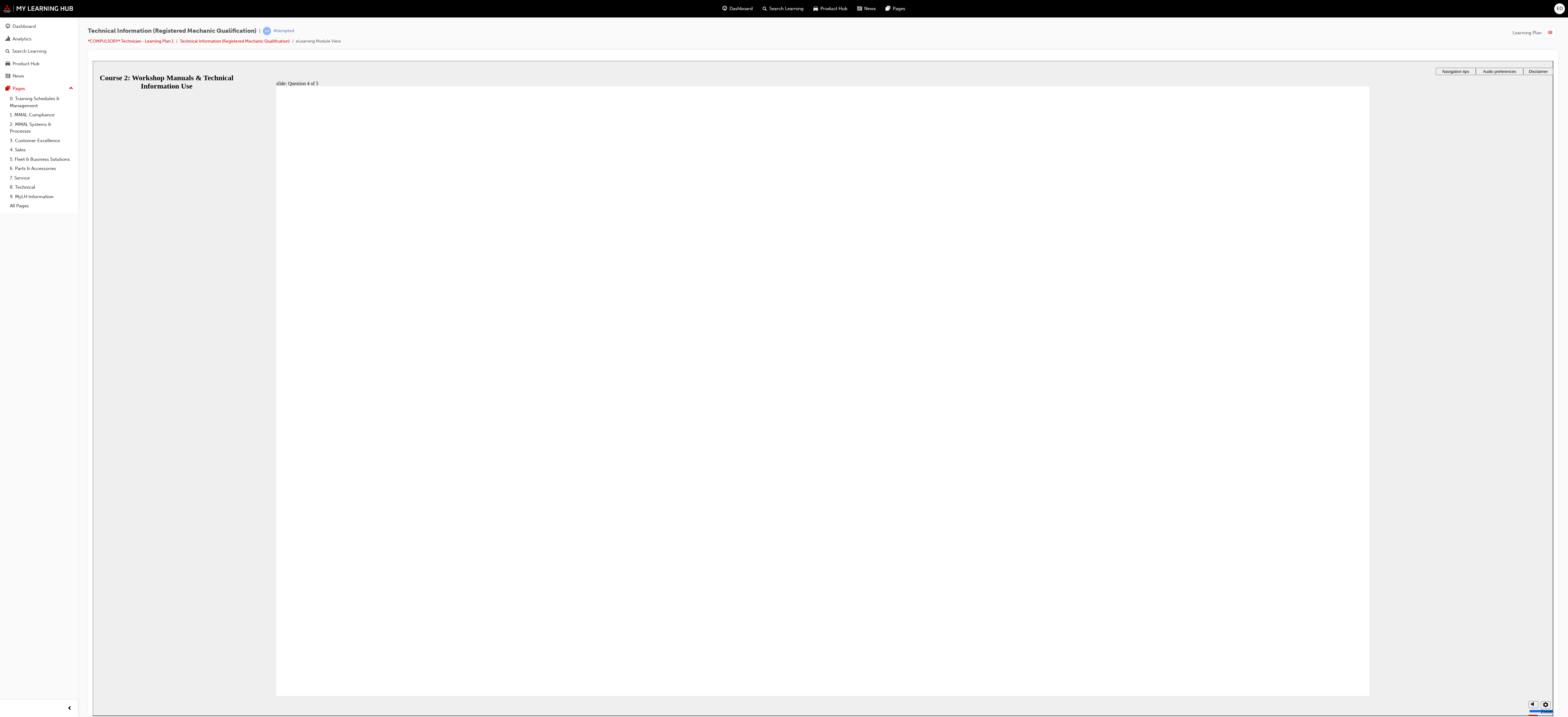
radio input "true"
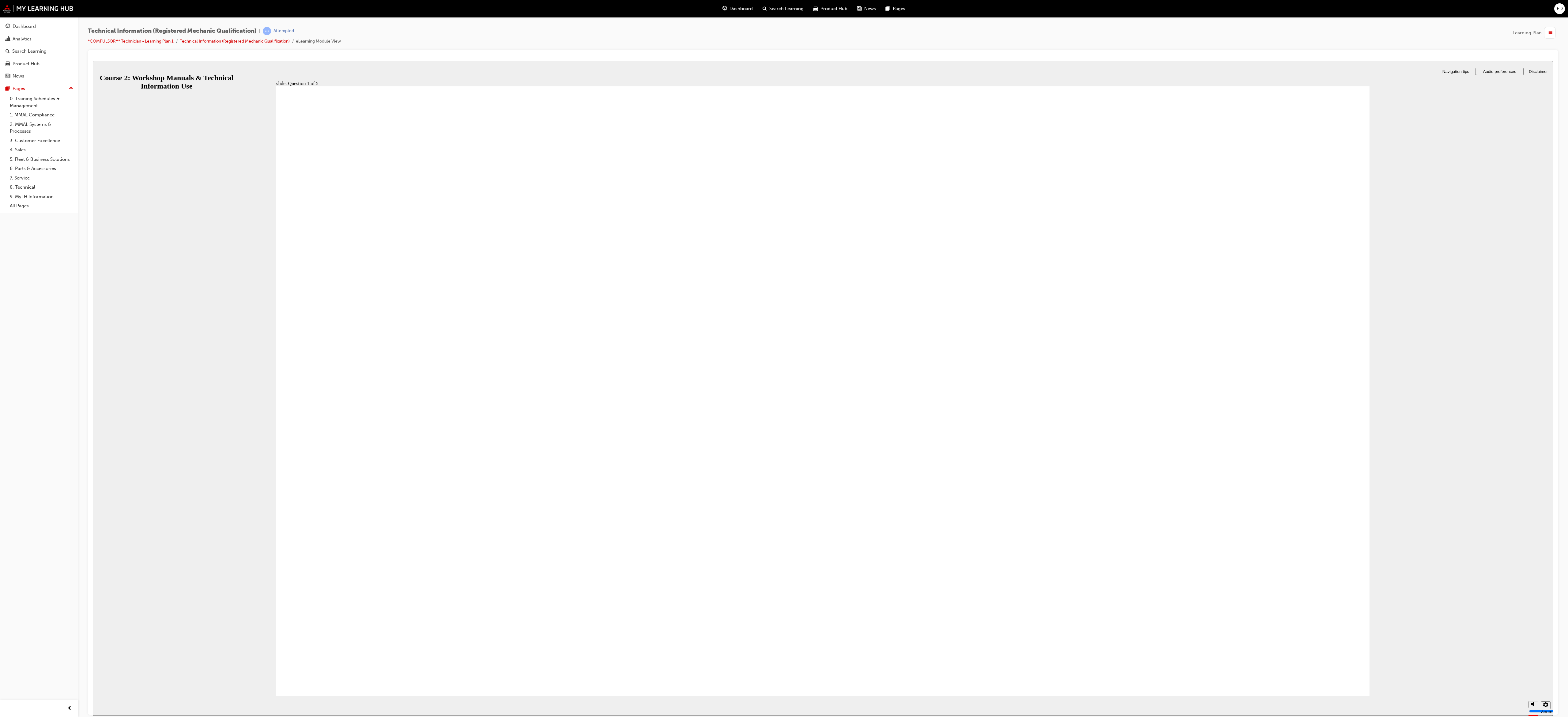
checkbox input "true"
checkbox input "false"
checkbox input "true"
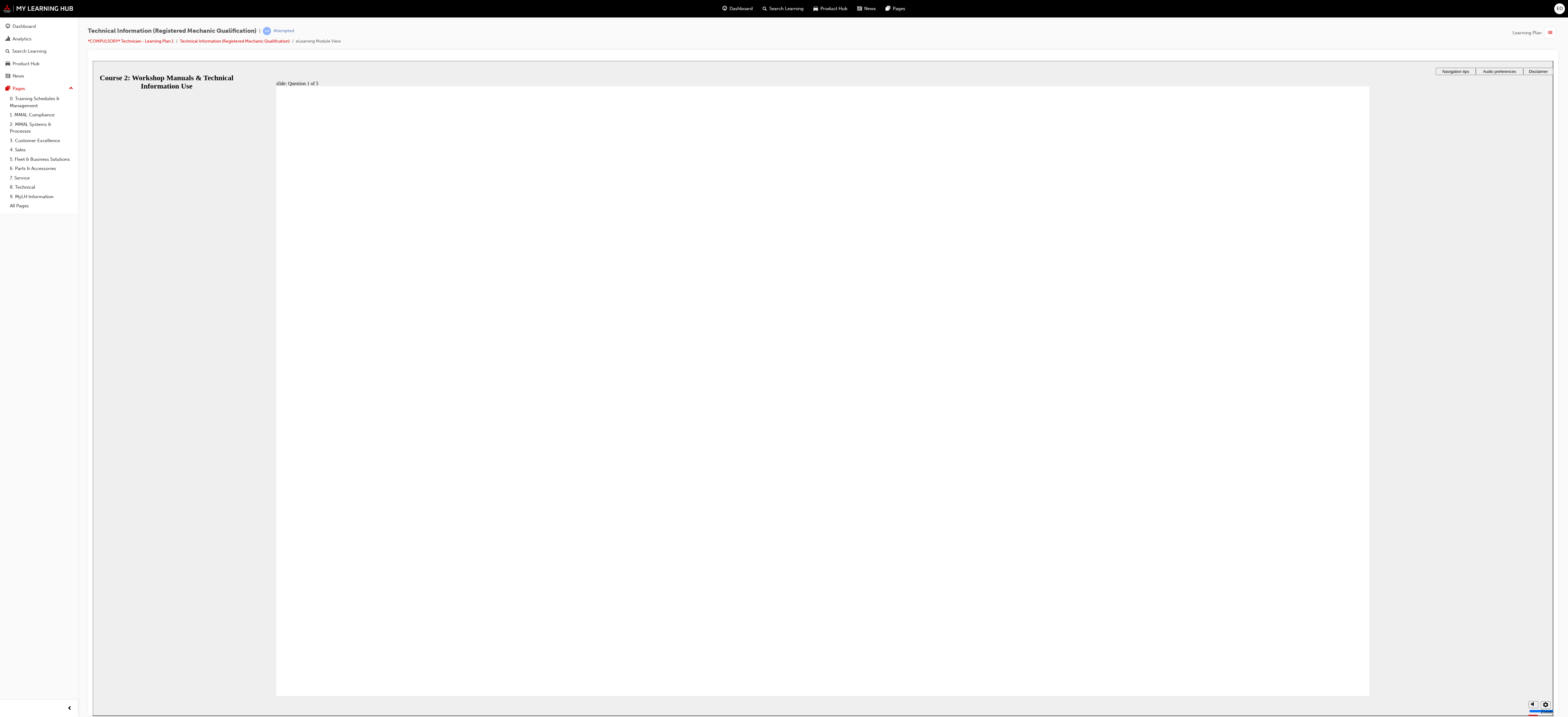
checkbox input "true"
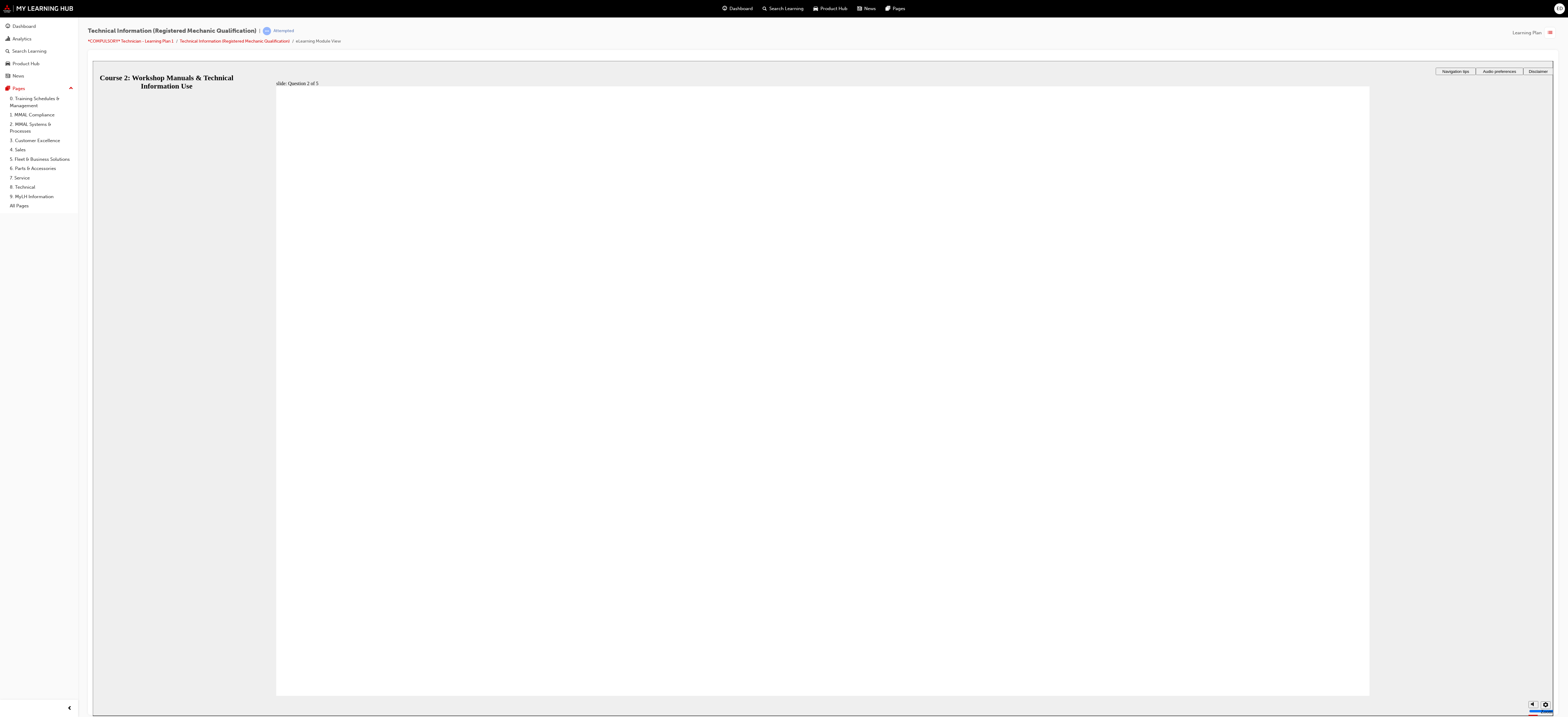
radio input "true"
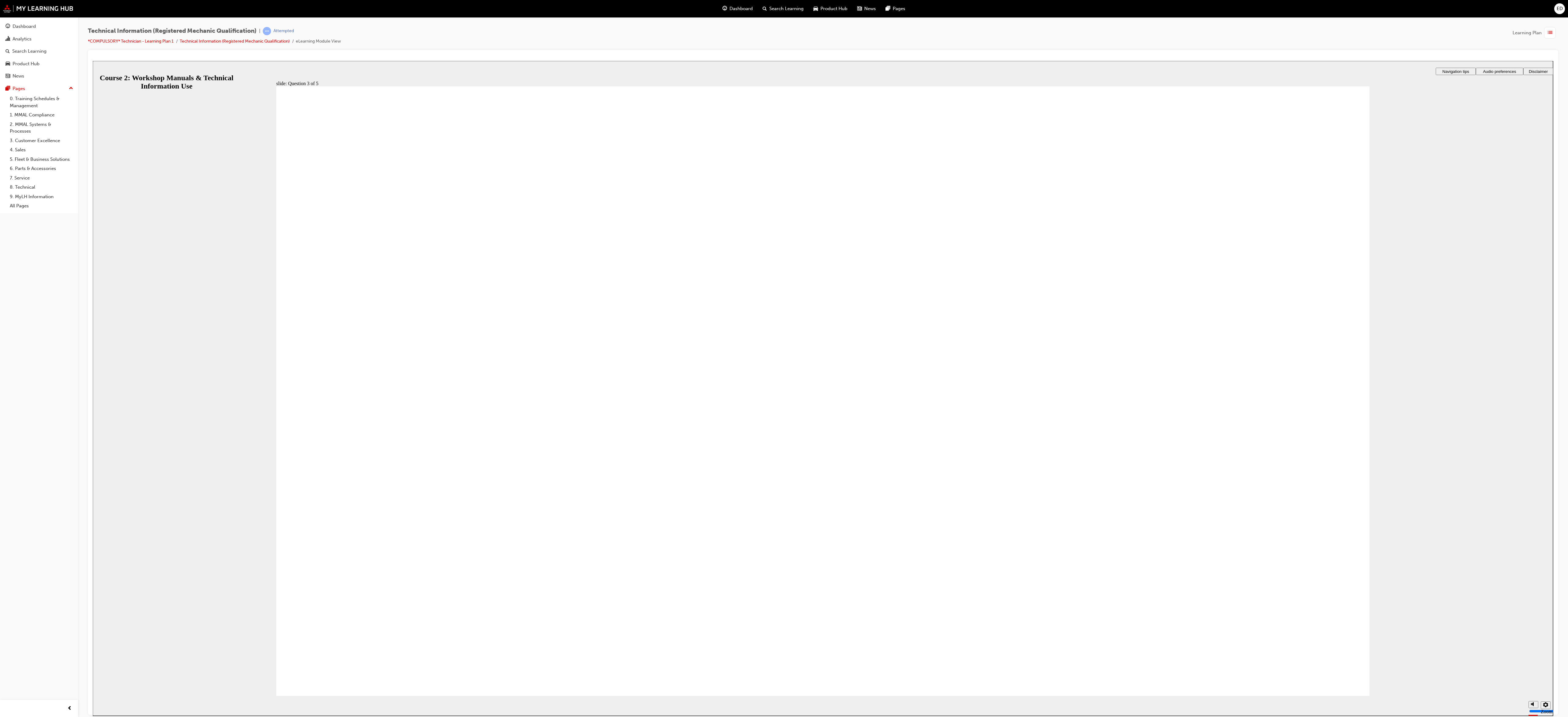
radio input "true"
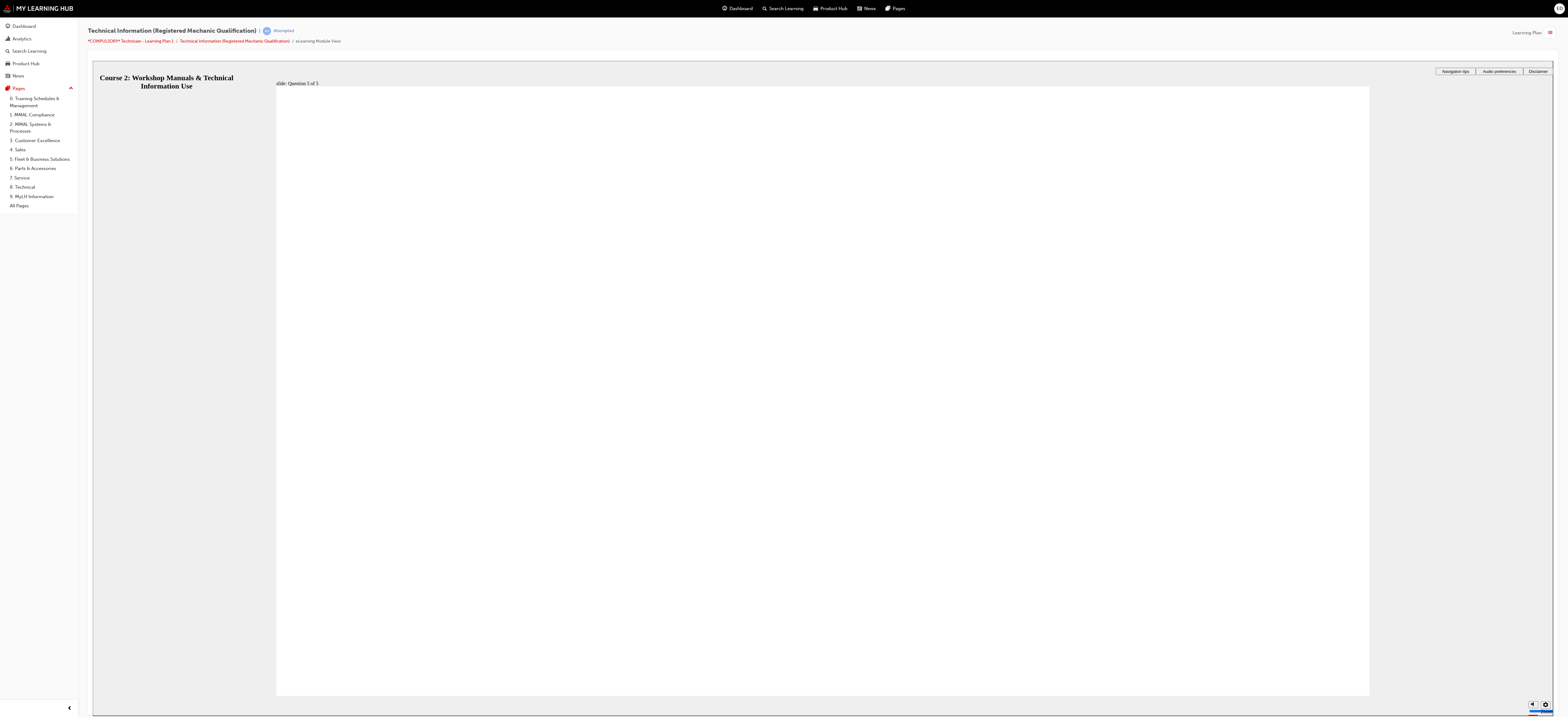
checkbox input "true"
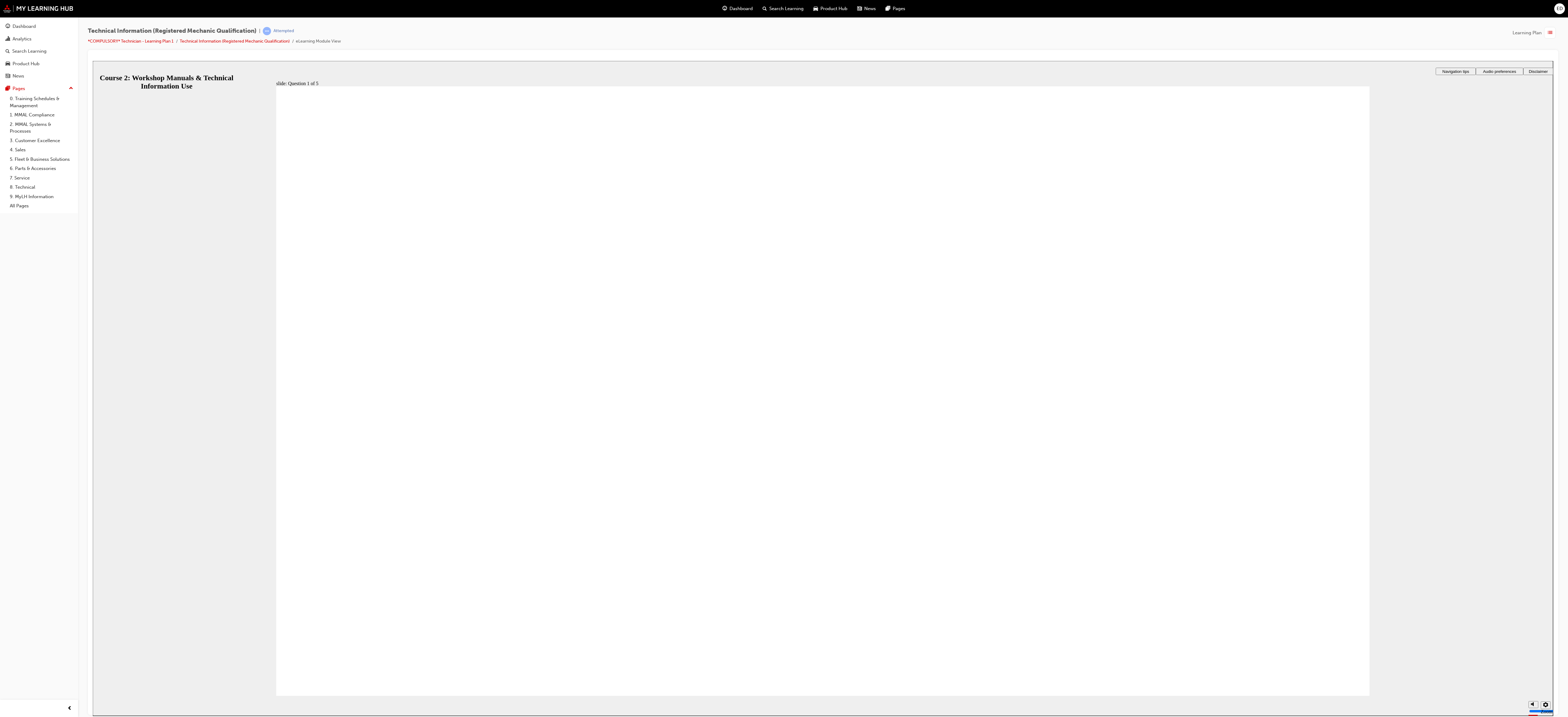
checkbox input "false"
checkbox input "true"
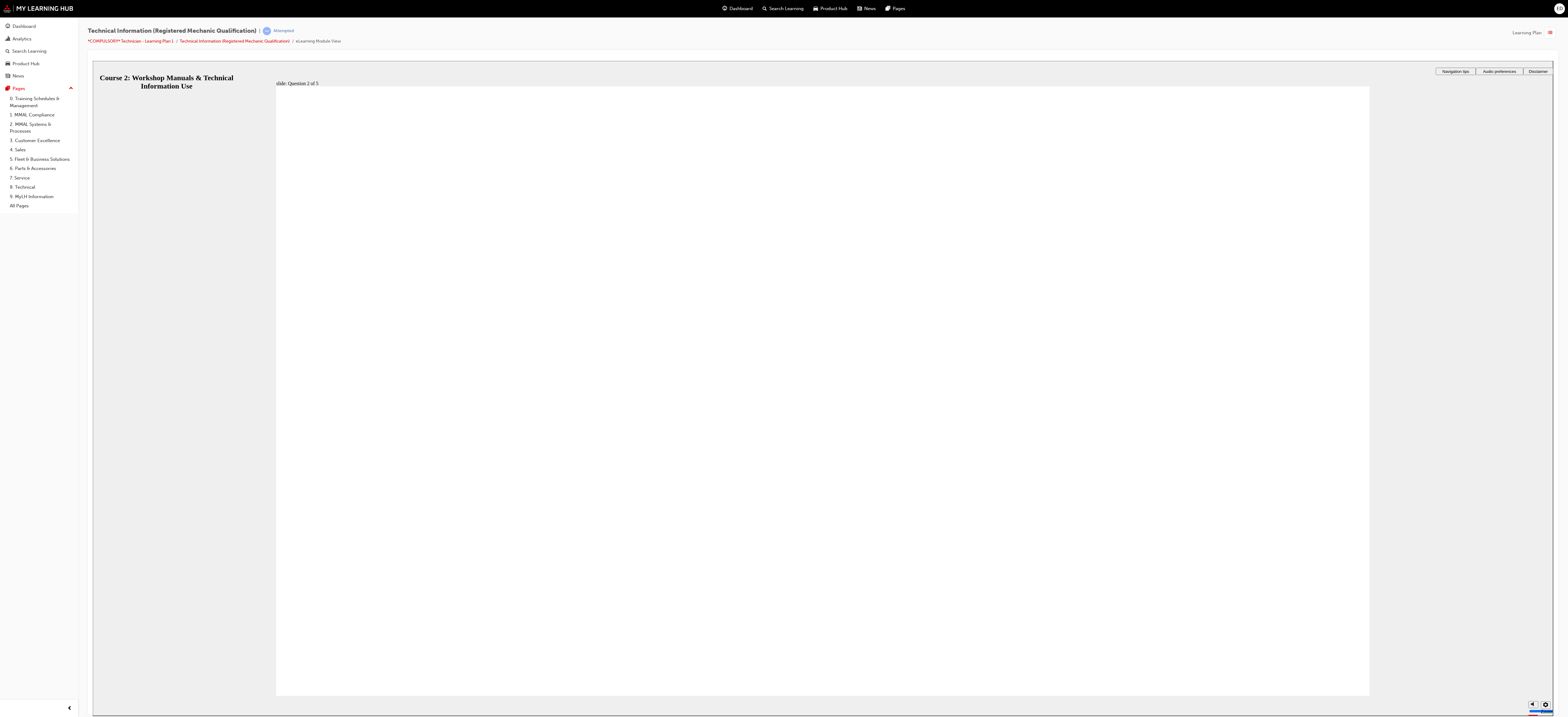
checkbox input "true"
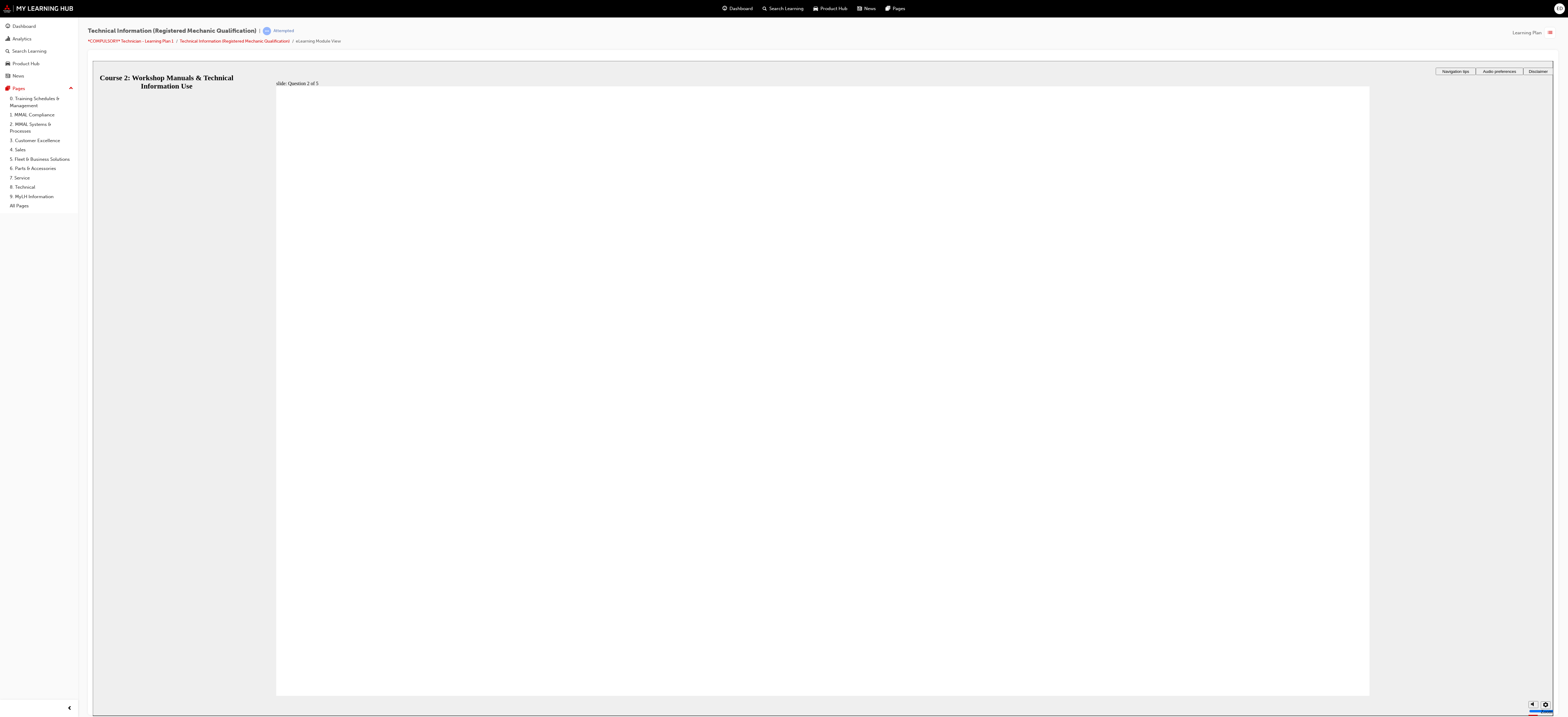
radio input "true"
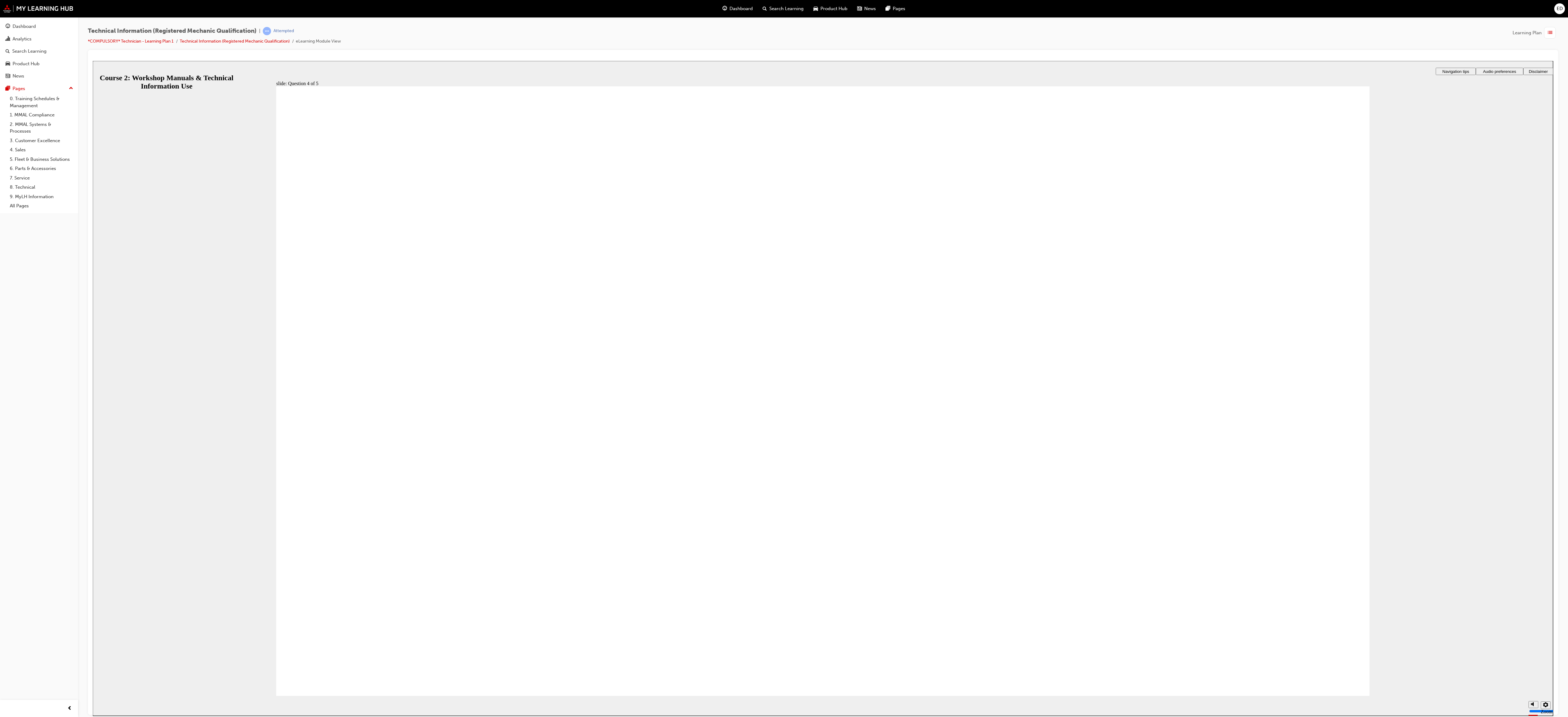
radio input "true"
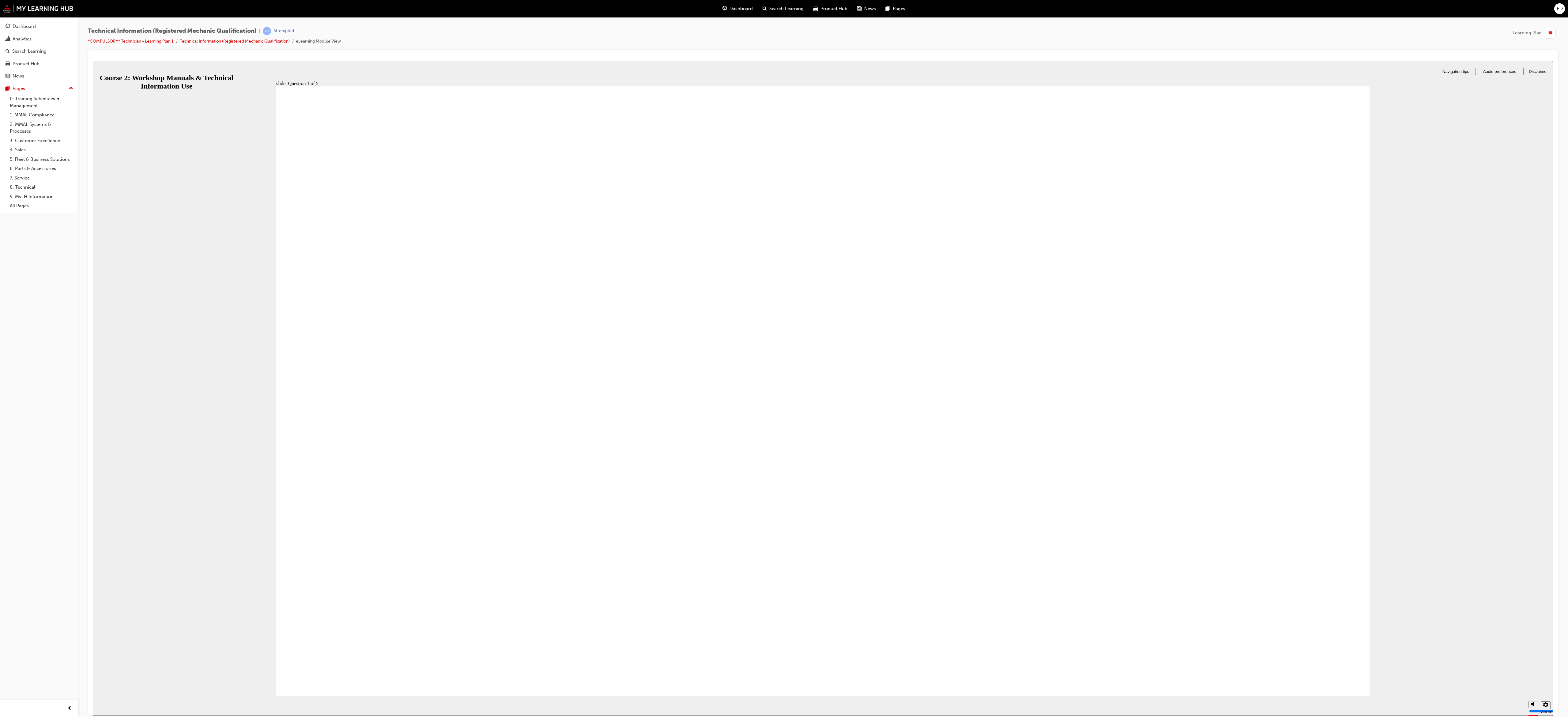
checkbox input "true"
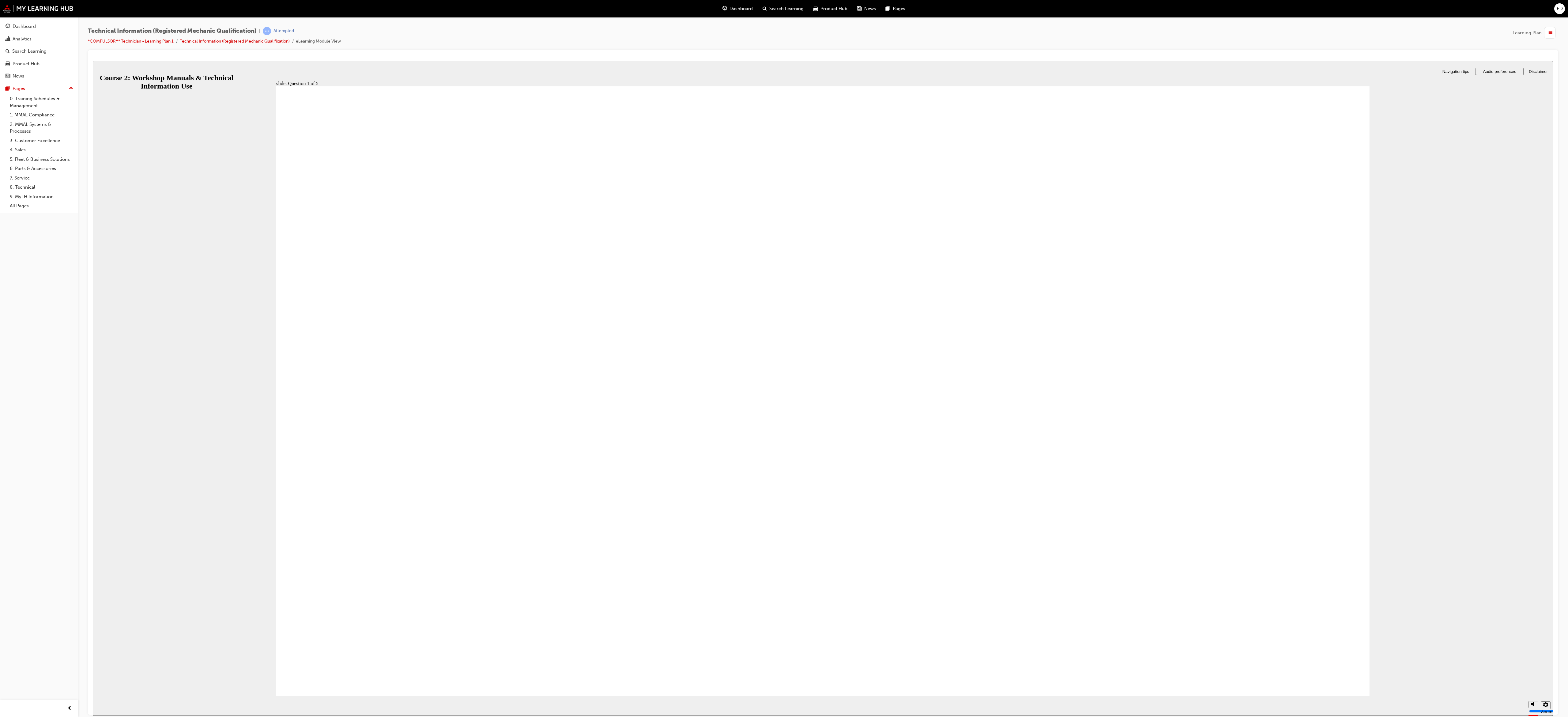
checkbox input "true"
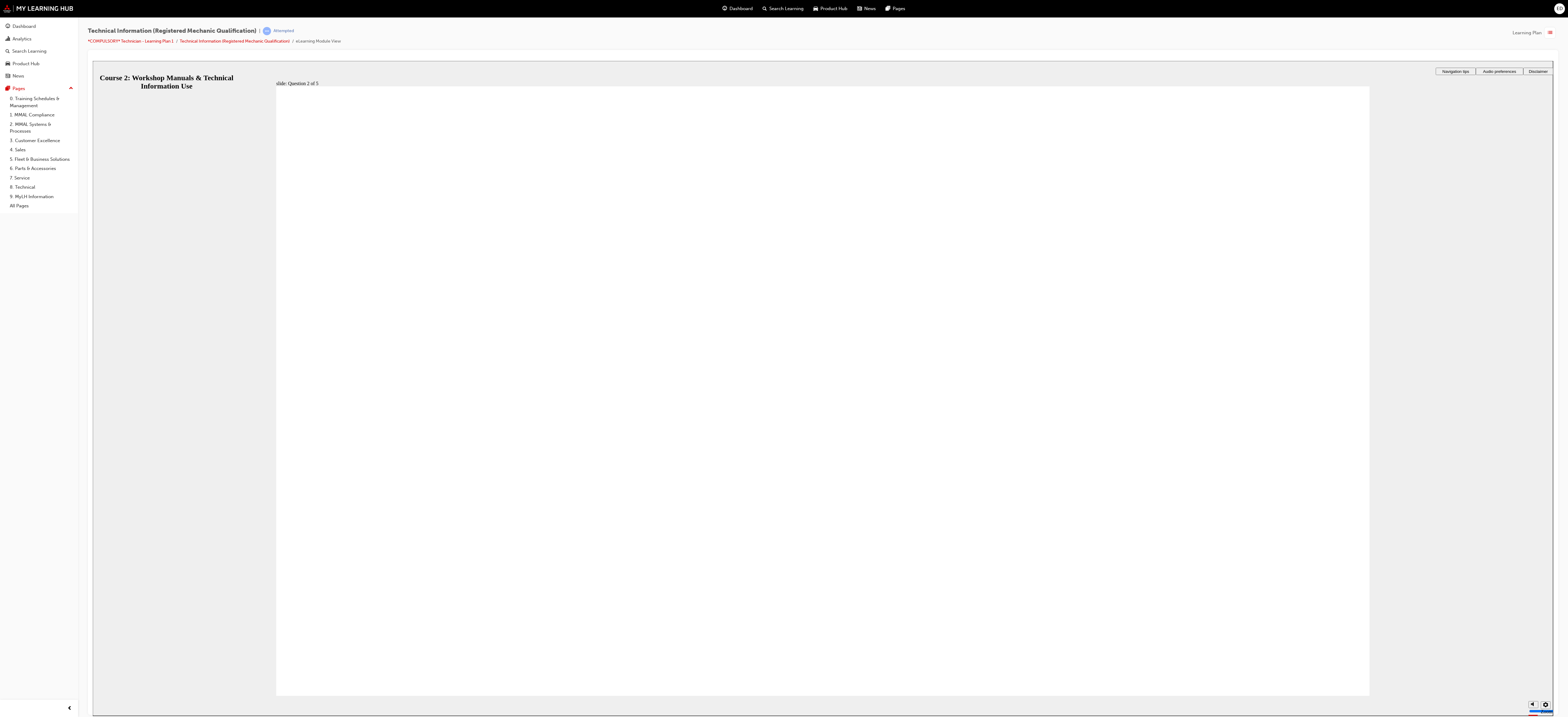
radio input "true"
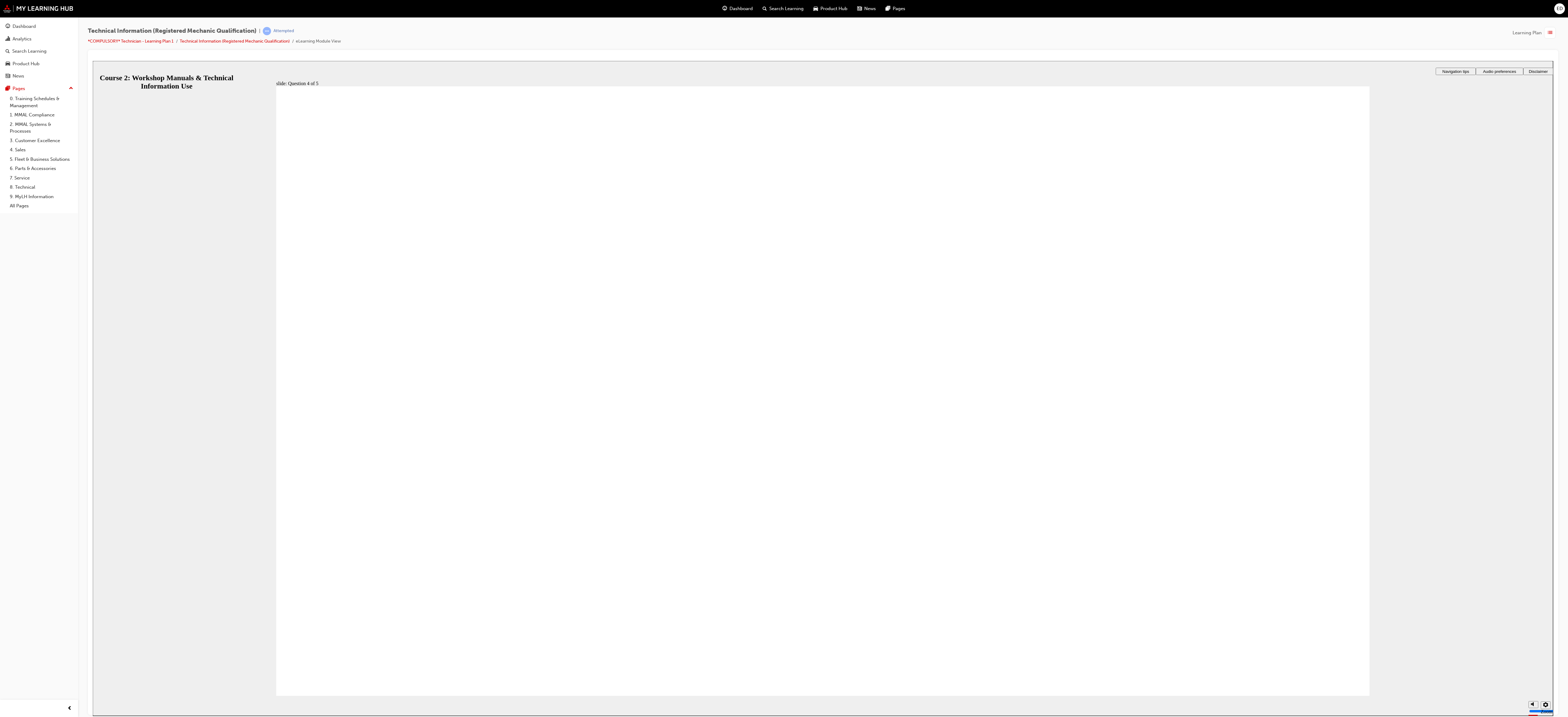
radio input "true"
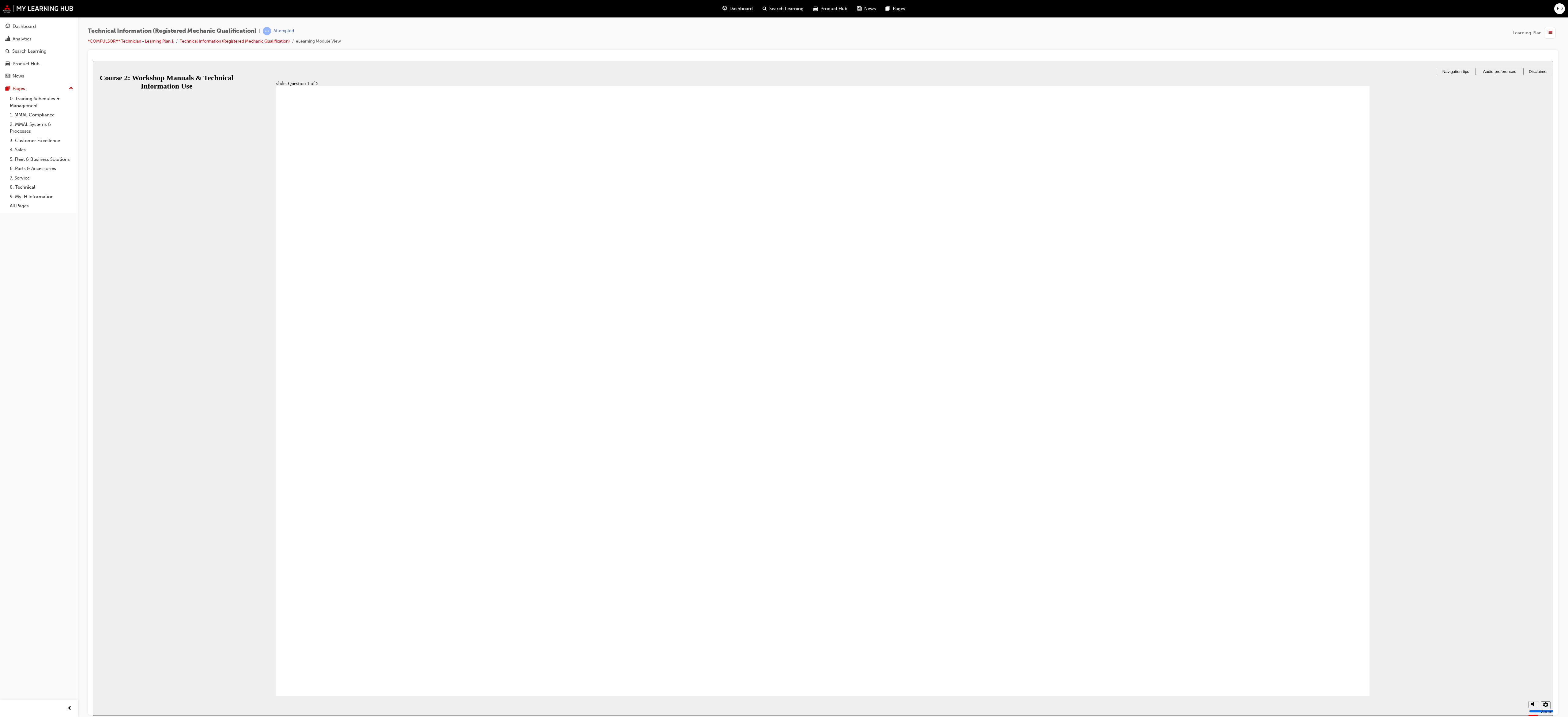
radio input "true"
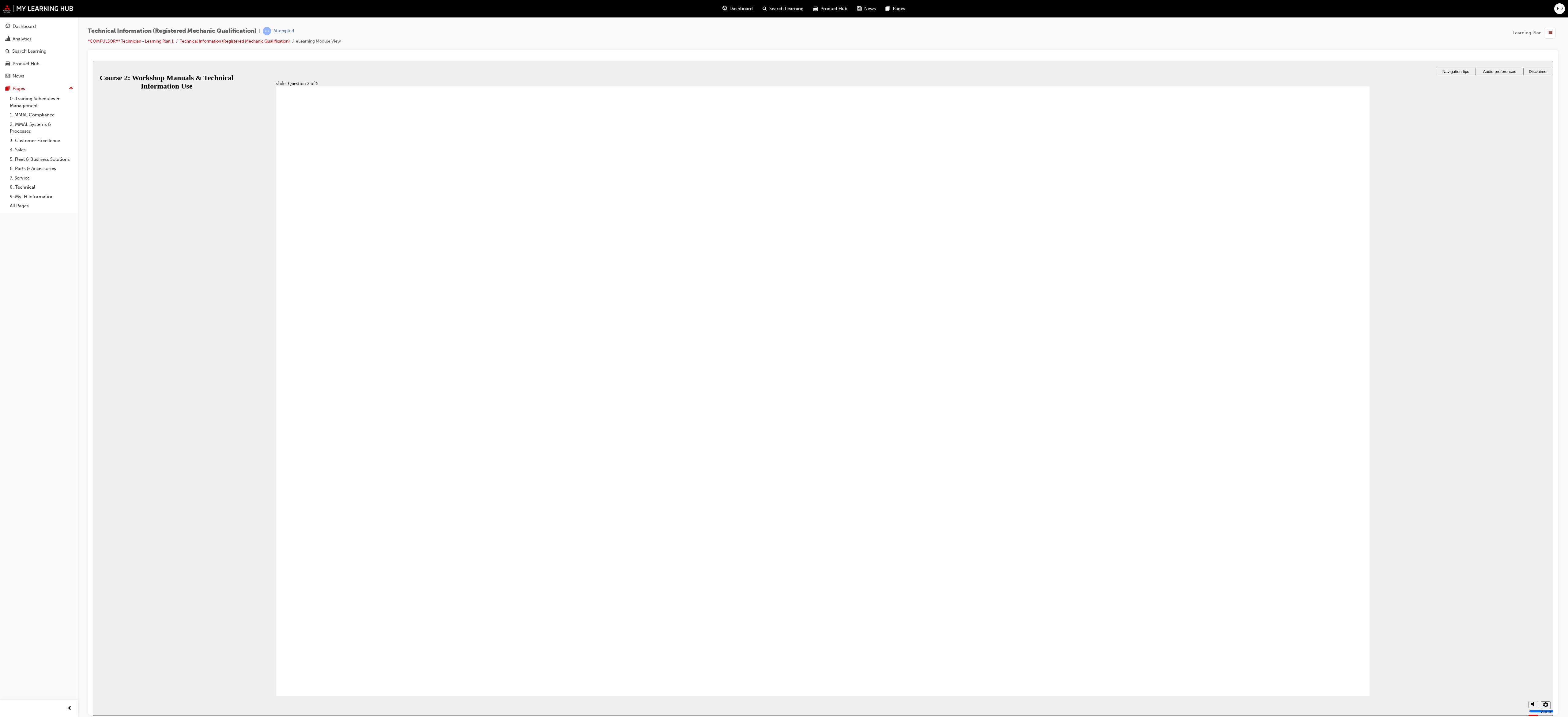
radio input "true"
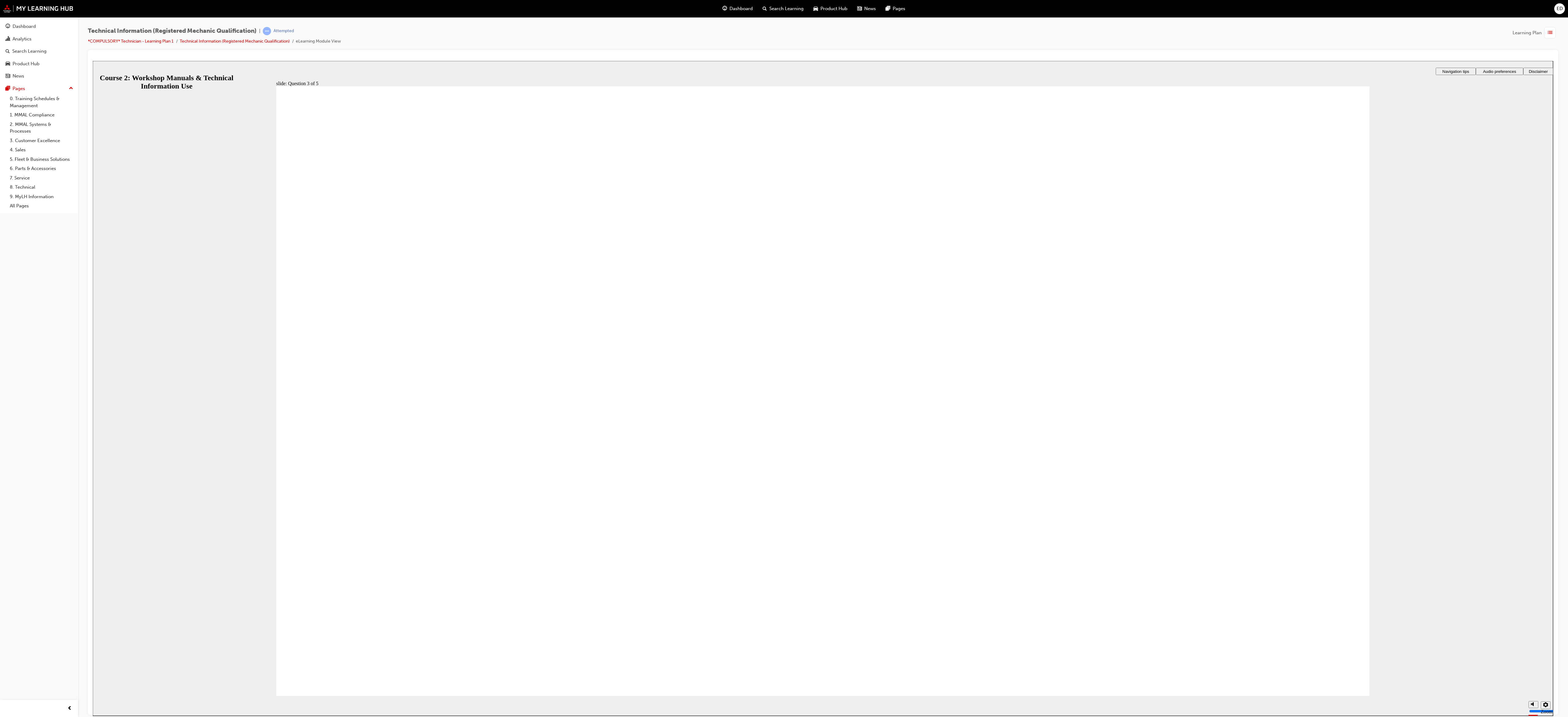
radio input "true"
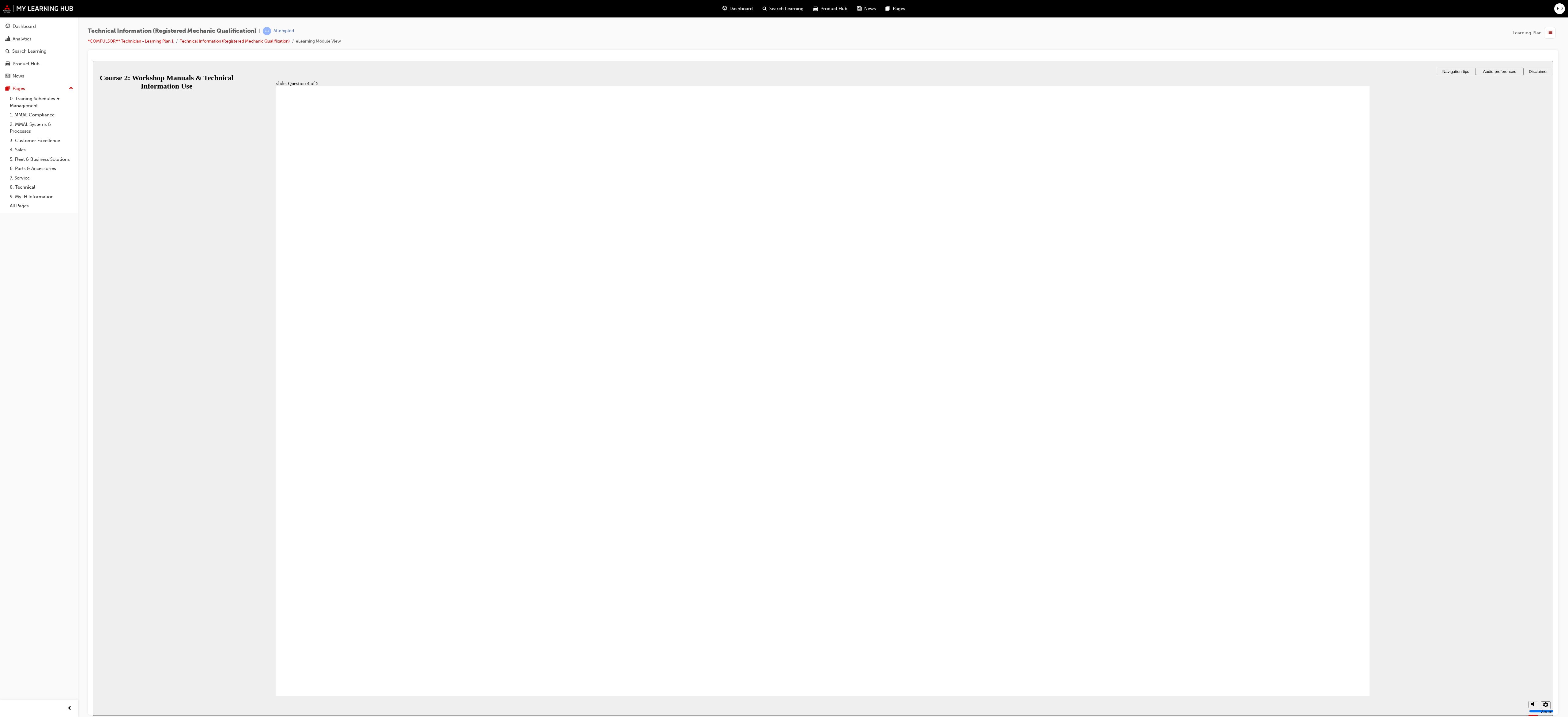
radio input "true"
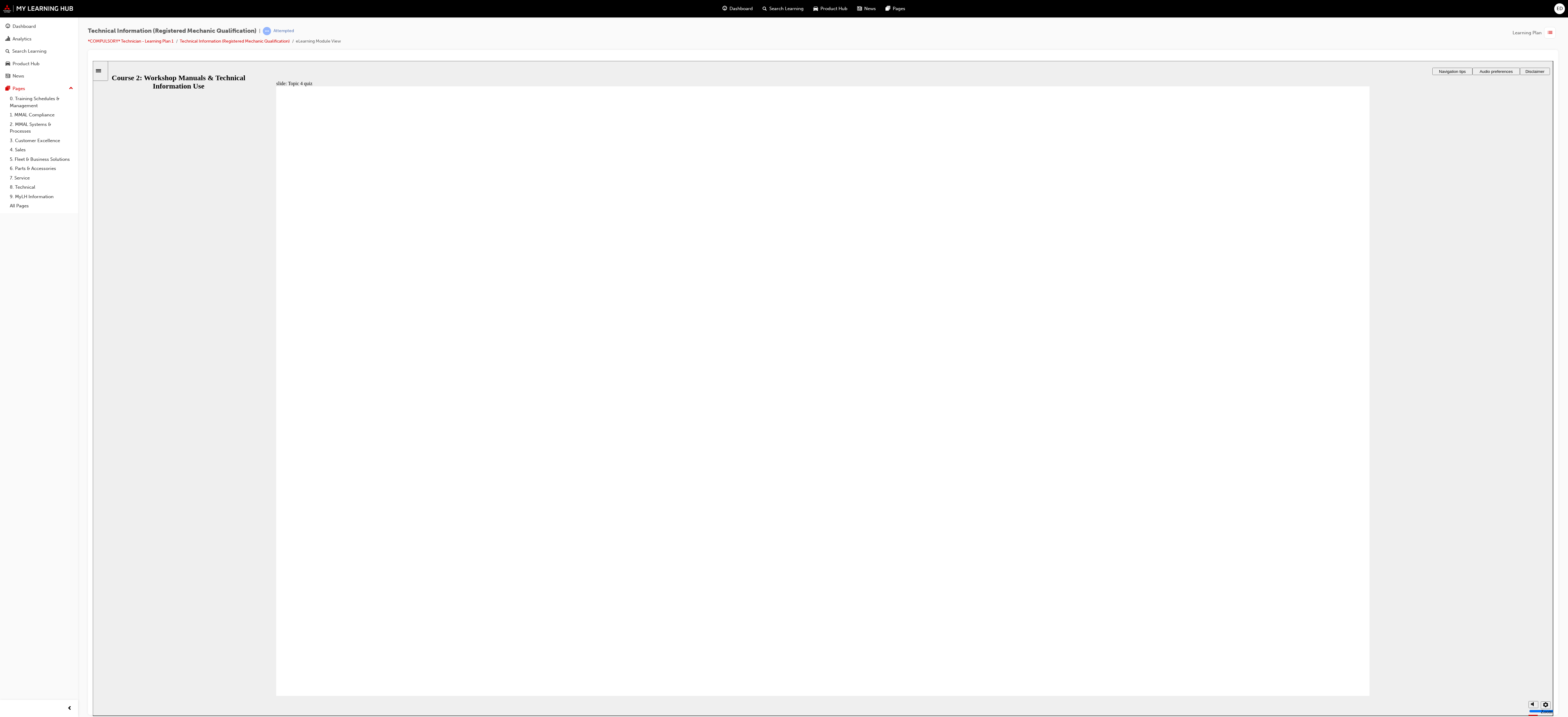
radio input "true"
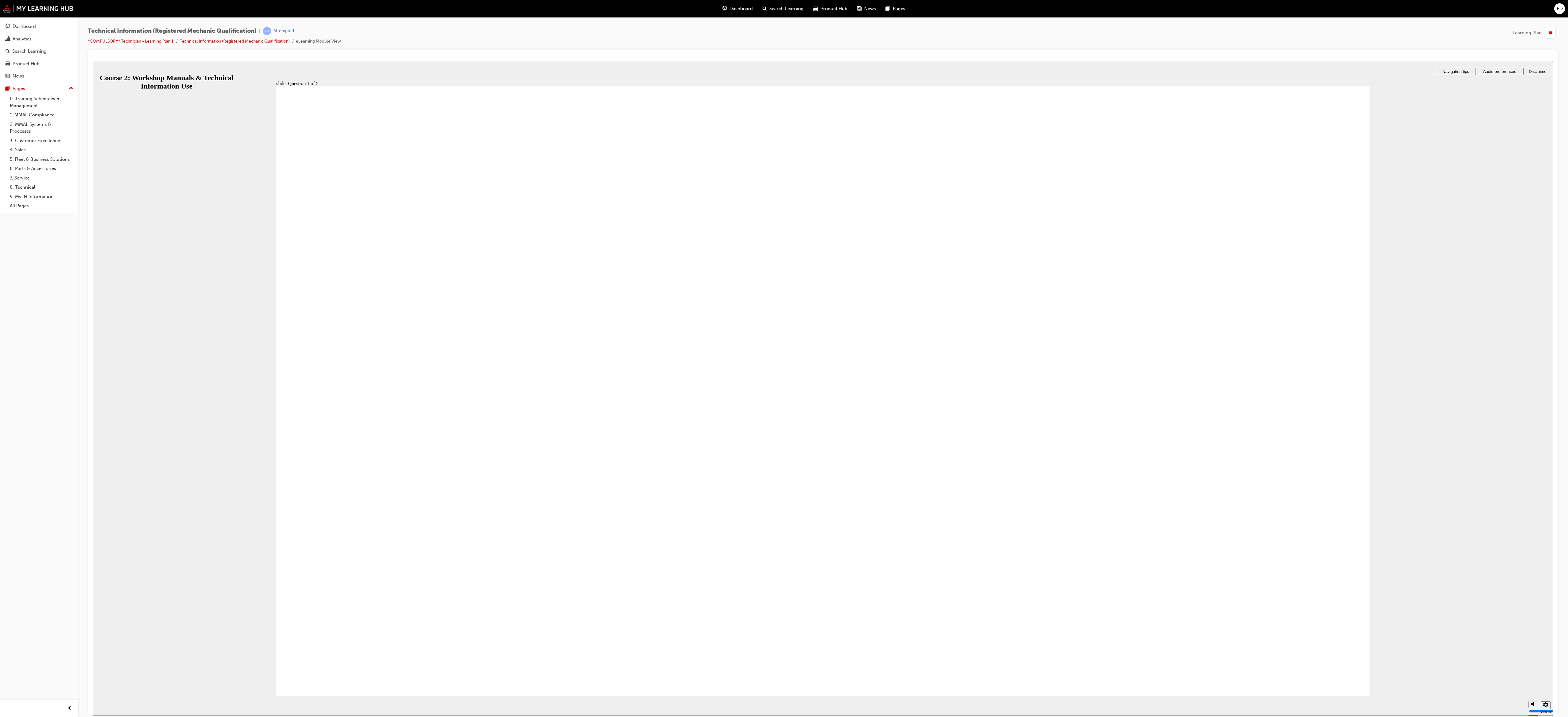
radio input "true"
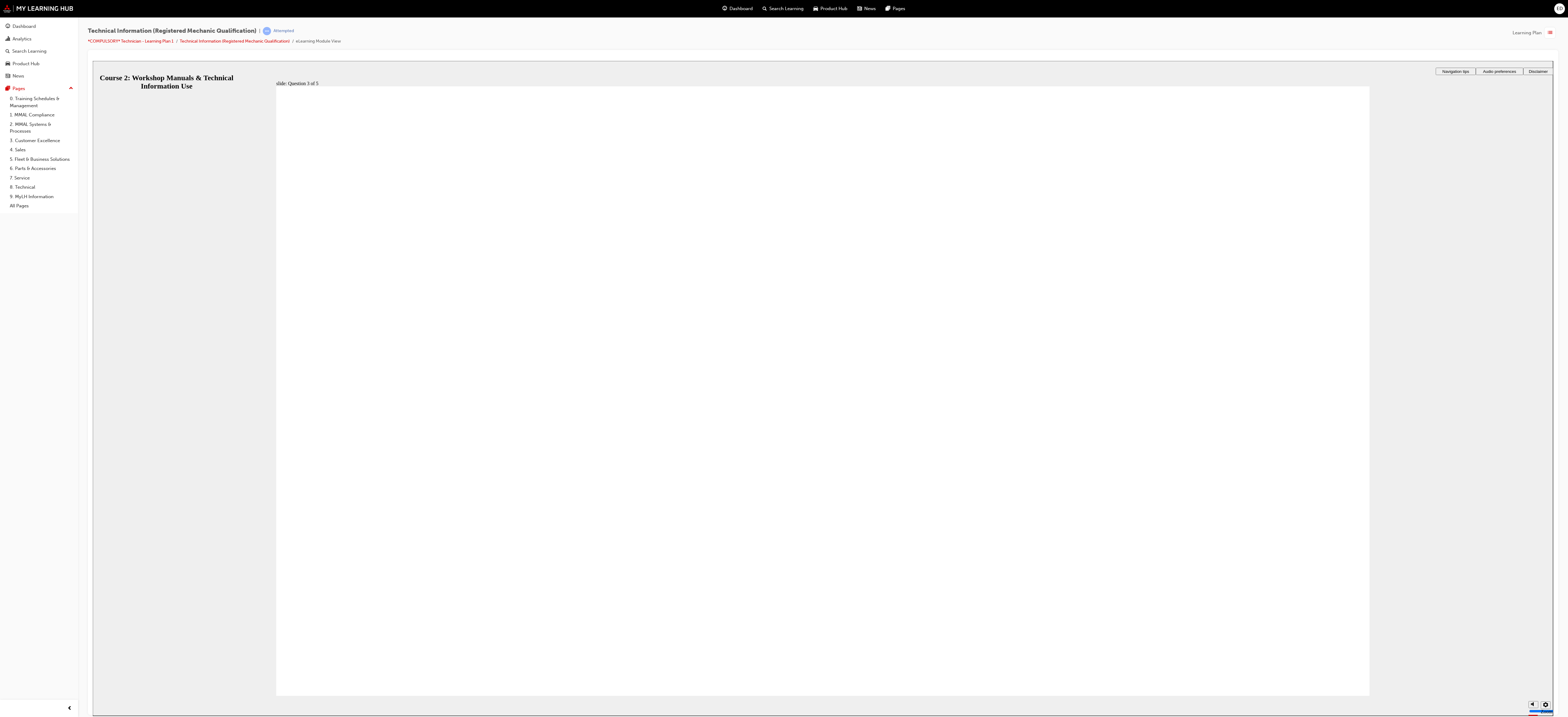
radio input "false"
radio input "true"
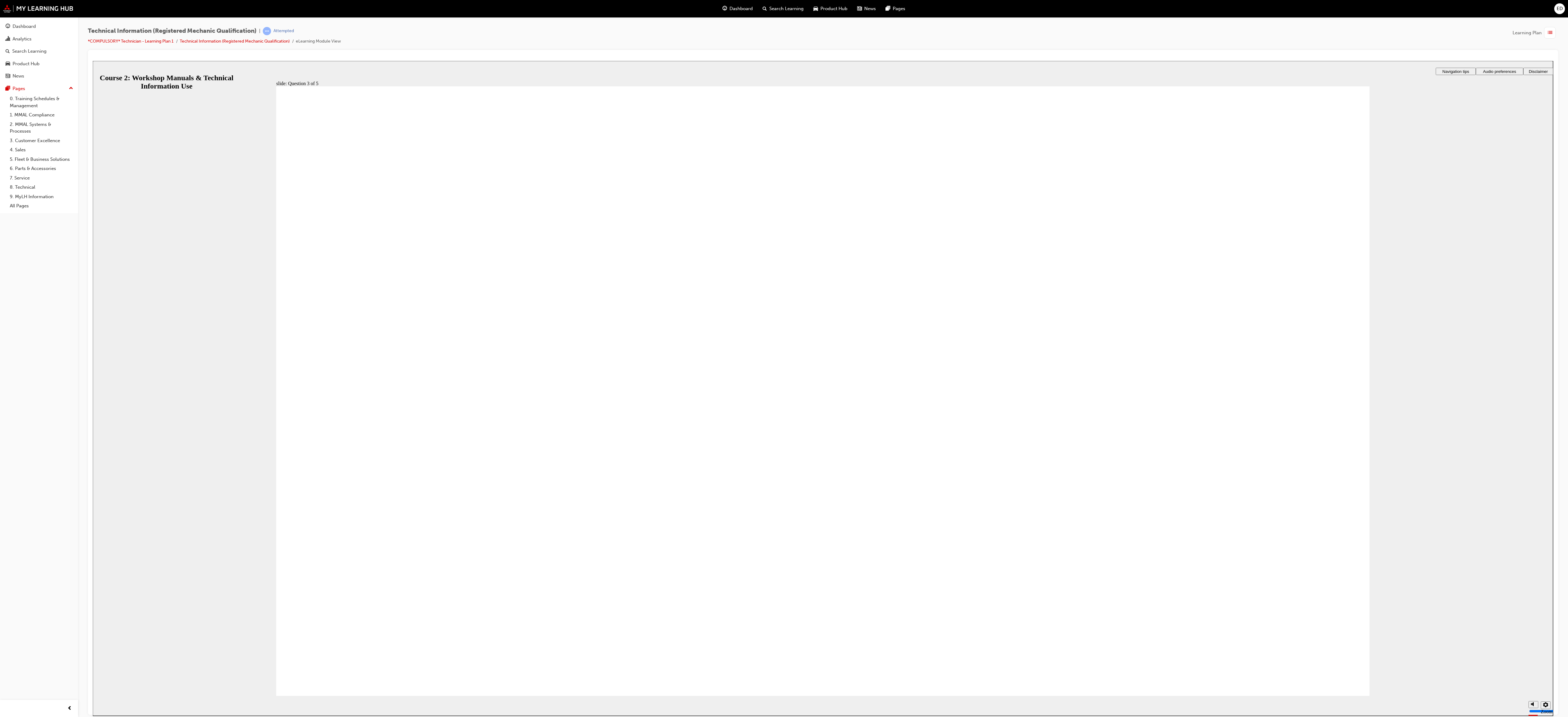
drag, startPoint x: 877, startPoint y: 441, endPoint x: 844, endPoint y: 376, distance: 72.9
drag, startPoint x: 963, startPoint y: 306, endPoint x: 939, endPoint y: 508, distance: 203.4
drag, startPoint x: 965, startPoint y: 439, endPoint x: 947, endPoint y: 300, distance: 140.2
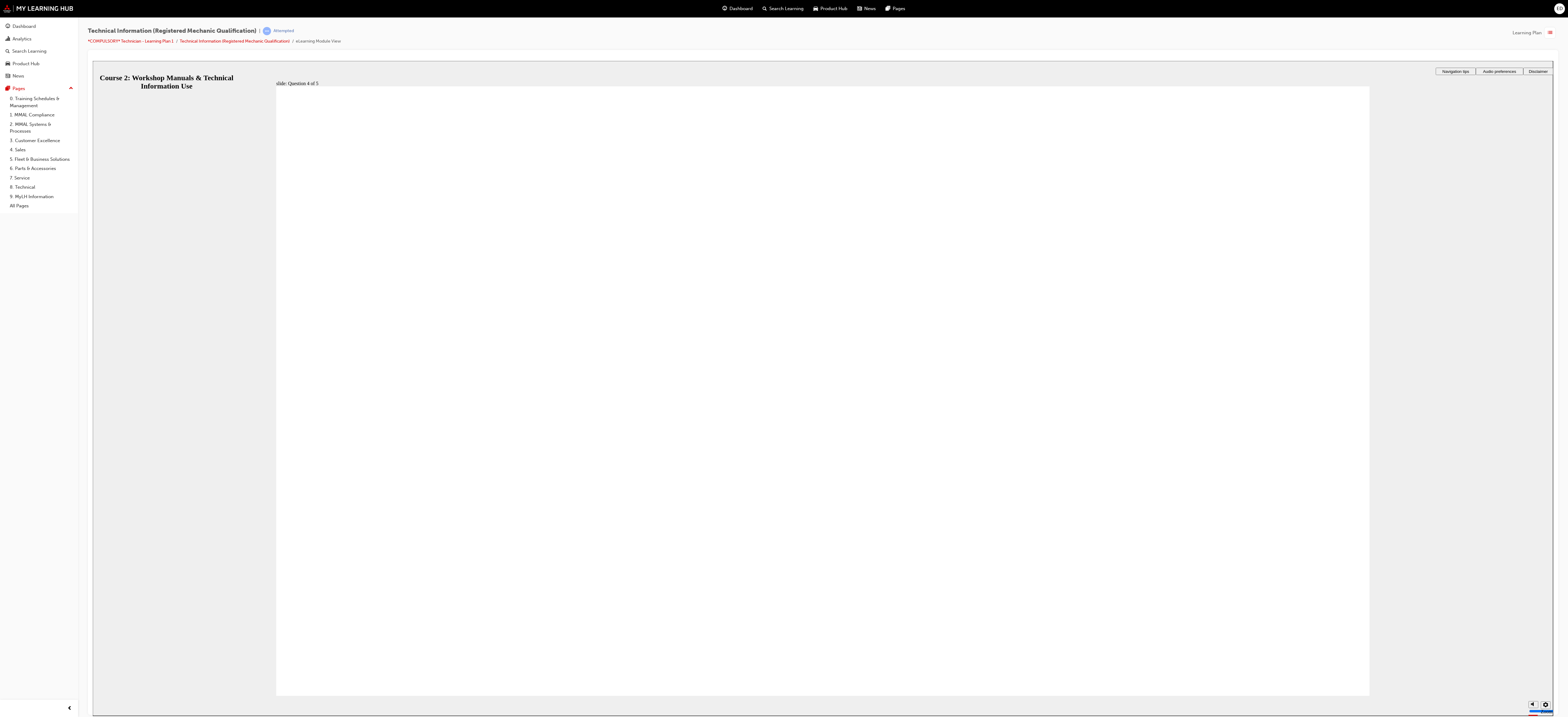
drag, startPoint x: 946, startPoint y: 438, endPoint x: 891, endPoint y: 438, distance: 55.0
drag, startPoint x: 943, startPoint y: 318, endPoint x: 941, endPoint y: 322, distance: 4.5
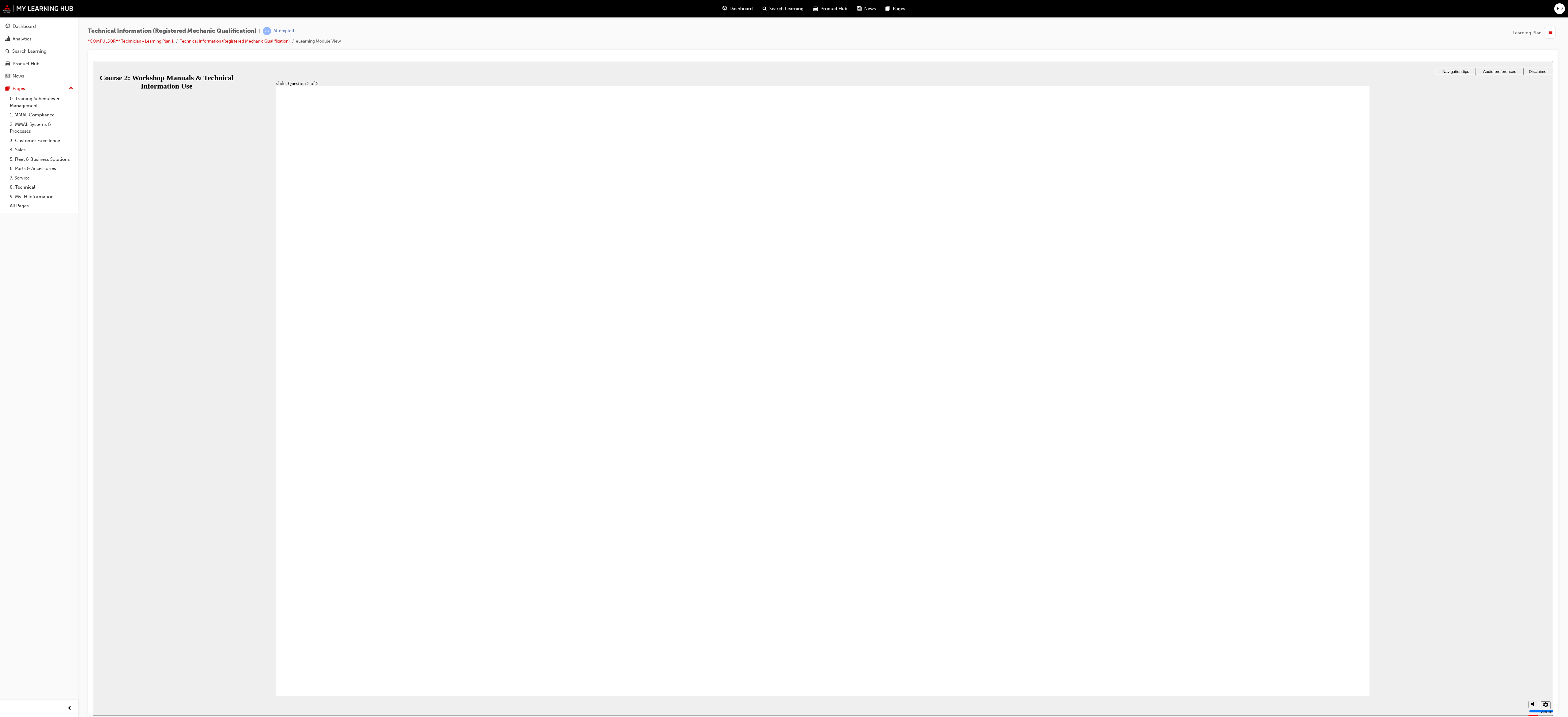
radio input "true"
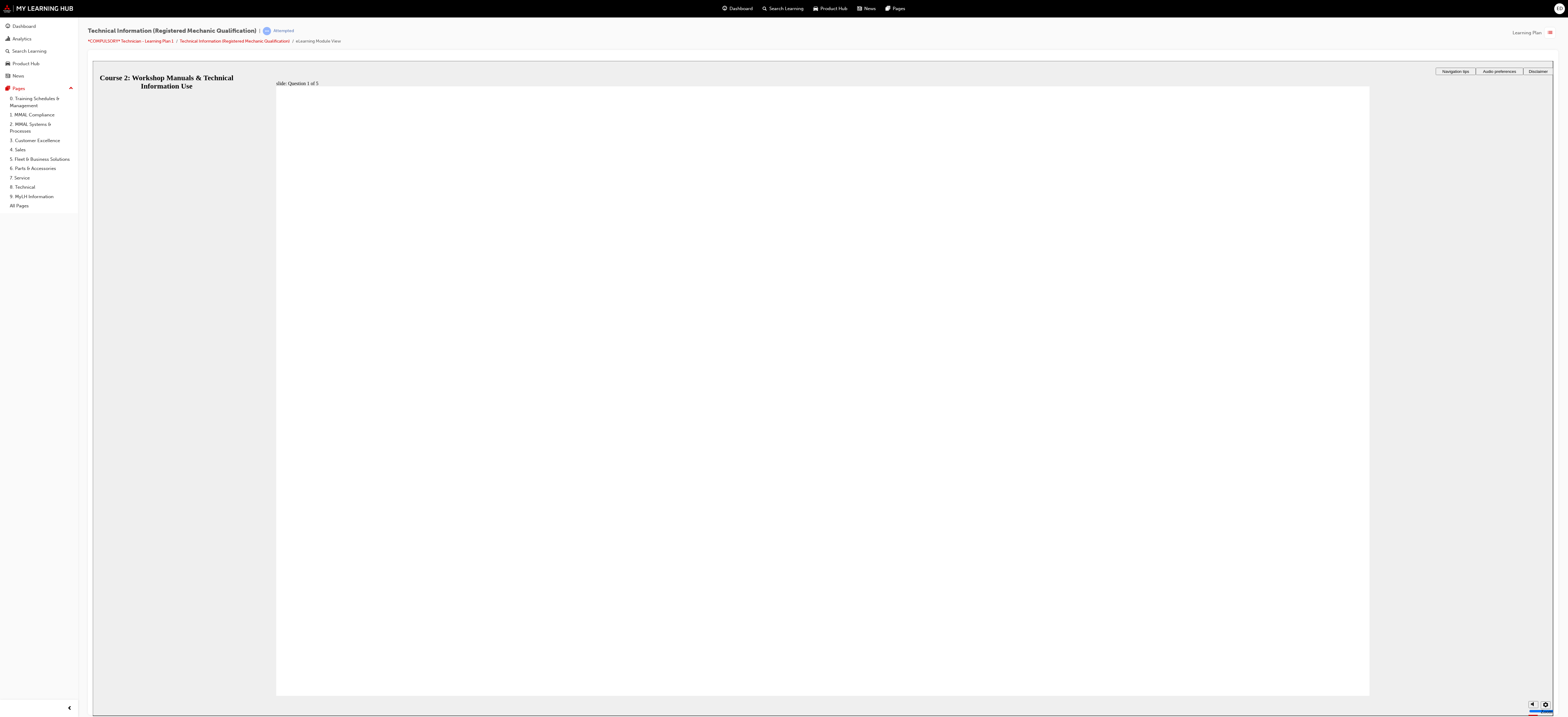
radio input "false"
radio input "true"
drag, startPoint x: 1282, startPoint y: 645, endPoint x: 1288, endPoint y: 663, distance: 19.0
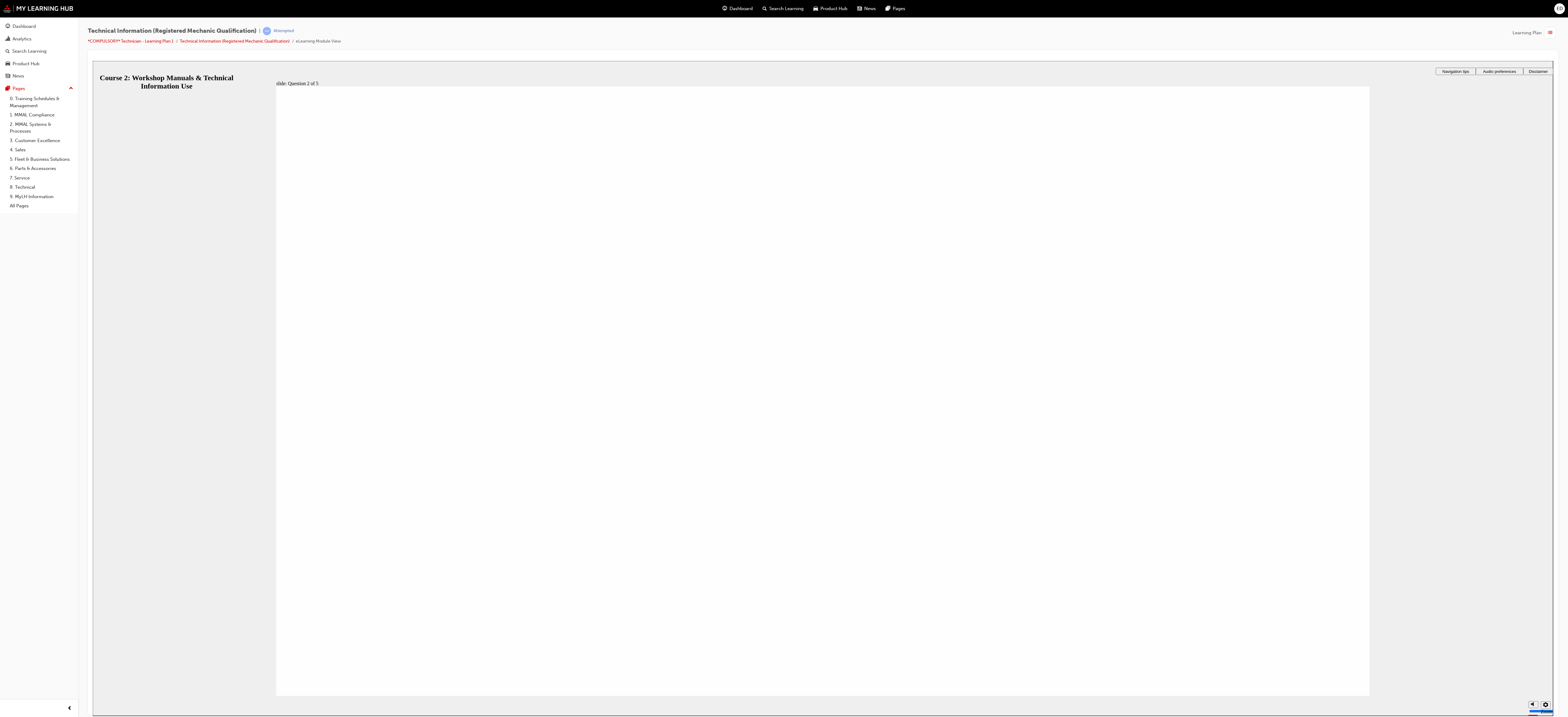
radio input "true"
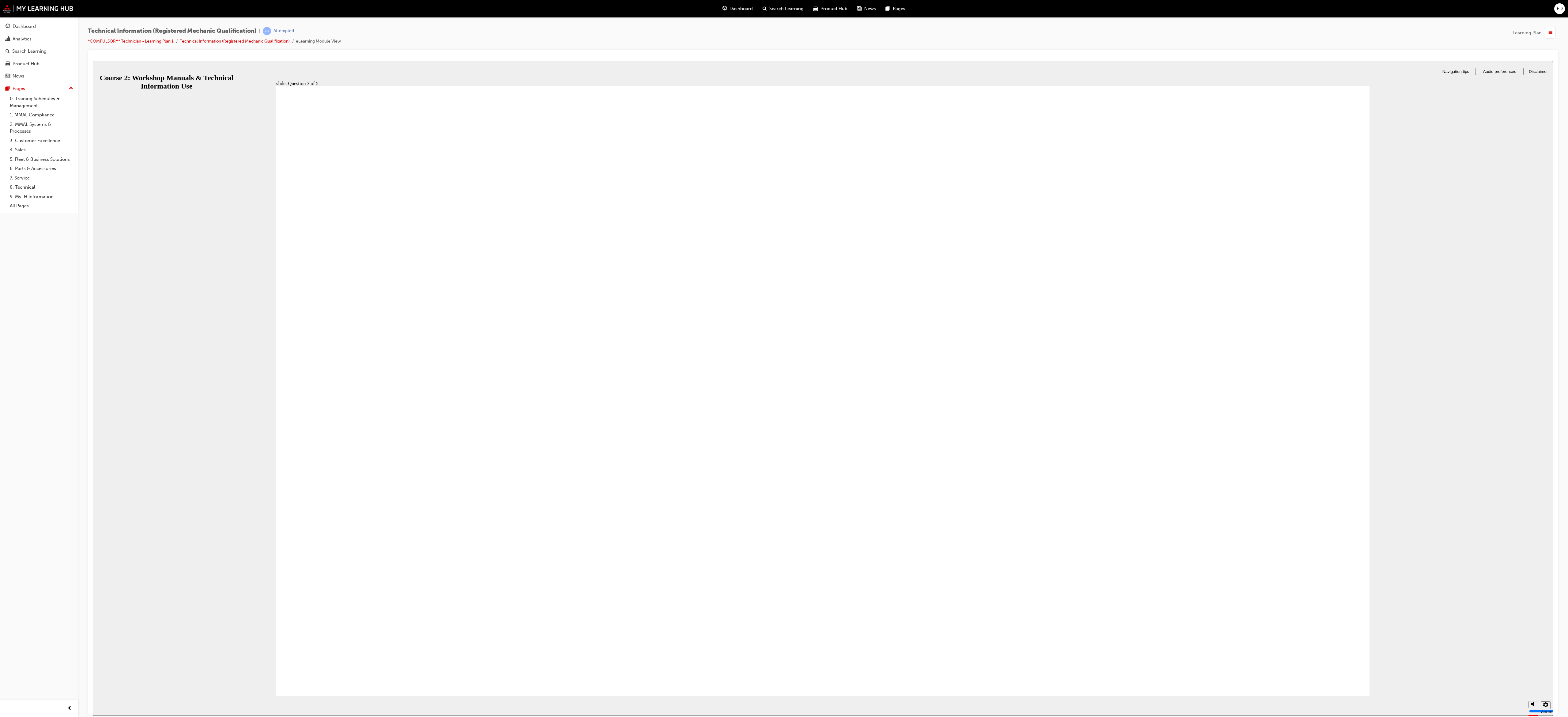
radio input "true"
drag, startPoint x: 991, startPoint y: 319, endPoint x: 964, endPoint y: 392, distance: 77.8
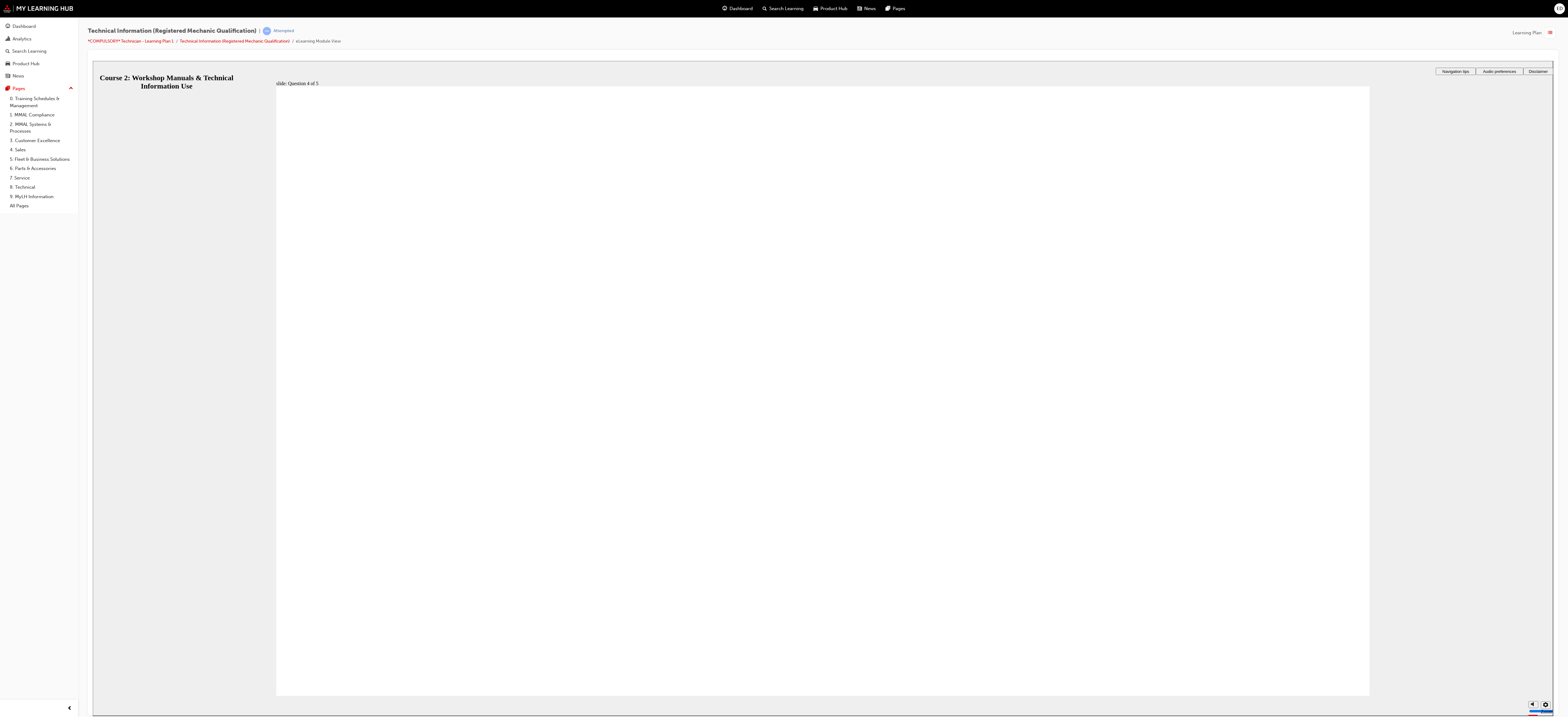
drag, startPoint x: 978, startPoint y: 323, endPoint x: 965, endPoint y: 463, distance: 140.6
drag, startPoint x: 965, startPoint y: 463, endPoint x: 932, endPoint y: 461, distance: 33.1
drag, startPoint x: 932, startPoint y: 516, endPoint x: 897, endPoint y: 314, distance: 205.0
drag, startPoint x: 915, startPoint y: 519, endPoint x: 880, endPoint y: 517, distance: 35.1
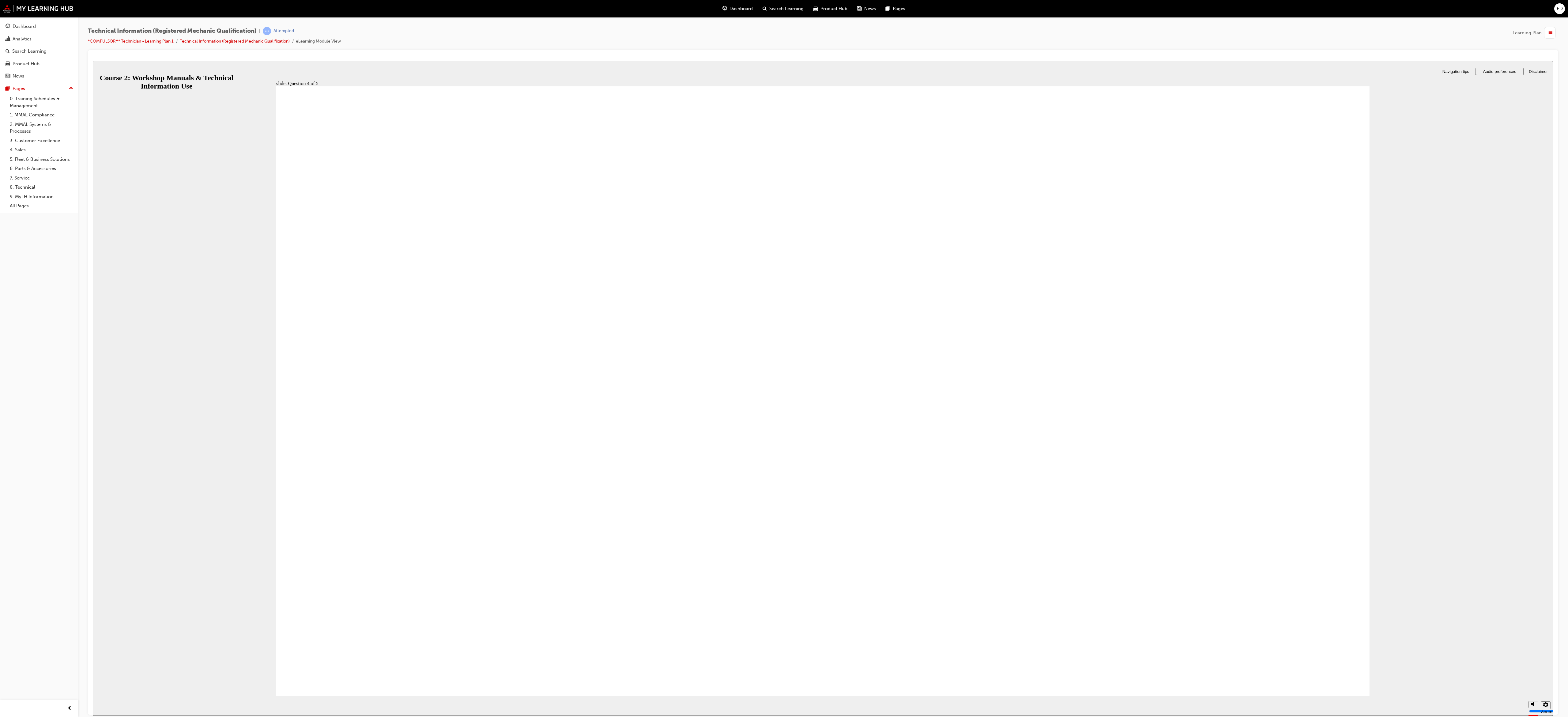
radio input "true"
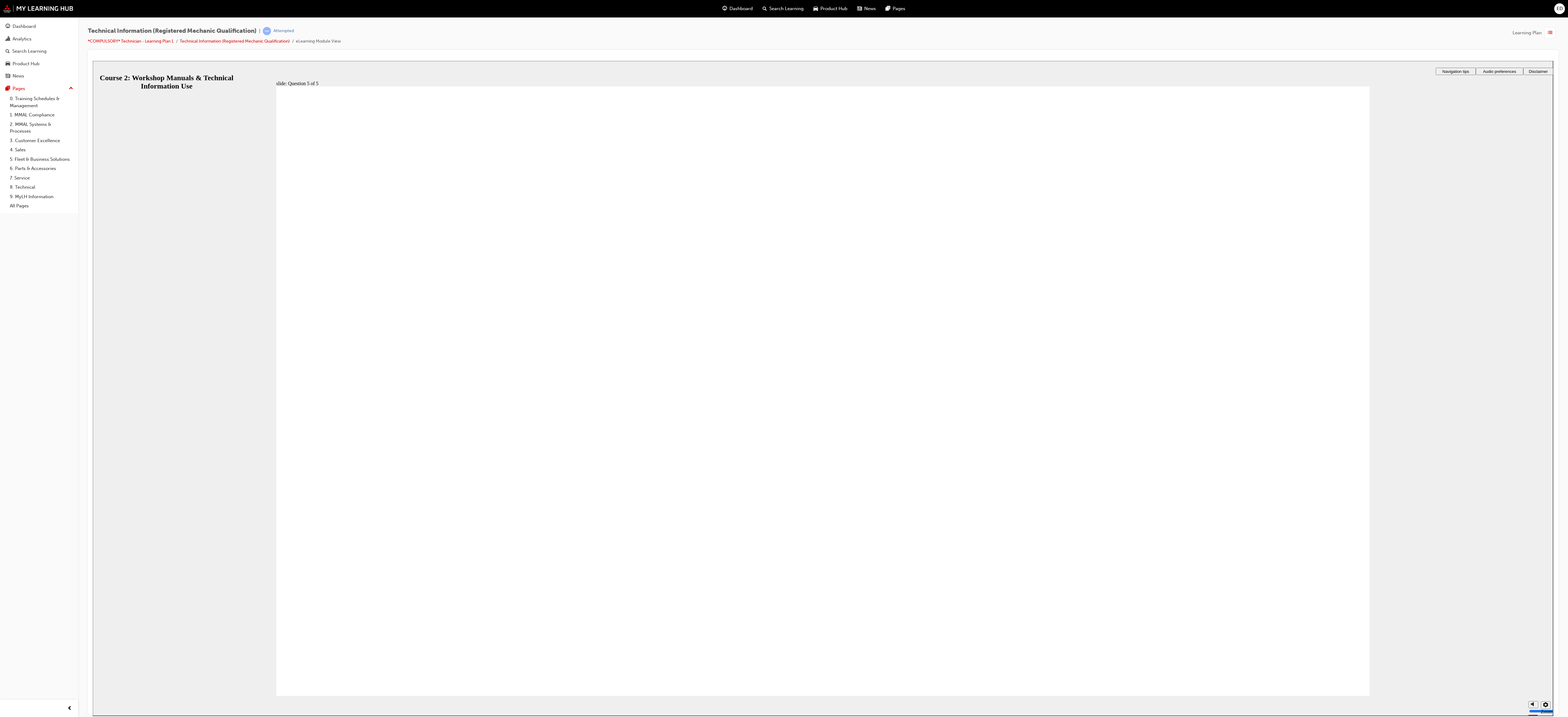
radio input "true"
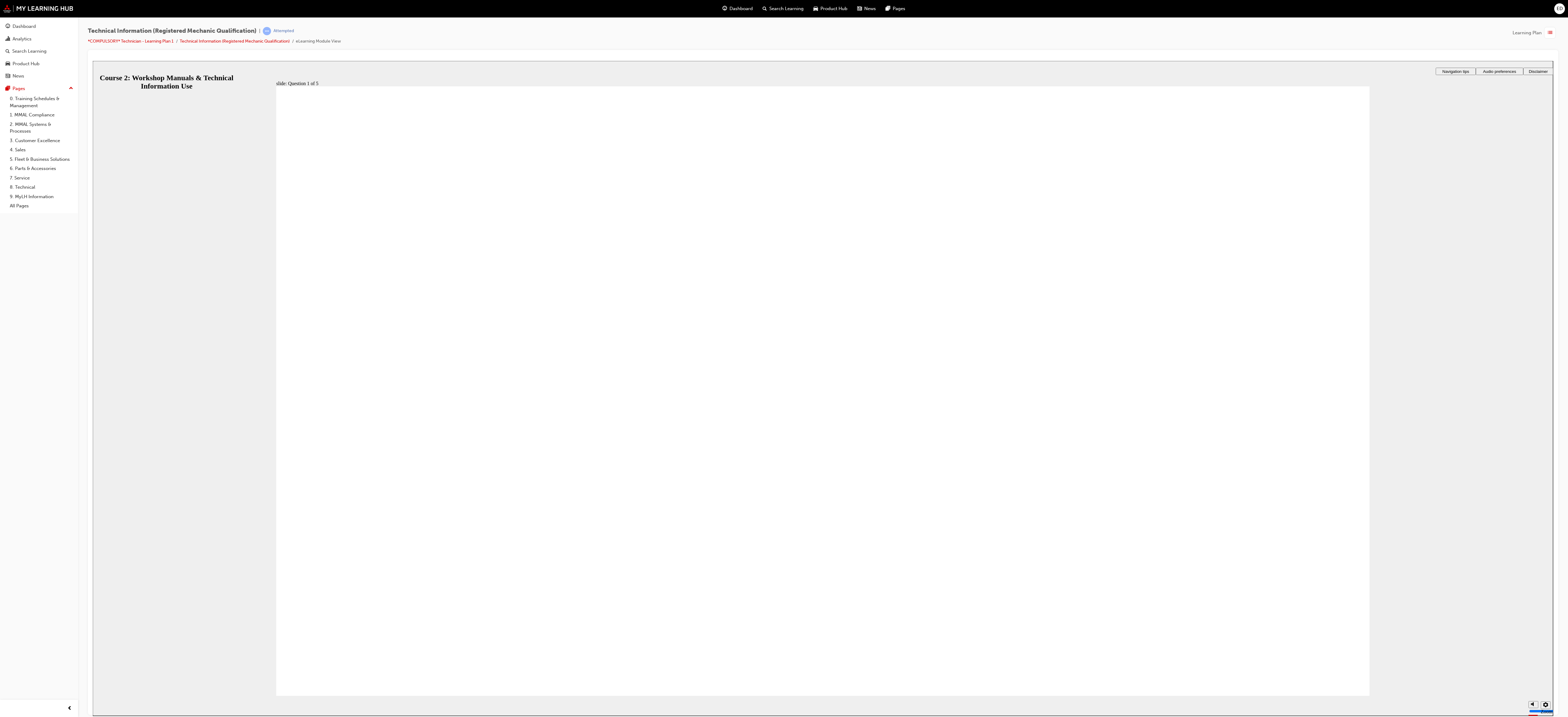
radio input "true"
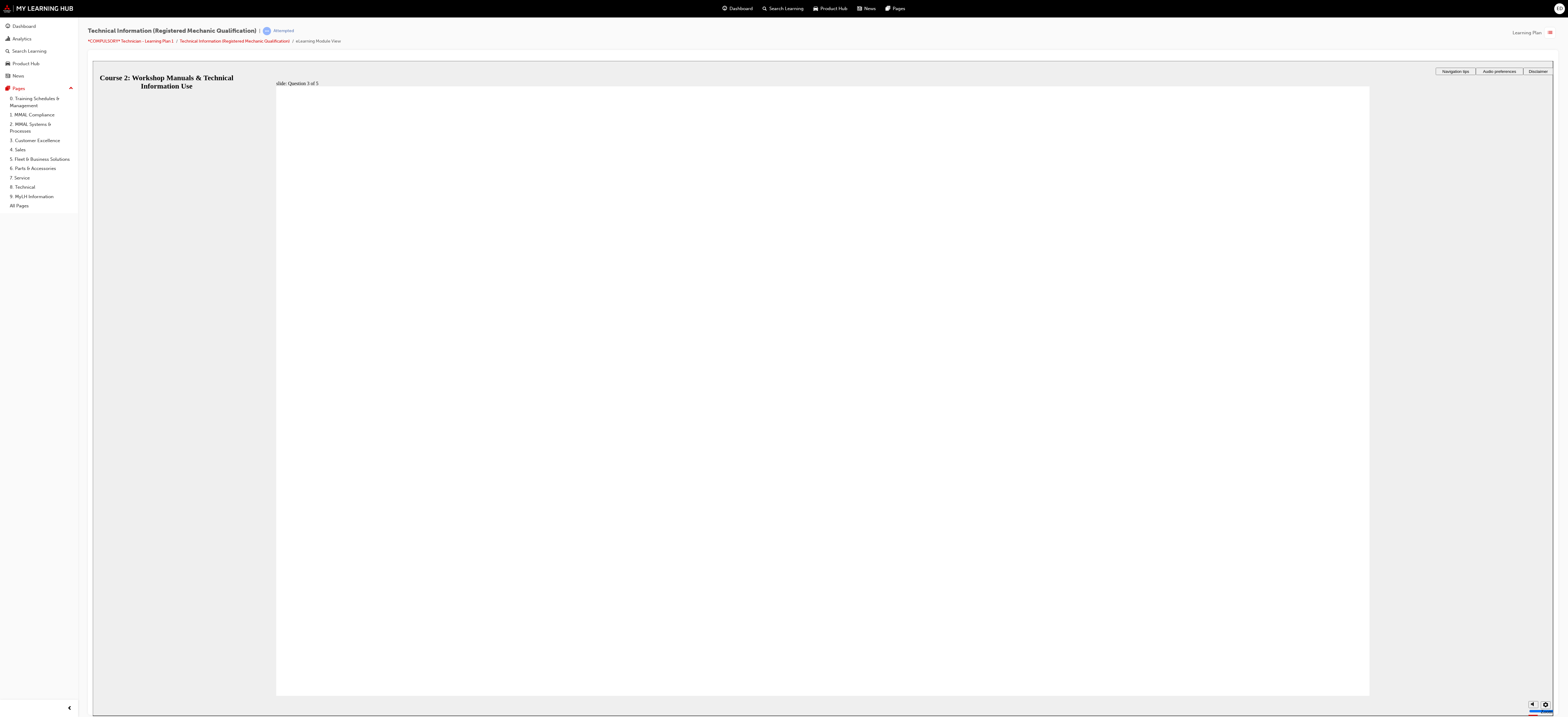
radio input "true"
drag, startPoint x: 950, startPoint y: 380, endPoint x: 909, endPoint y: 453, distance: 83.7
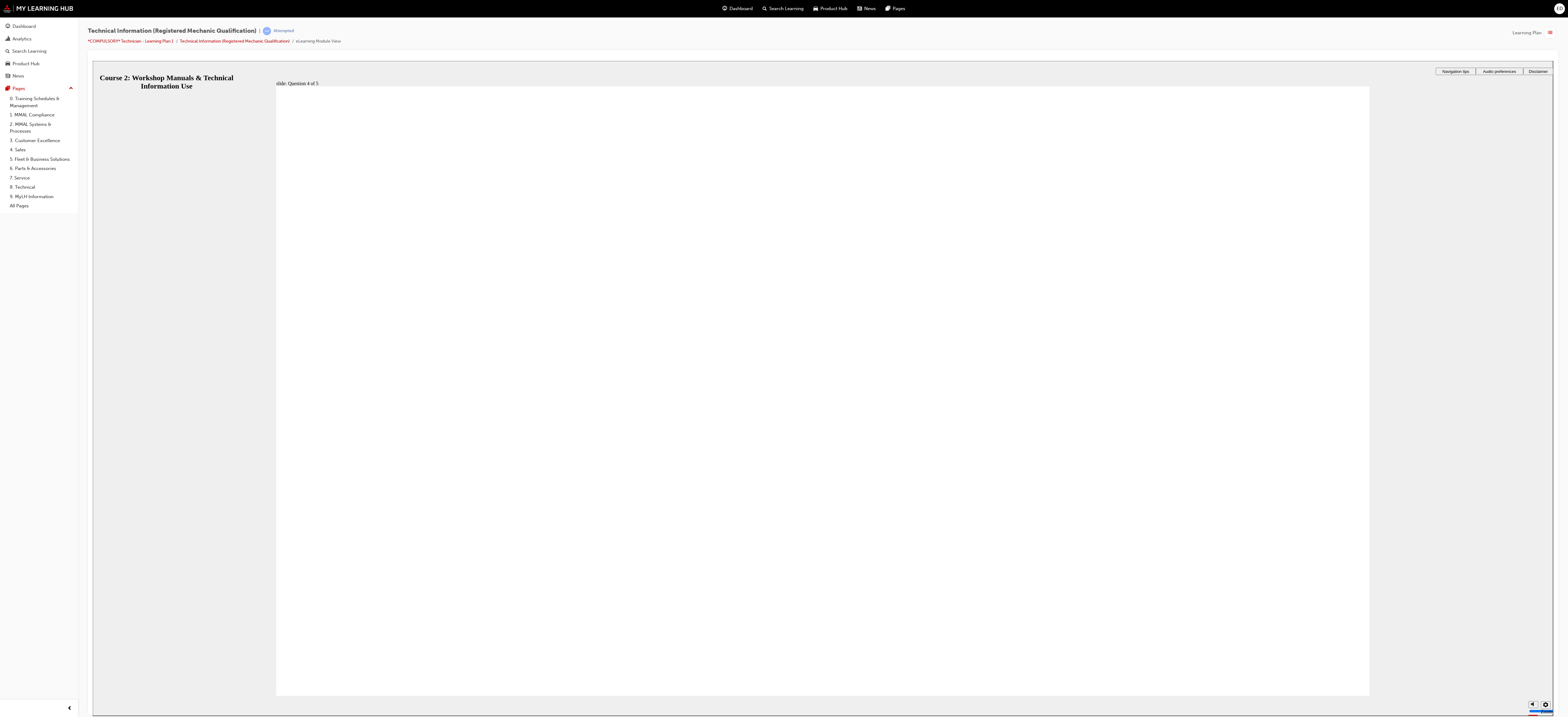
drag, startPoint x: 932, startPoint y: 383, endPoint x: 899, endPoint y: 383, distance: 33.0
drag, startPoint x: 931, startPoint y: 508, endPoint x: 902, endPoint y: 511, distance: 29.2
drag, startPoint x: 954, startPoint y: 314, endPoint x: 924, endPoint y: 310, distance: 30.3
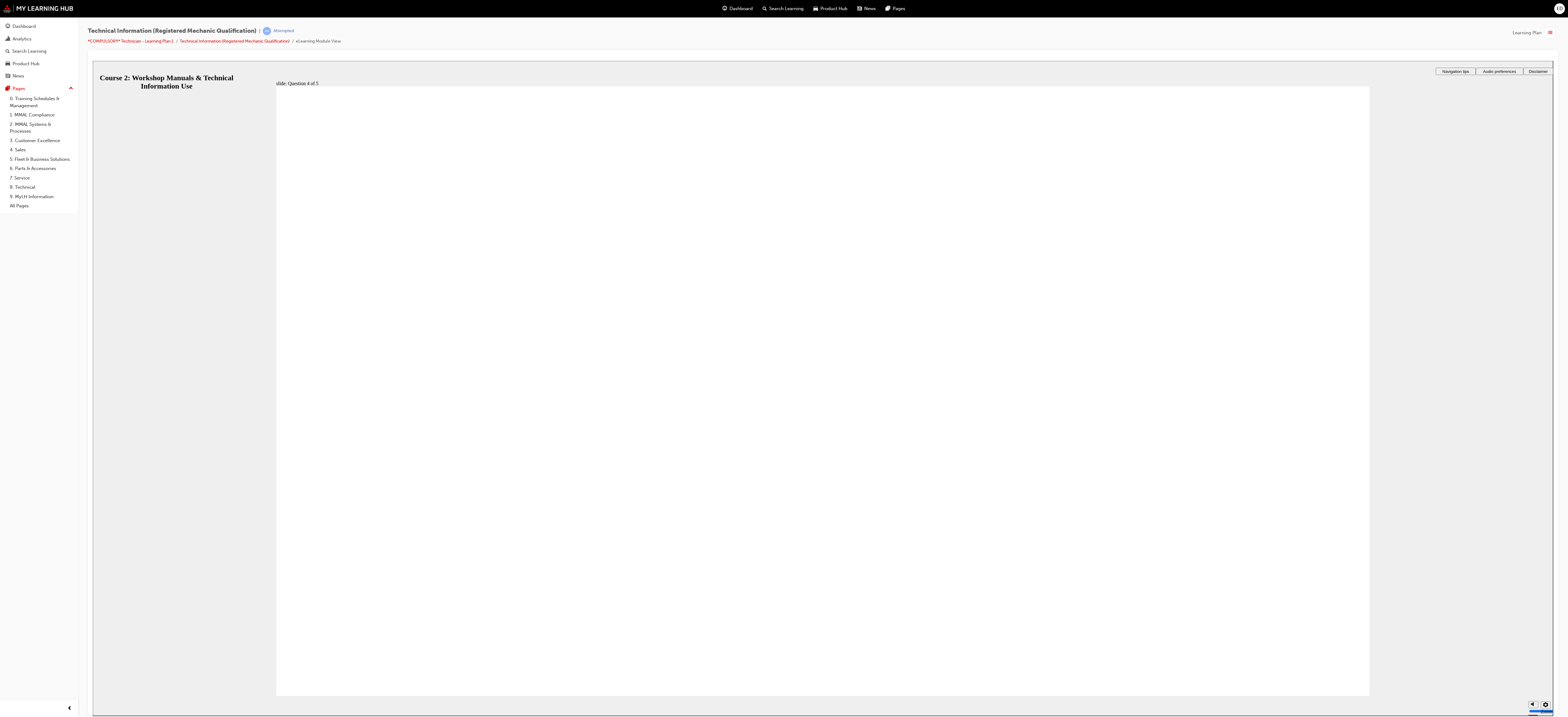
radio input "true"
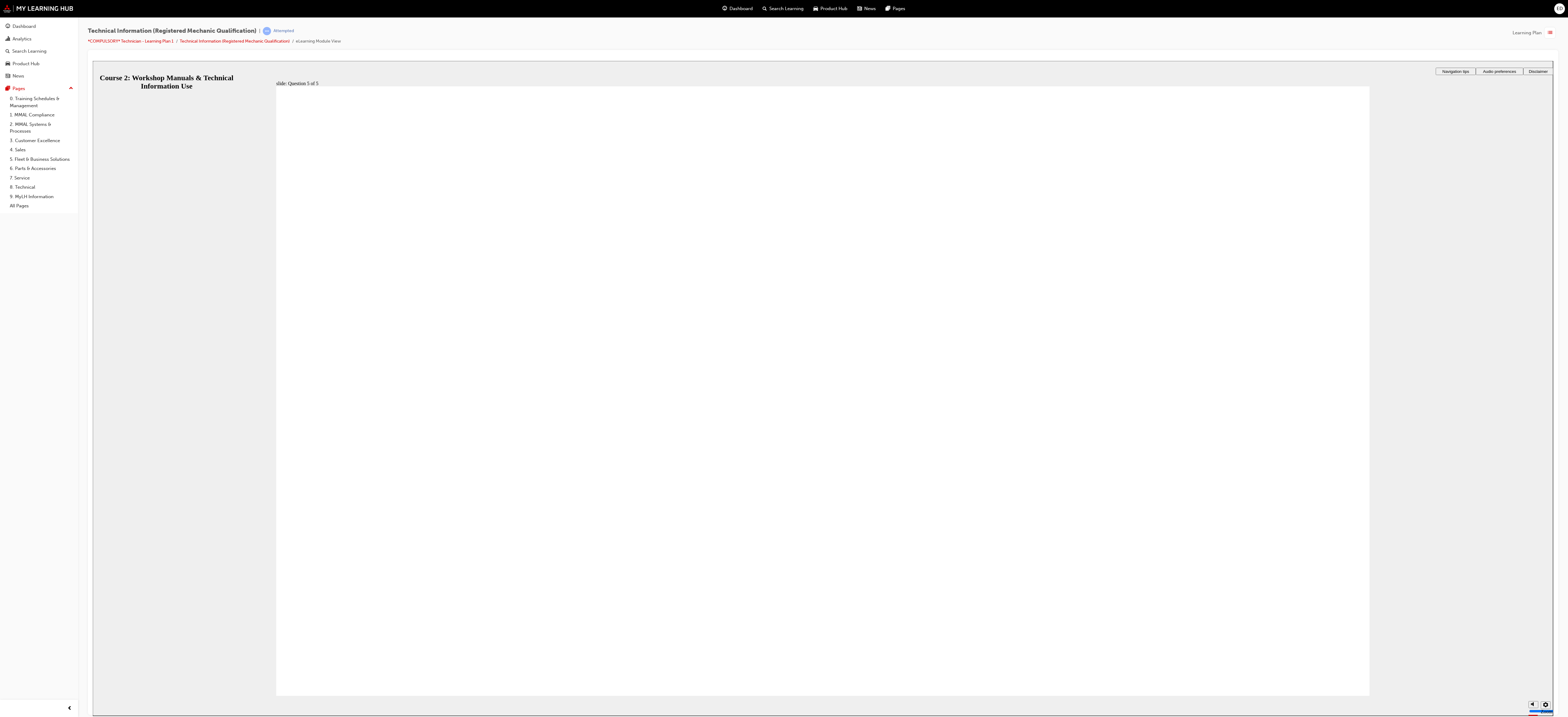
radio input "true"
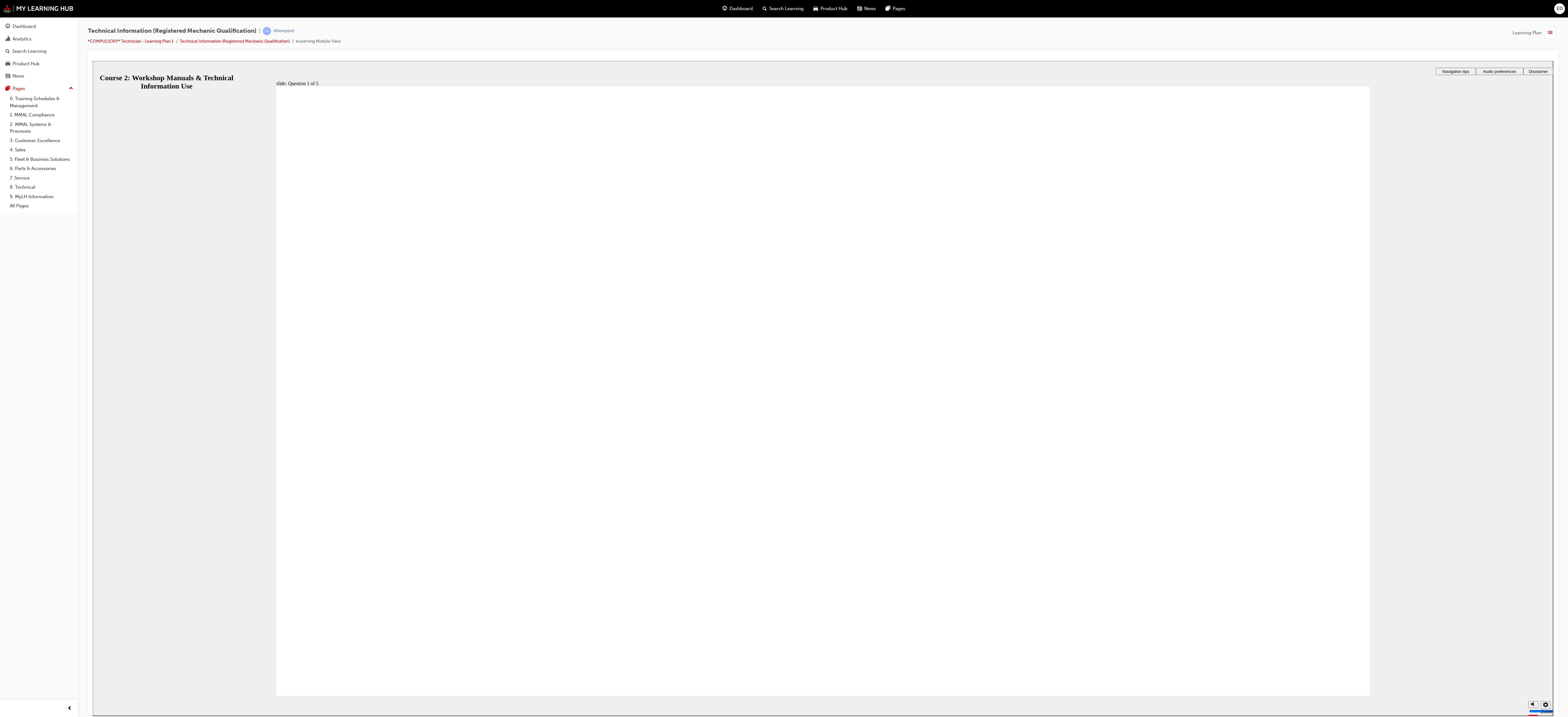
radio input "true"
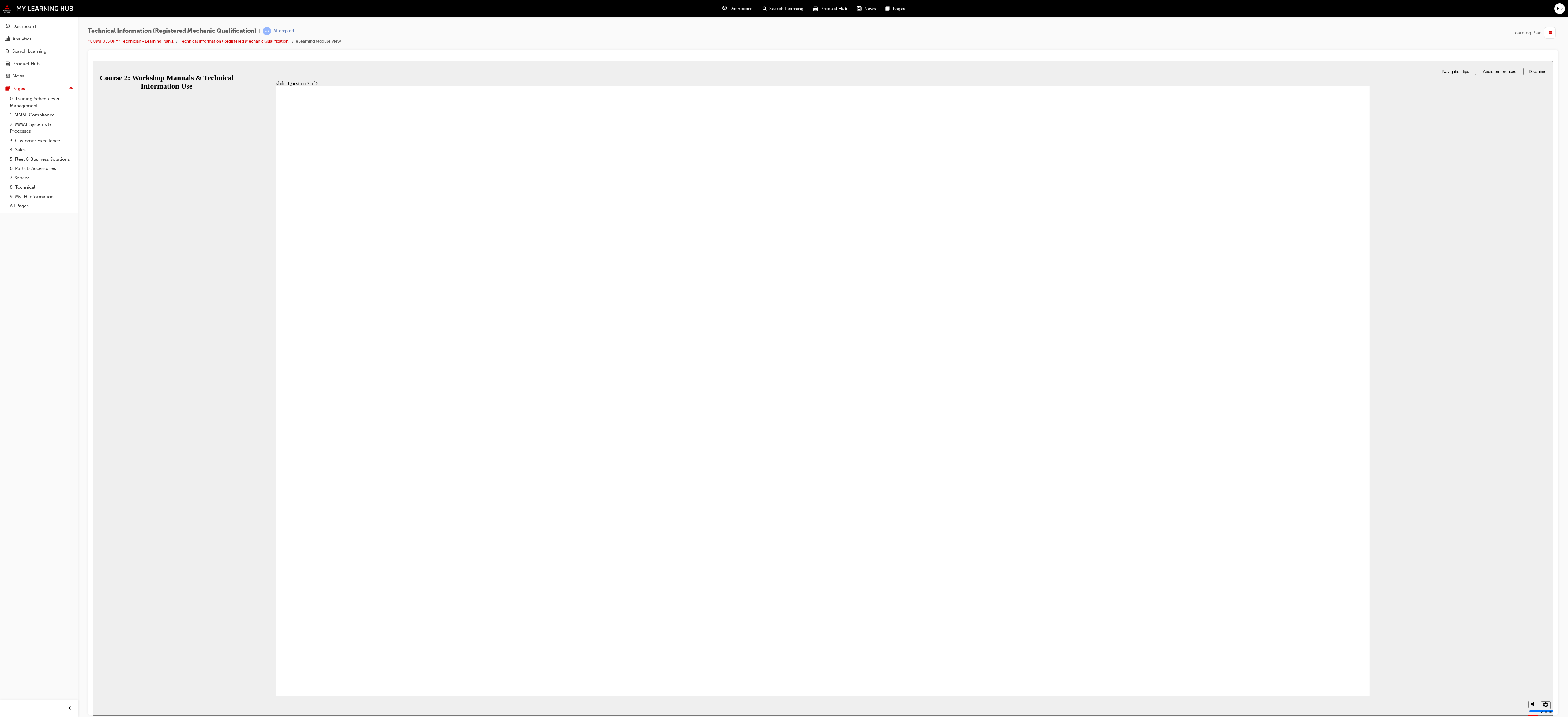
radio input "true"
drag, startPoint x: 1028, startPoint y: 501, endPoint x: 995, endPoint y: 371, distance: 134.1
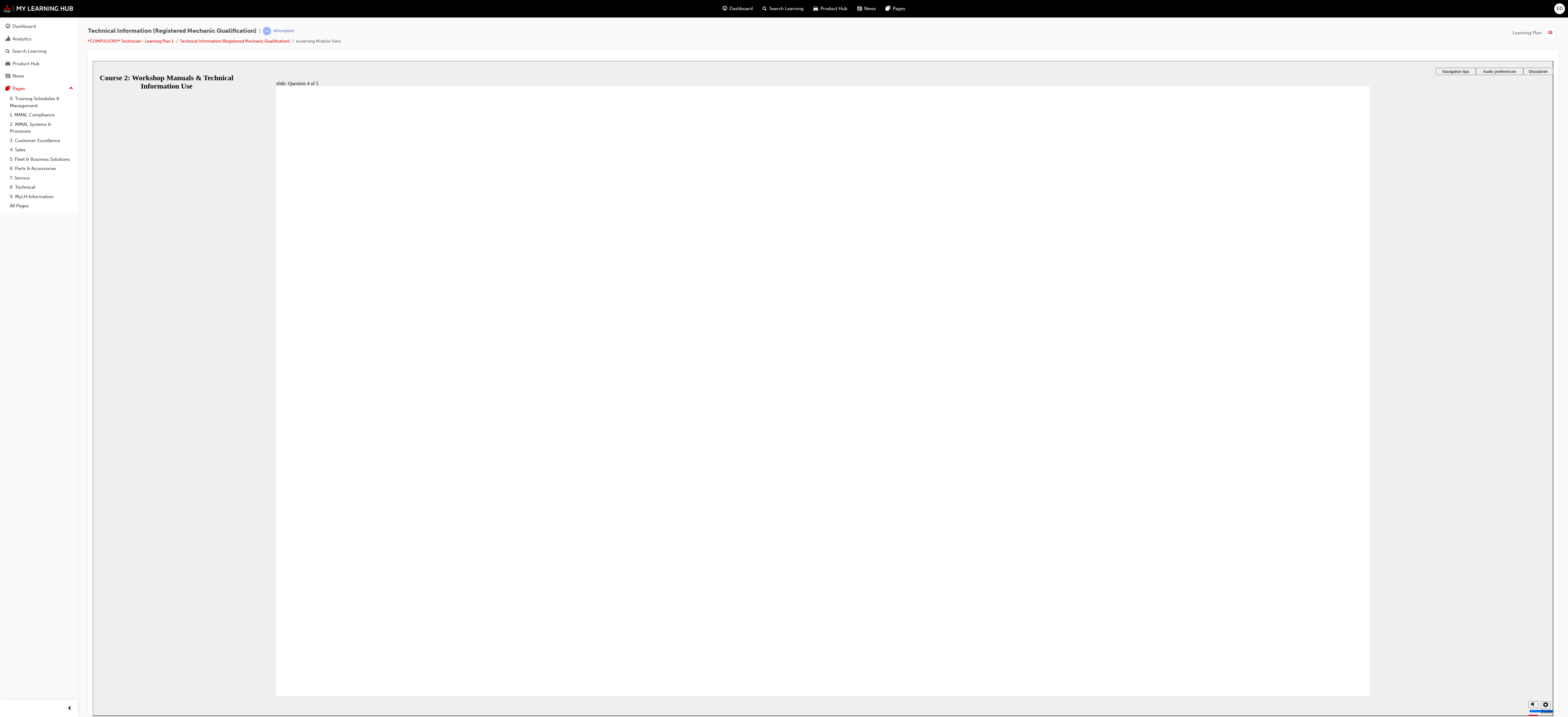
drag, startPoint x: 1036, startPoint y: 327, endPoint x: 1012, endPoint y: 543, distance: 217.3
drag, startPoint x: 1050, startPoint y: 456, endPoint x: 1010, endPoint y: 453, distance: 40.1
drag, startPoint x: 1017, startPoint y: 313, endPoint x: 969, endPoint y: 312, distance: 48.0
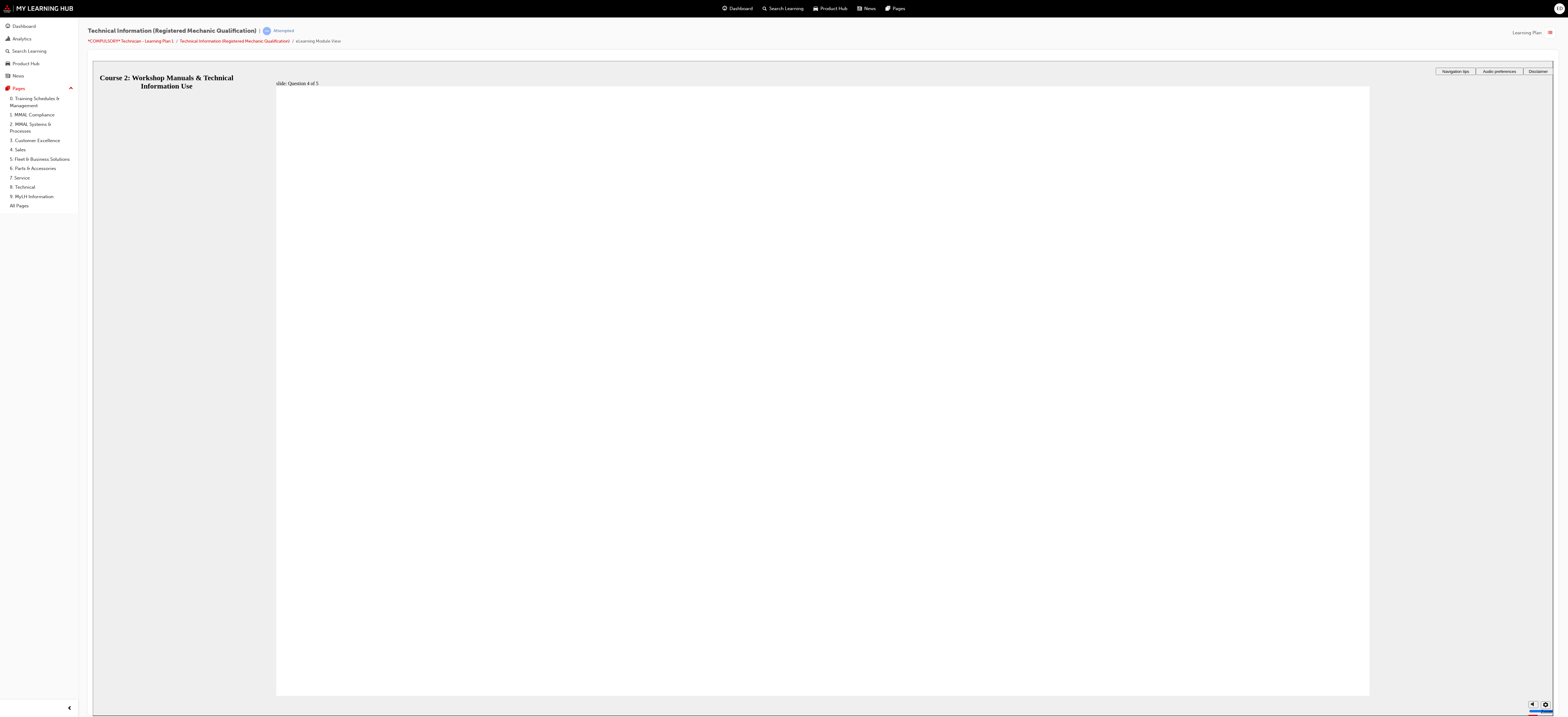
radio input "true"
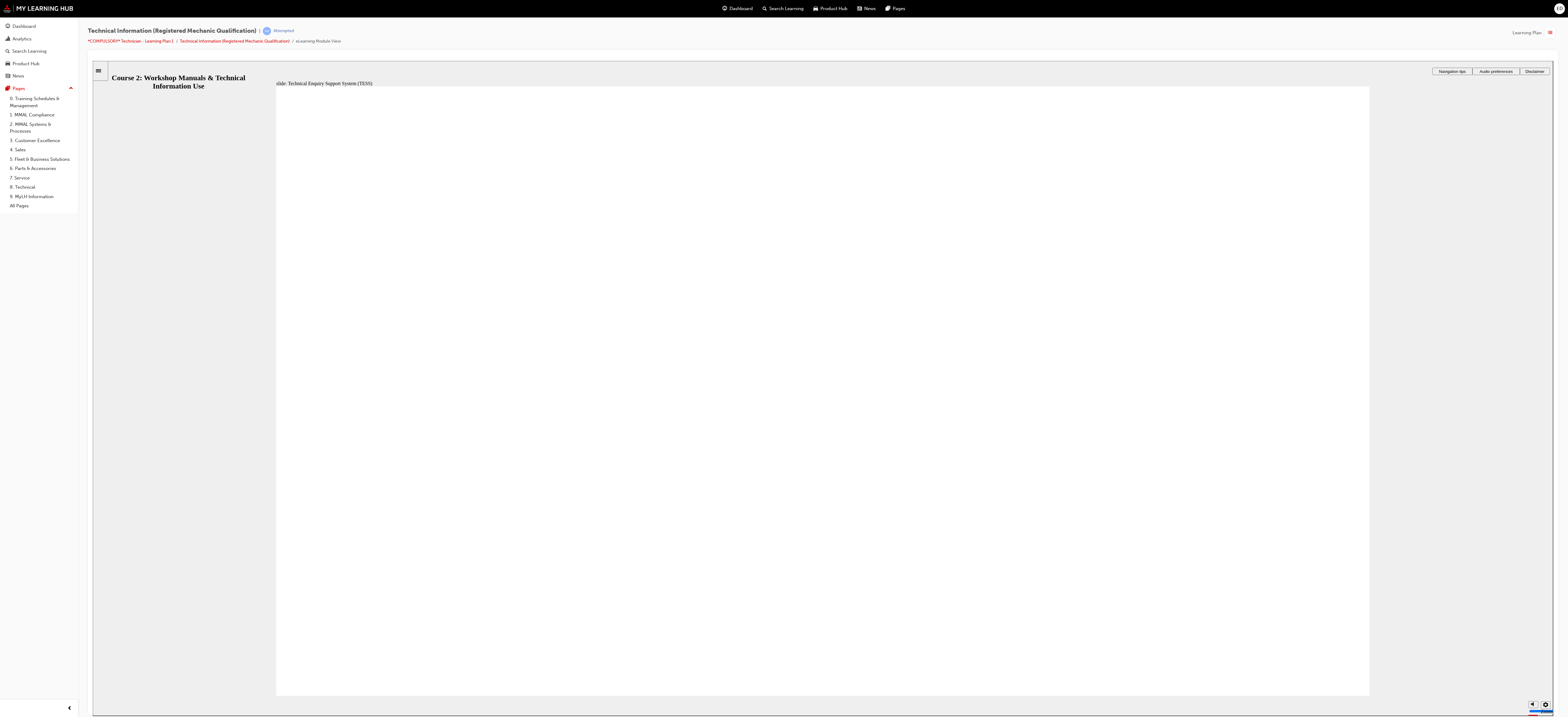
radio input "true"
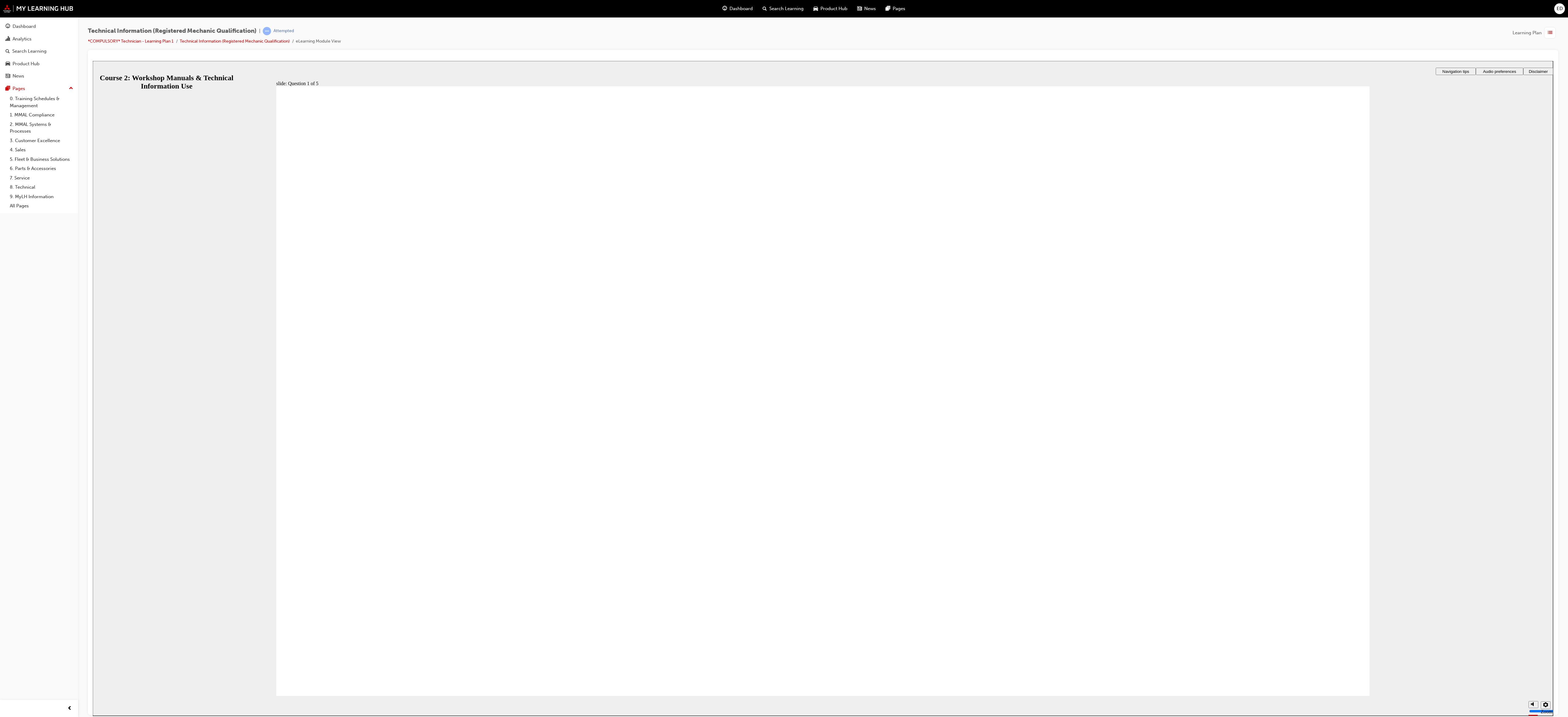
radio input "true"
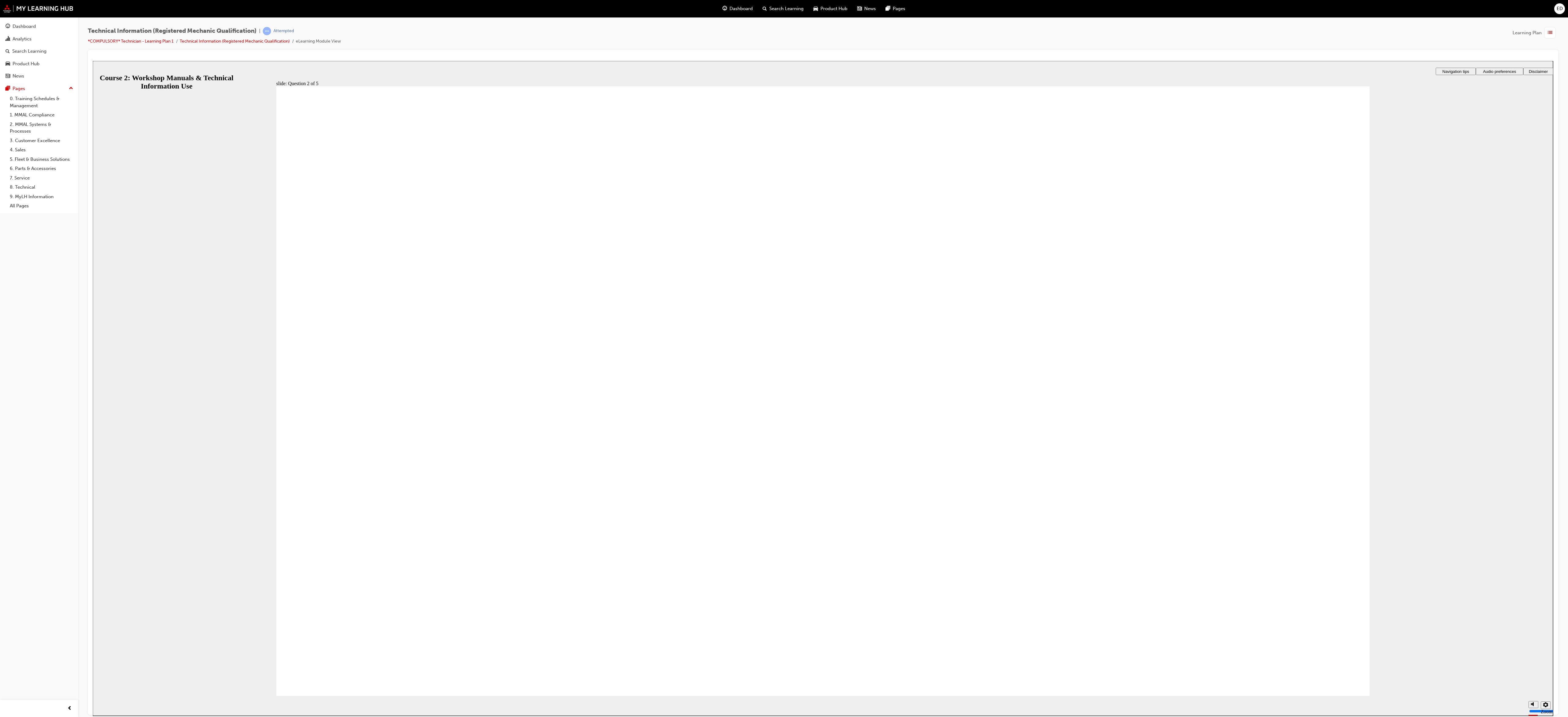
checkbox input "true"
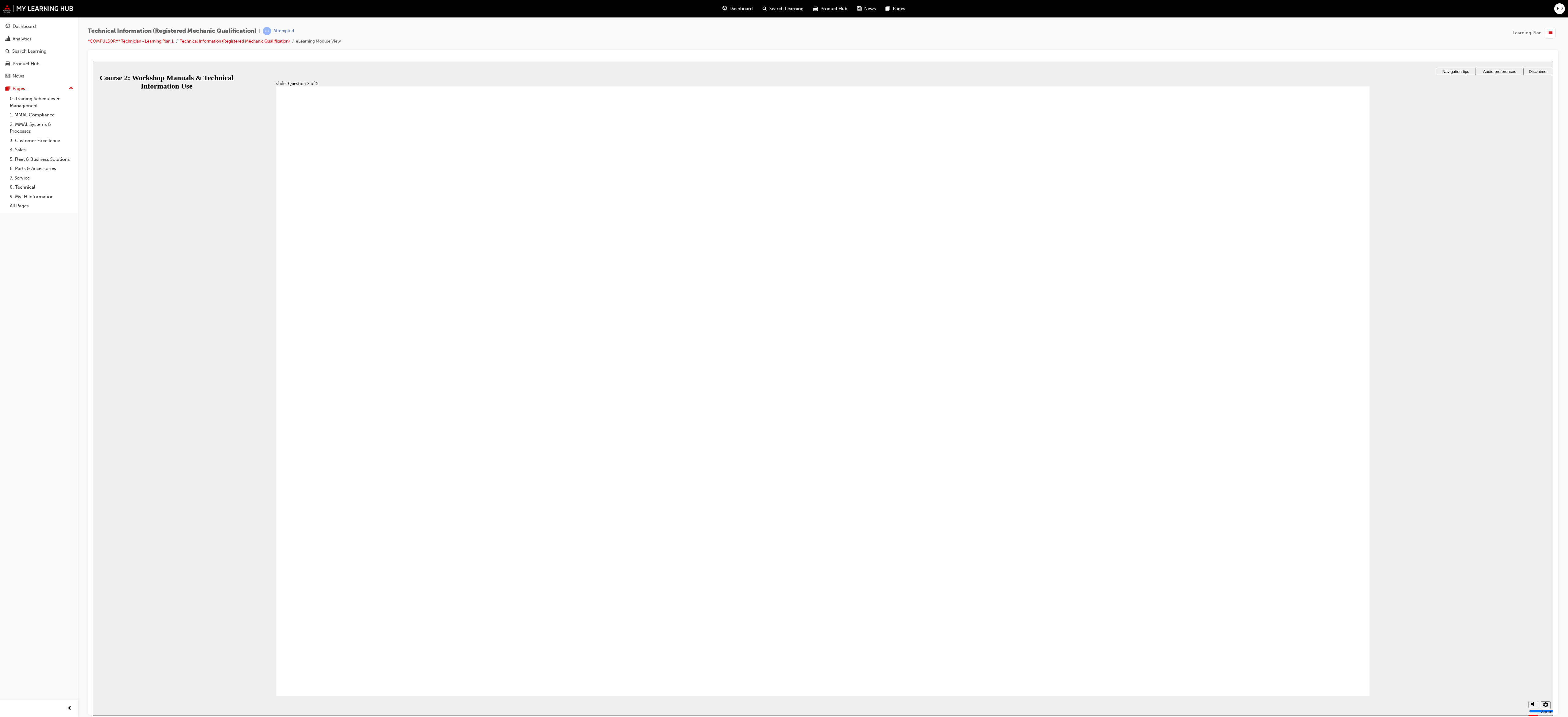
checkbox input "true"
radio input "true"
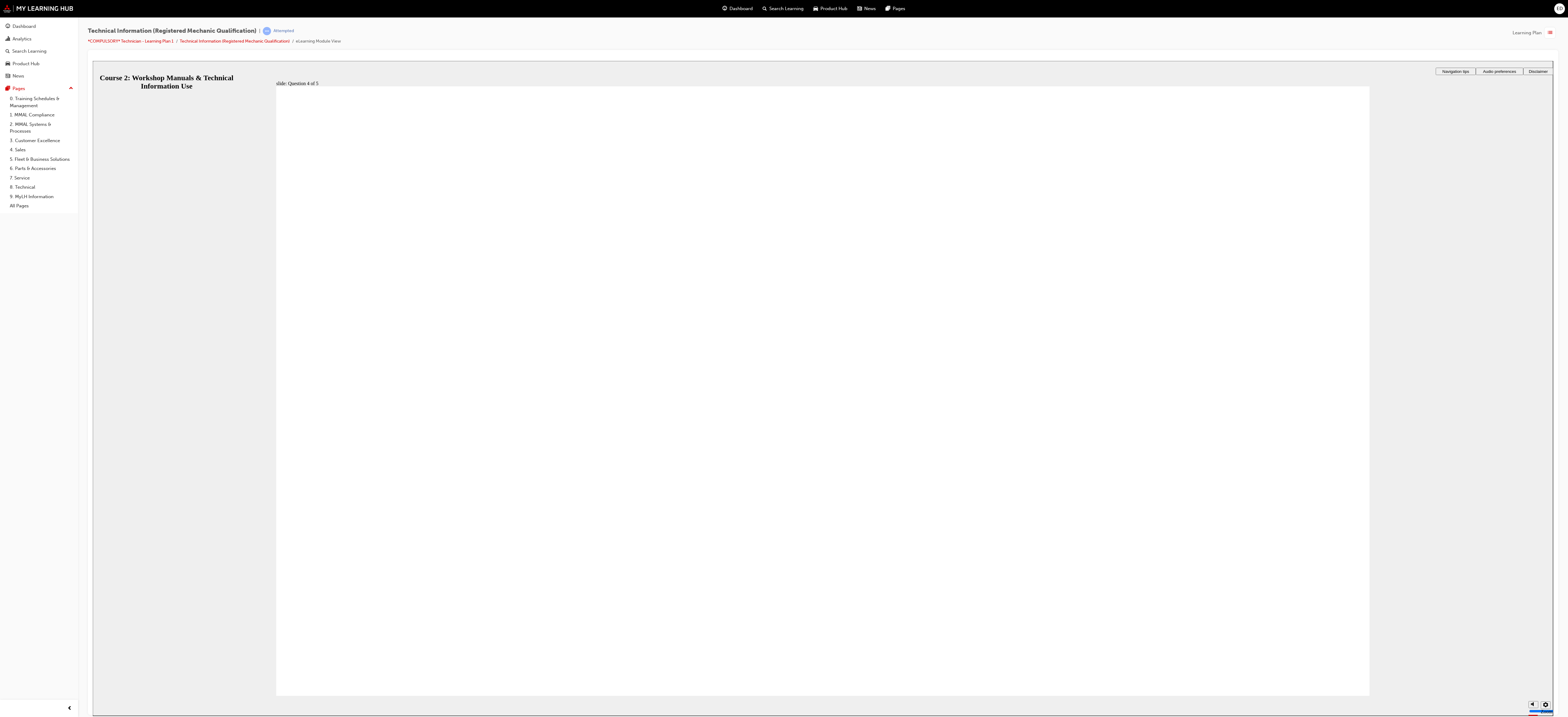
radio input "true"
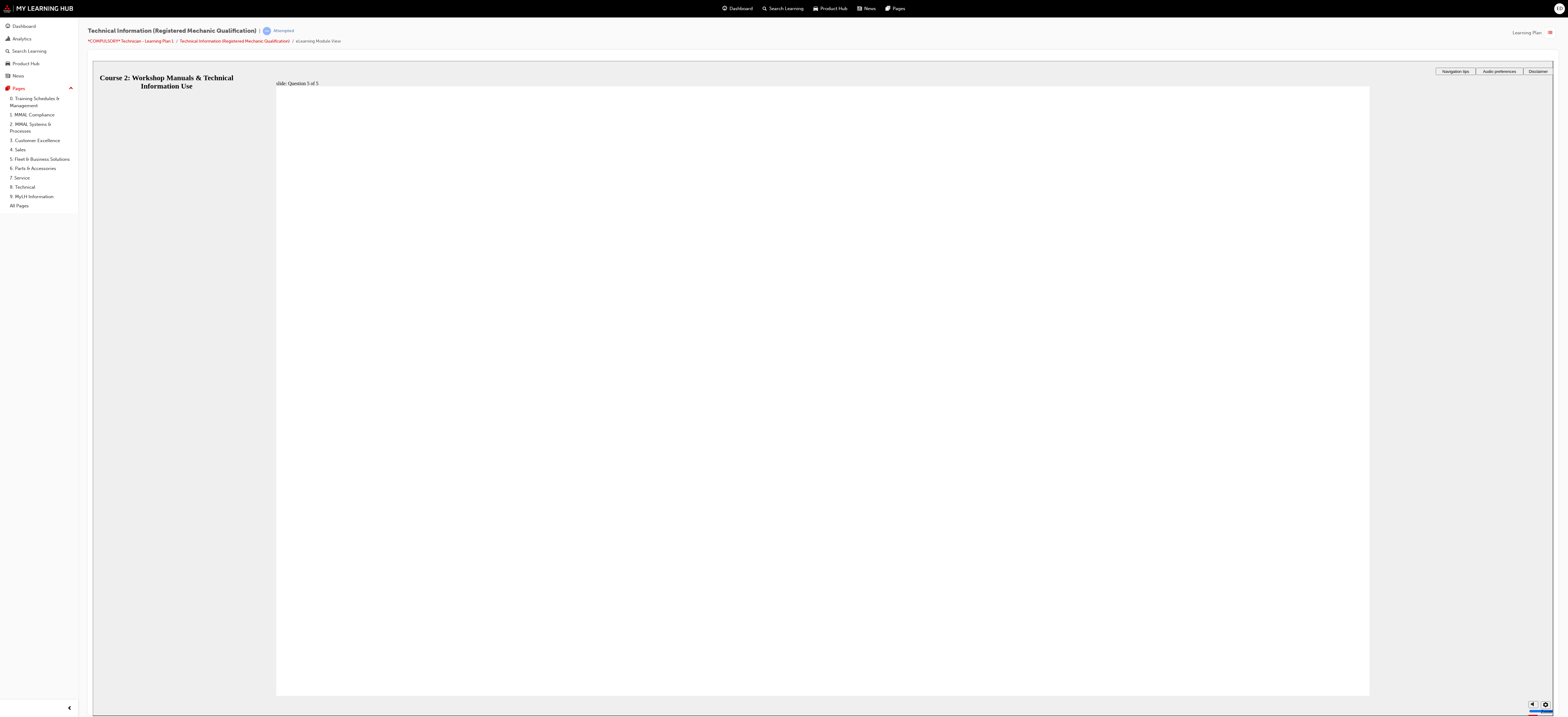
radio input "true"
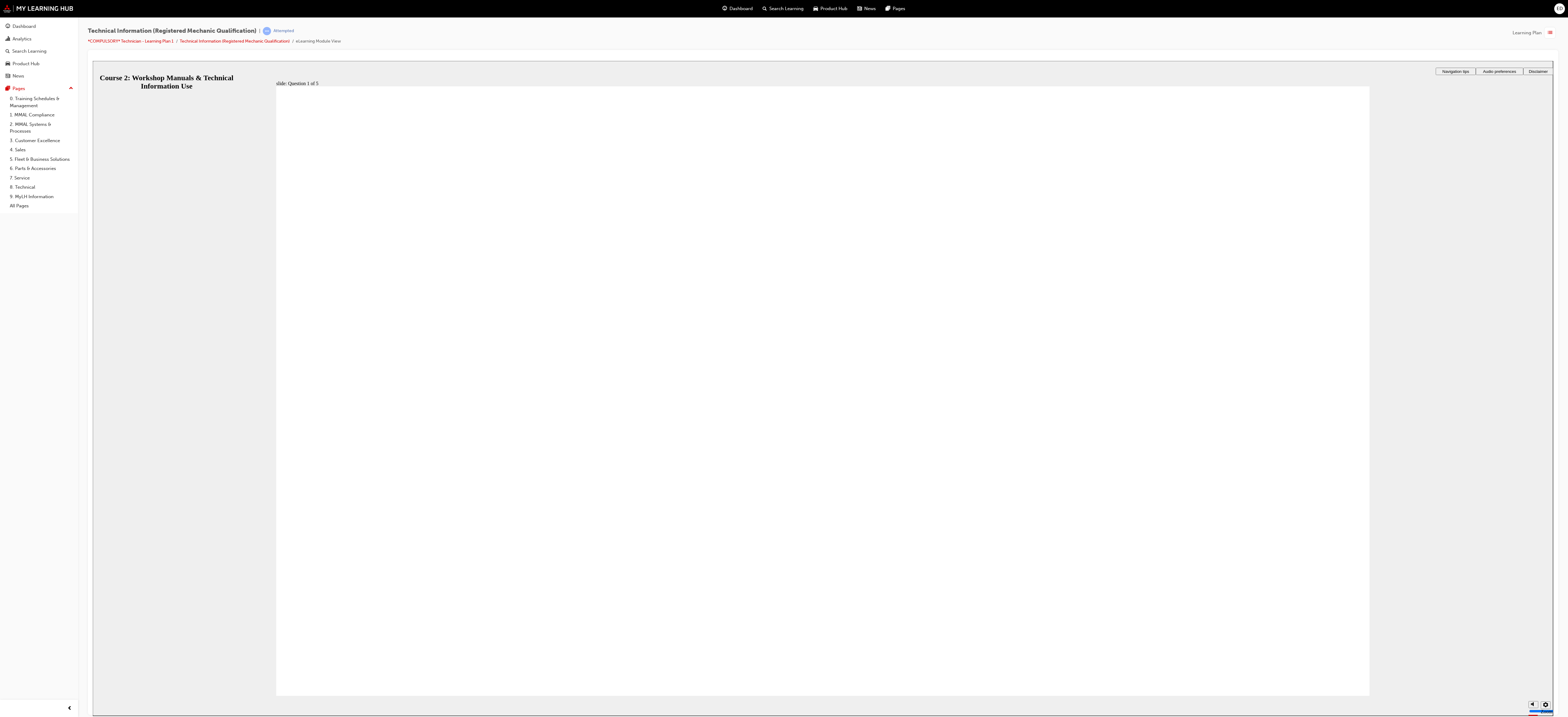
radio input "true"
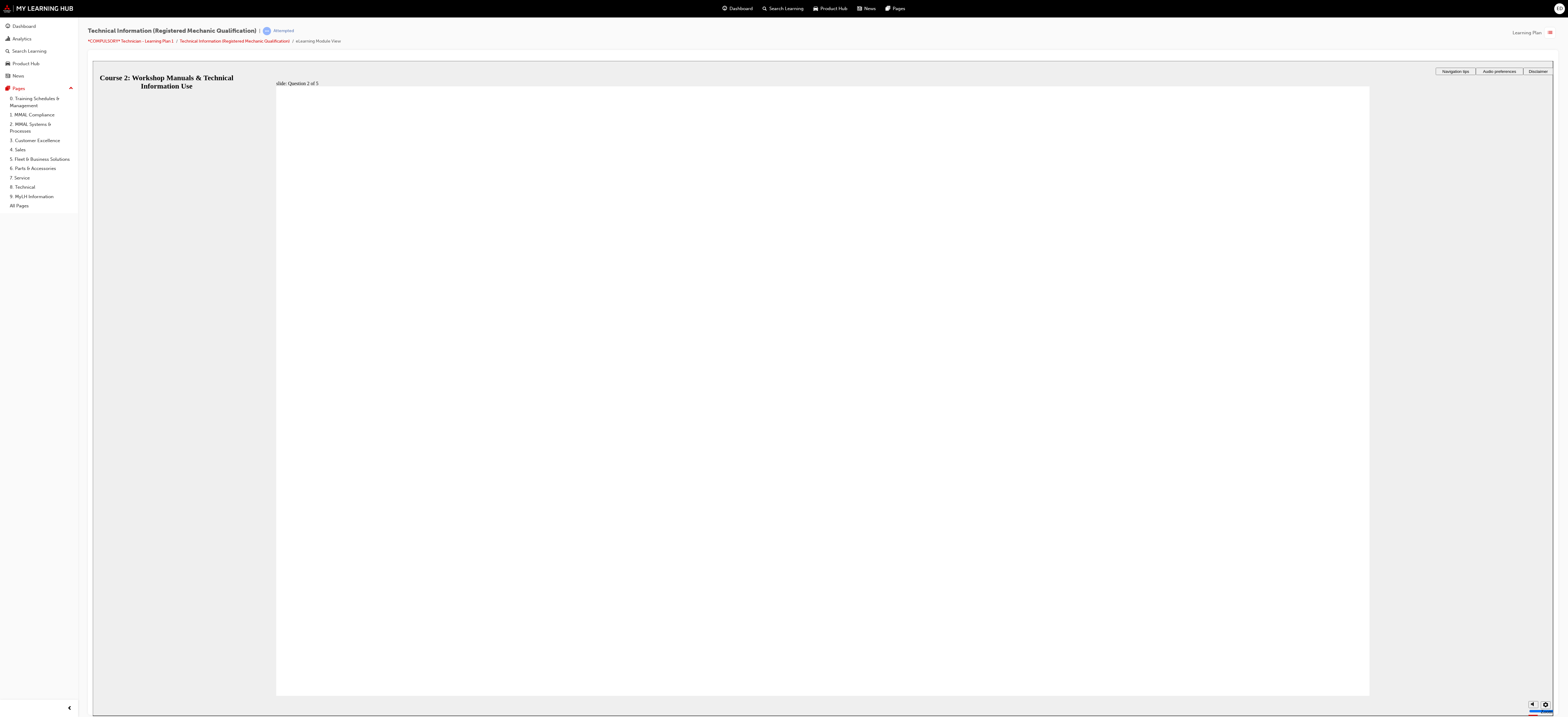
checkbox input "true"
drag, startPoint x: 334, startPoint y: 513, endPoint x: 338, endPoint y: 560, distance: 47.2
checkbox input "true"
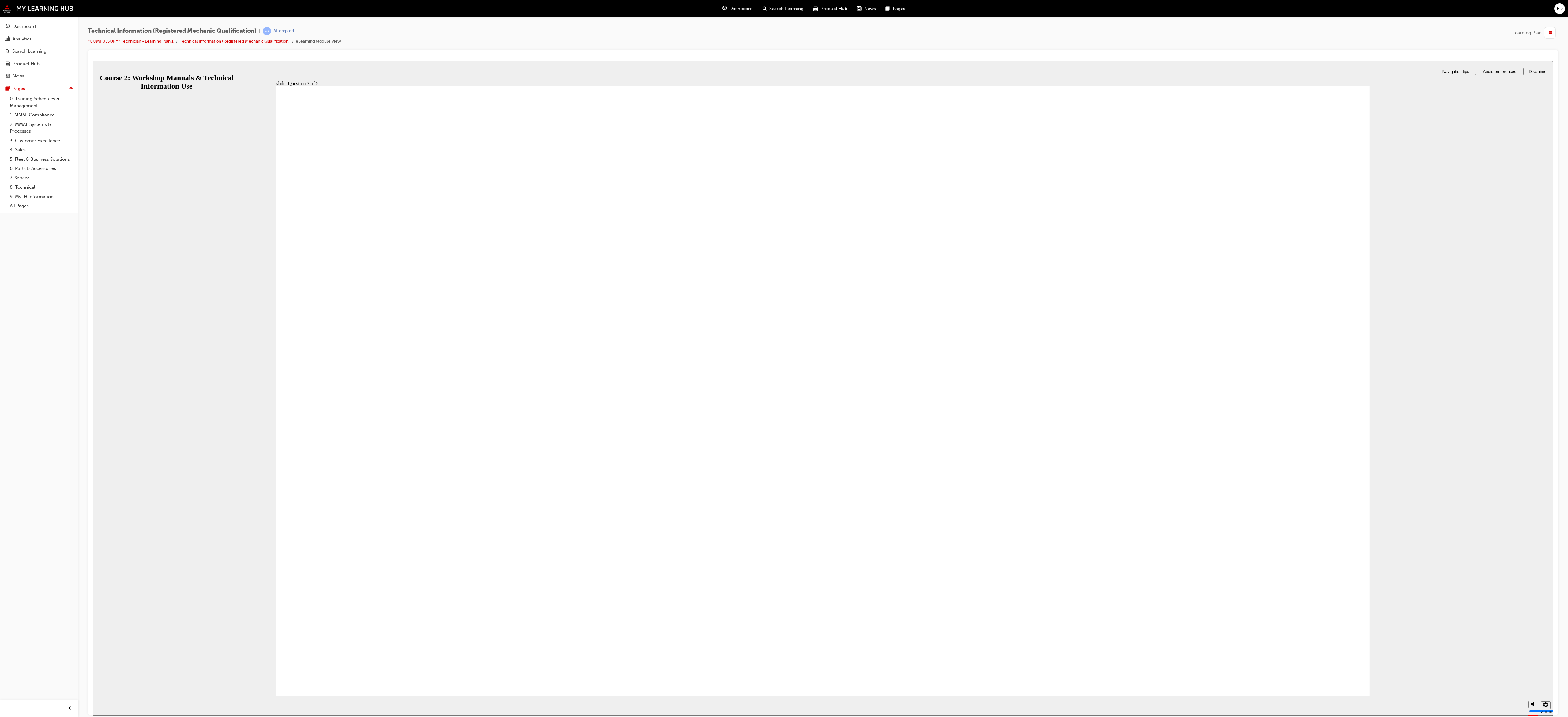
checkbox input "true"
radio input "false"
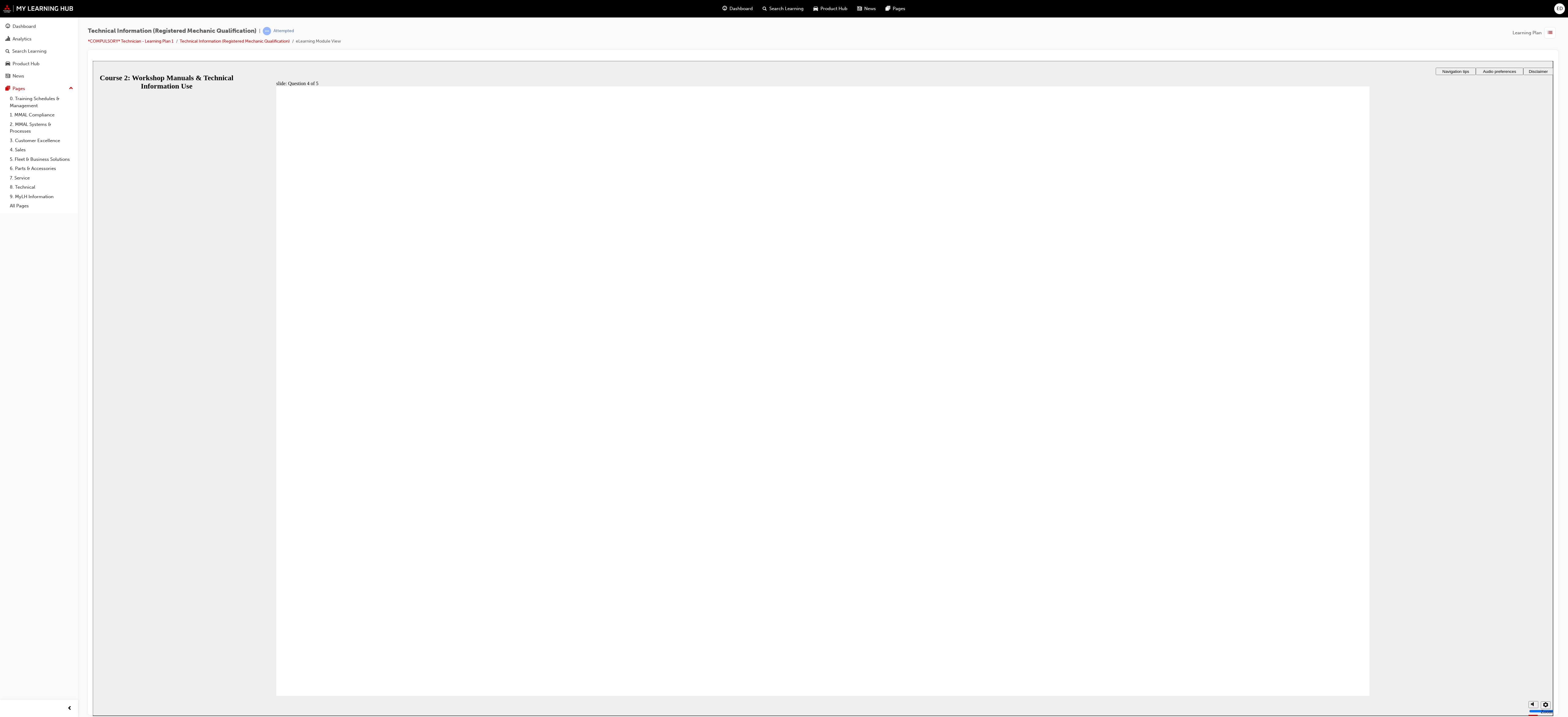
radio input "true"
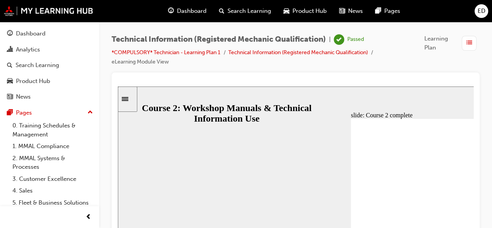
click at [193, 10] on span "Dashboard" at bounding box center [192, 11] width 30 height 9
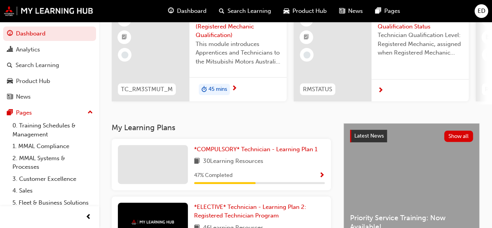
scroll to position [97, 0]
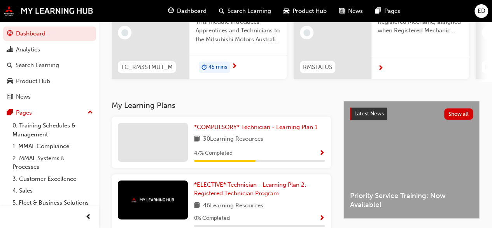
click at [320, 154] on span "Show Progress" at bounding box center [322, 153] width 6 height 7
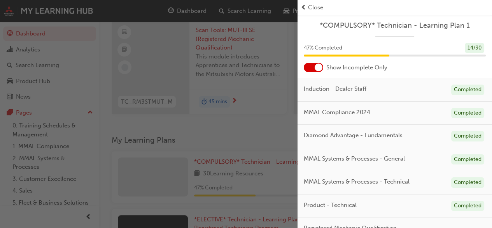
scroll to position [59, 0]
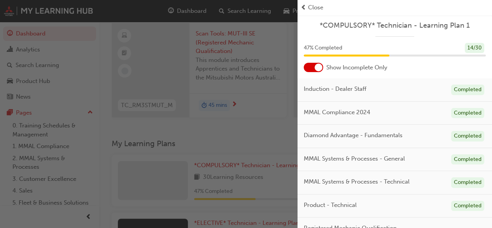
click at [318, 71] on div at bounding box center [313, 67] width 19 height 9
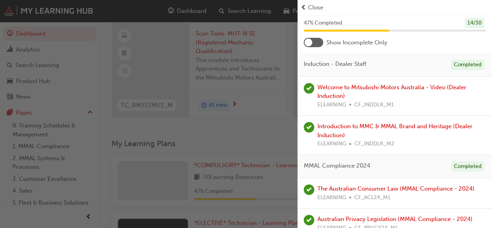
scroll to position [0, 0]
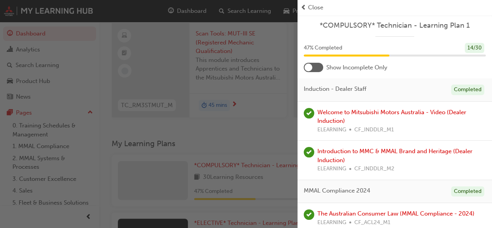
click at [318, 63] on div at bounding box center [313, 67] width 19 height 9
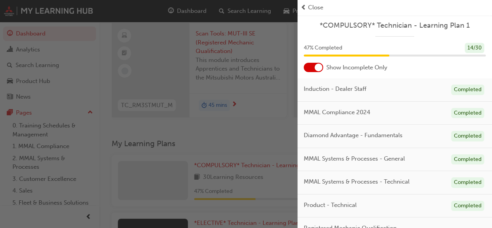
click at [262, 131] on div "button" at bounding box center [149, 114] width 298 height 228
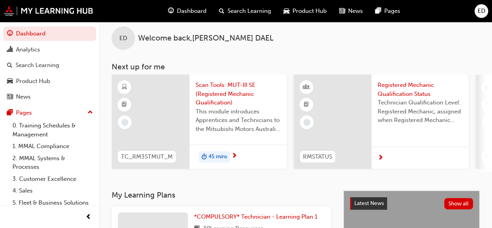
scroll to position [7, 0]
